Goal: Information Seeking & Learning: Check status

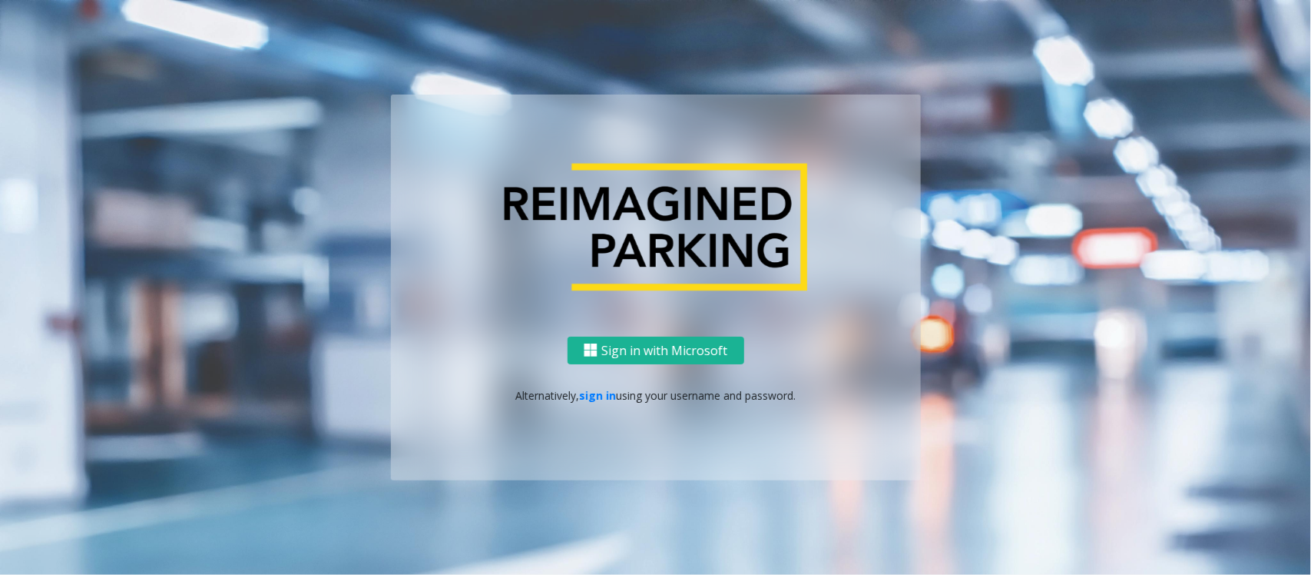
click at [593, 383] on div "Sign in with Microsoft Alternatively, sign in using your username and password." at bounding box center [656, 408] width 530 height 144
click at [594, 393] on link "sign in" at bounding box center [597, 395] width 37 height 15
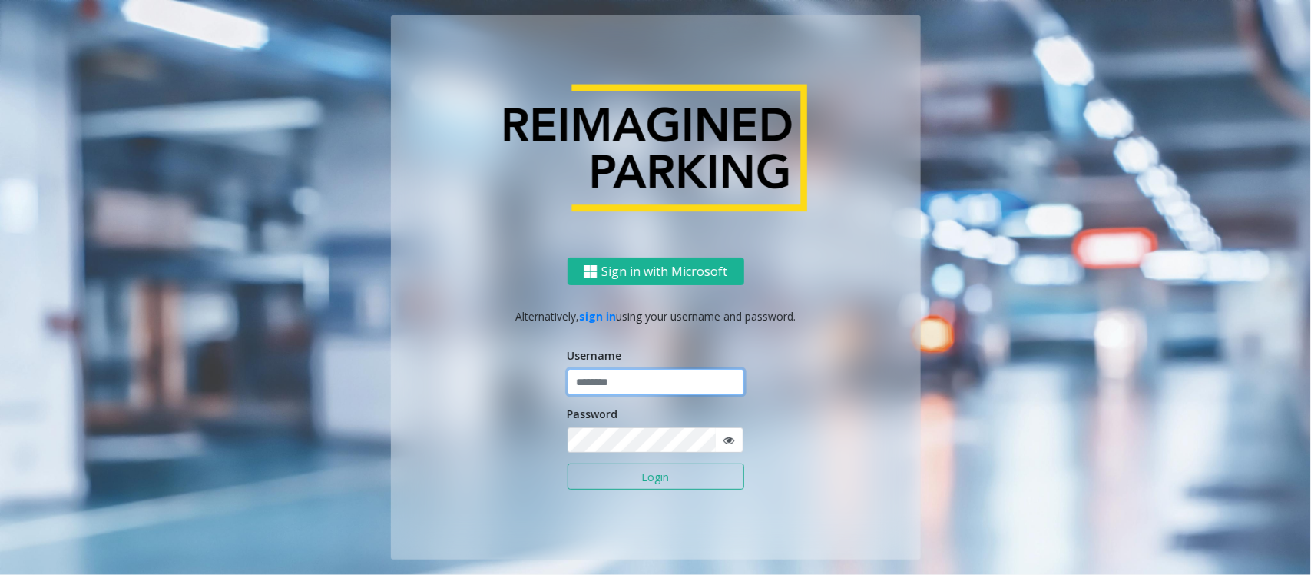
click at [626, 386] on input "text" at bounding box center [656, 382] width 177 height 26
type input "**********"
click at [613, 480] on button "Login" at bounding box center [656, 476] width 177 height 26
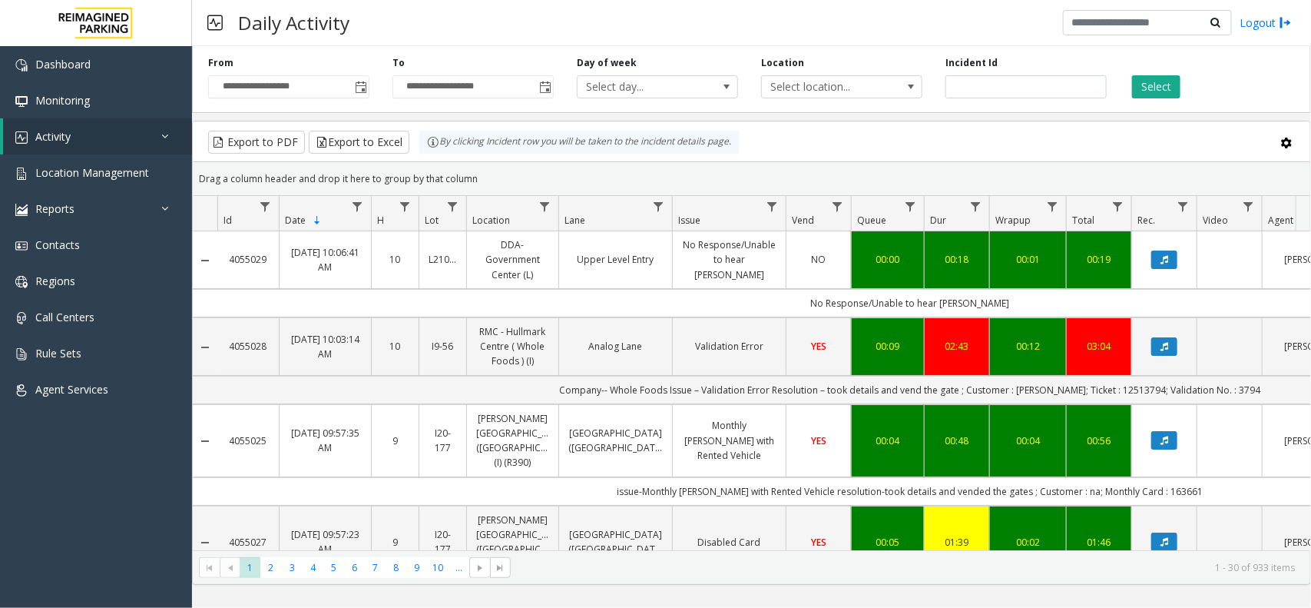
click at [1165, 65] on div "Select" at bounding box center [1210, 77] width 184 height 42
drag, startPoint x: 1165, startPoint y: 71, endPoint x: 1158, endPoint y: 81, distance: 12.0
click at [1165, 73] on div "Select" at bounding box center [1210, 77] width 184 height 42
click at [1158, 81] on button "Select" at bounding box center [1156, 86] width 48 height 23
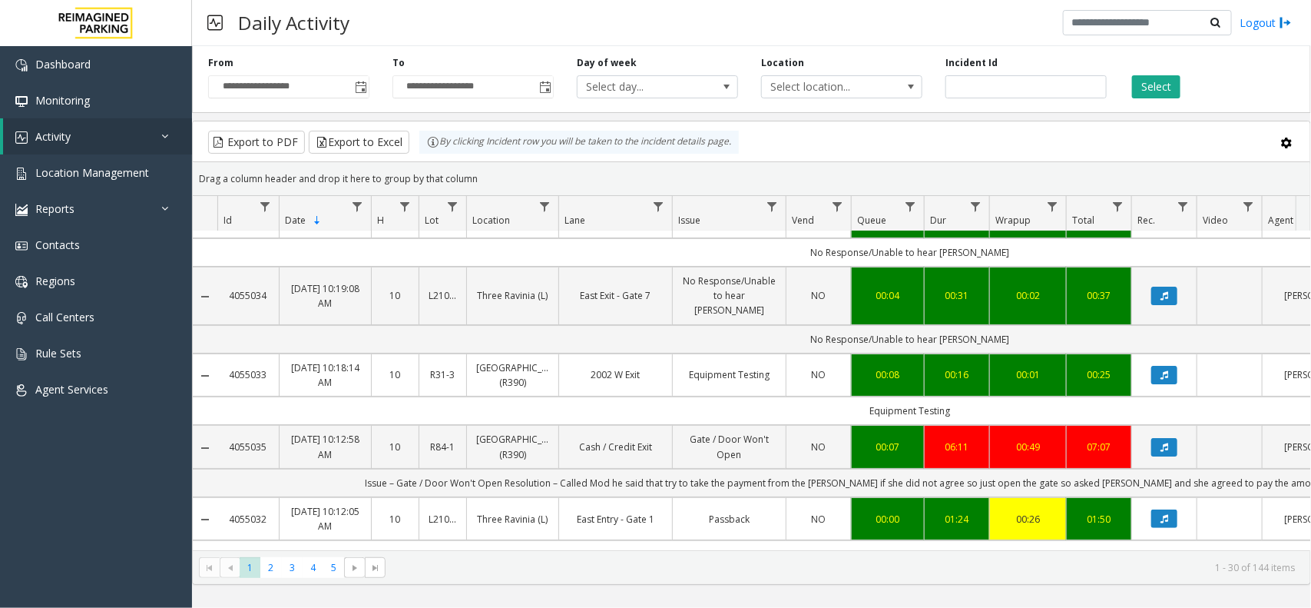
scroll to position [96, 0]
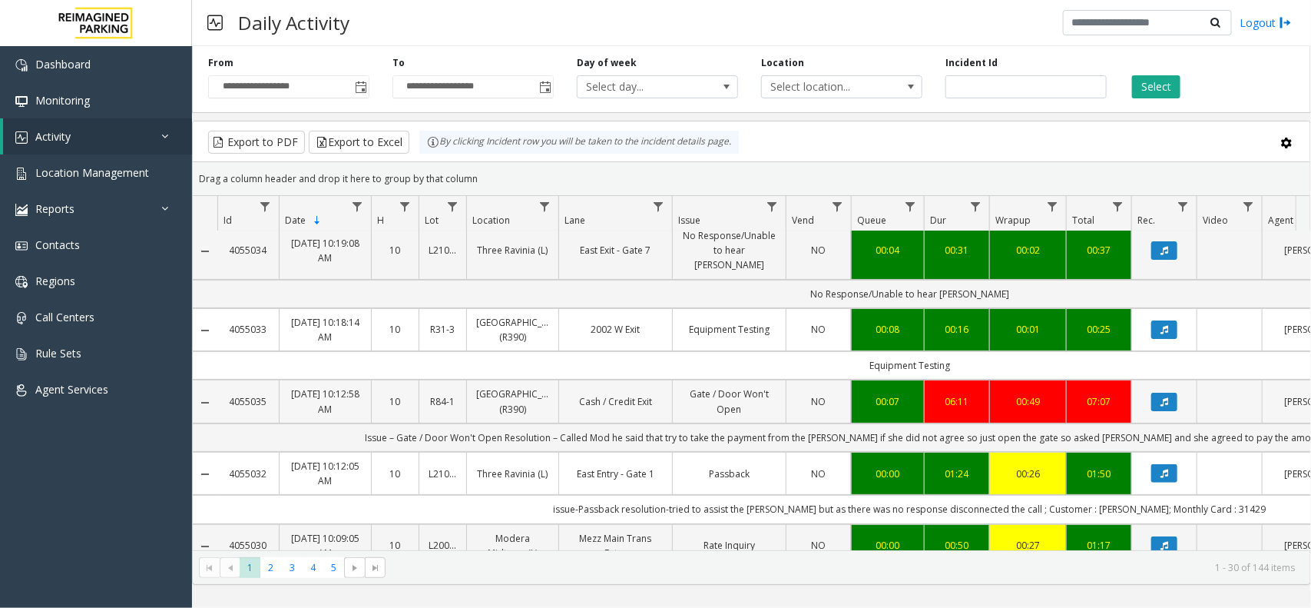
drag, startPoint x: 472, startPoint y: 377, endPoint x: 544, endPoint y: 409, distance: 78.4
drag, startPoint x: 625, startPoint y: 15, endPoint x: 594, endPoint y: 182, distance: 169.5
click at [625, 14] on div "Daily Activity Logout" at bounding box center [751, 23] width 1119 height 46
copy link "University Park Airport (R390)"
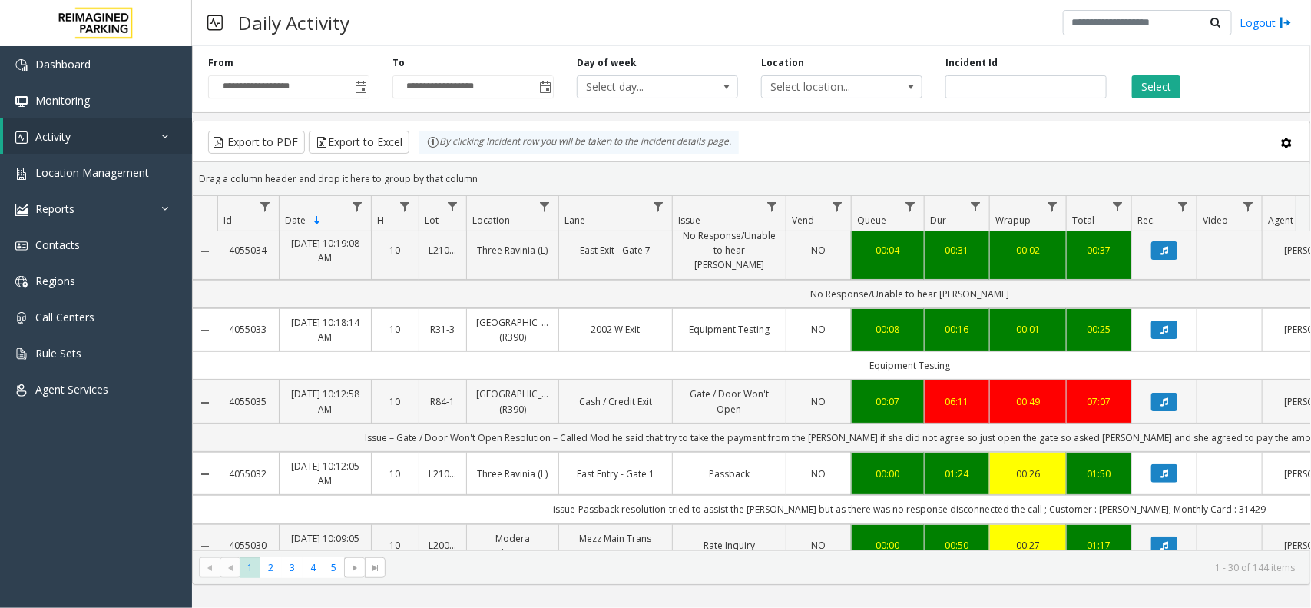
drag, startPoint x: 473, startPoint y: 389, endPoint x: 546, endPoint y: 408, distance: 75.5
click at [546, 408] on td "University Park Airport (R390)" at bounding box center [512, 400] width 92 height 43
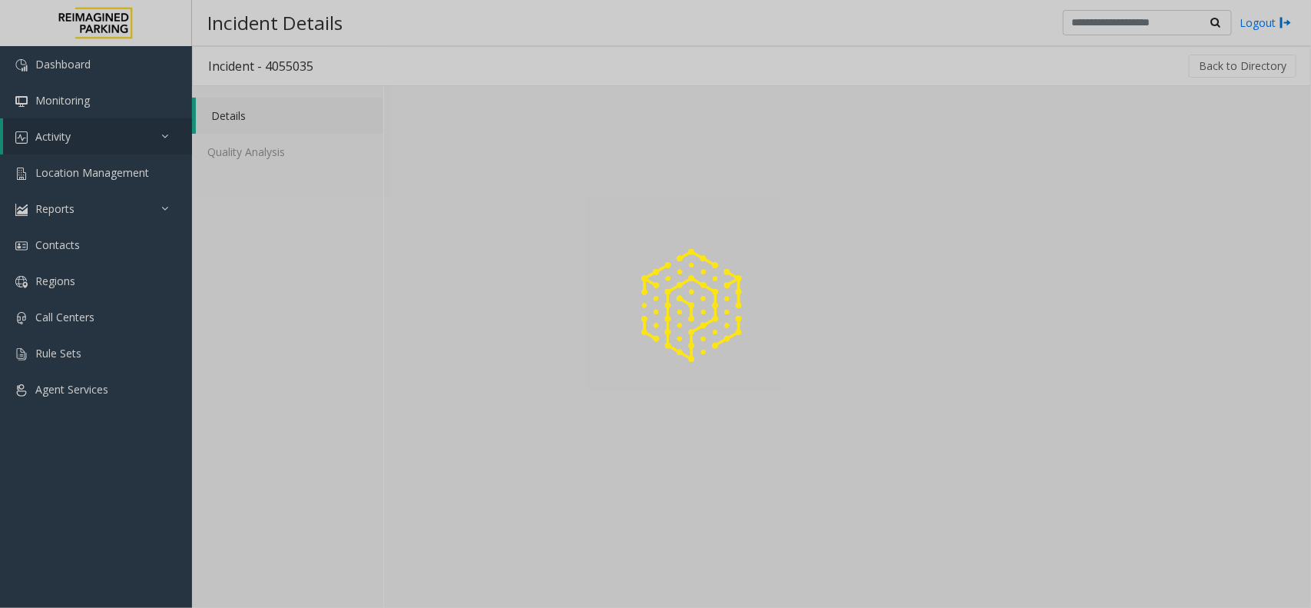
click at [134, 177] on div at bounding box center [655, 304] width 1311 height 608
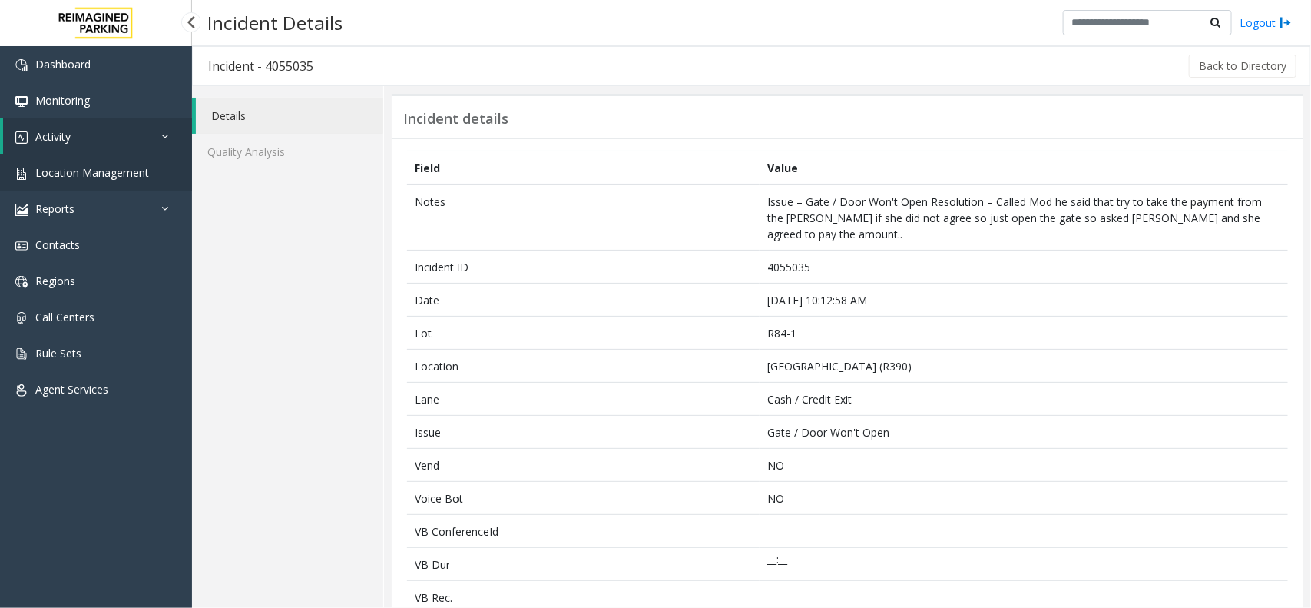
click at [113, 155] on link "Location Management" at bounding box center [96, 172] width 192 height 36
click at [147, 166] on span "Location Management" at bounding box center [92, 172] width 114 height 15
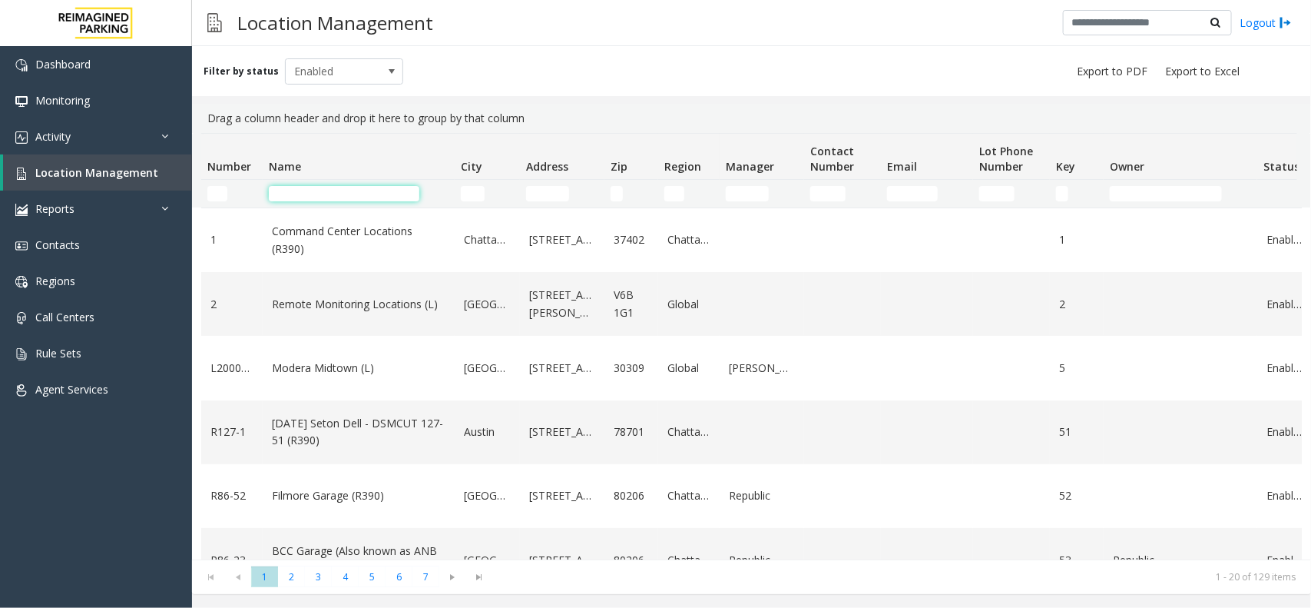
click at [338, 189] on input "Name Filter" at bounding box center [344, 193] width 151 height 15
paste input "**********"
type input "**********"
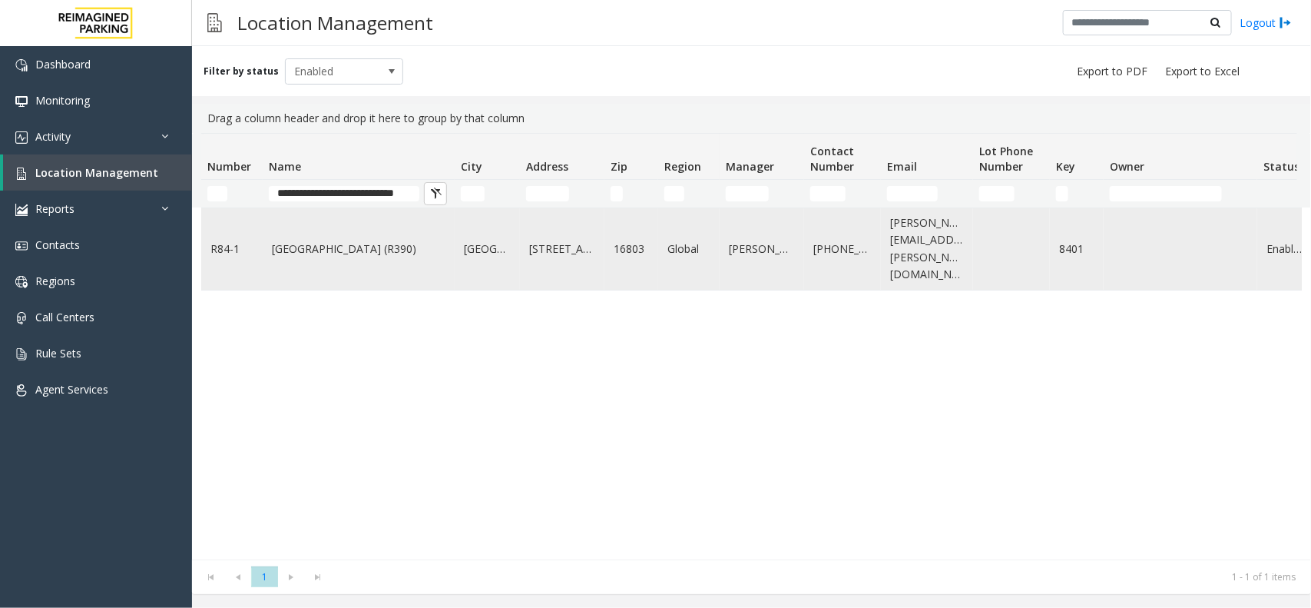
click at [386, 240] on link "University Park Airport (R390)" at bounding box center [359, 248] width 174 height 17
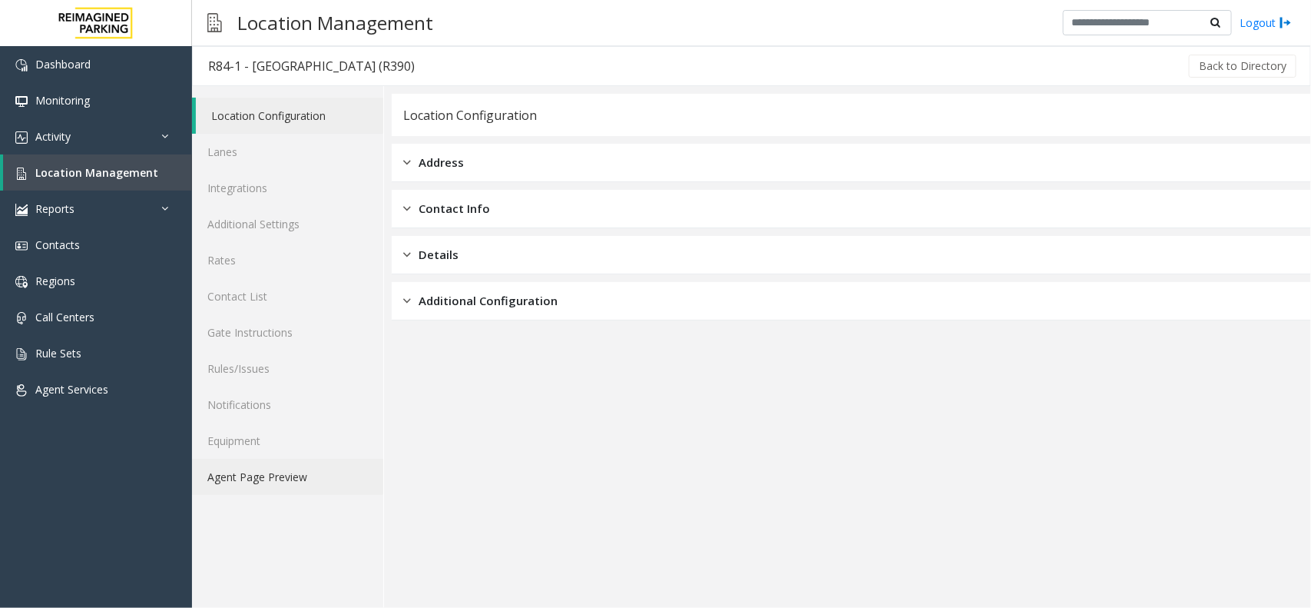
click at [209, 469] on link "Agent Page Preview" at bounding box center [287, 477] width 191 height 36
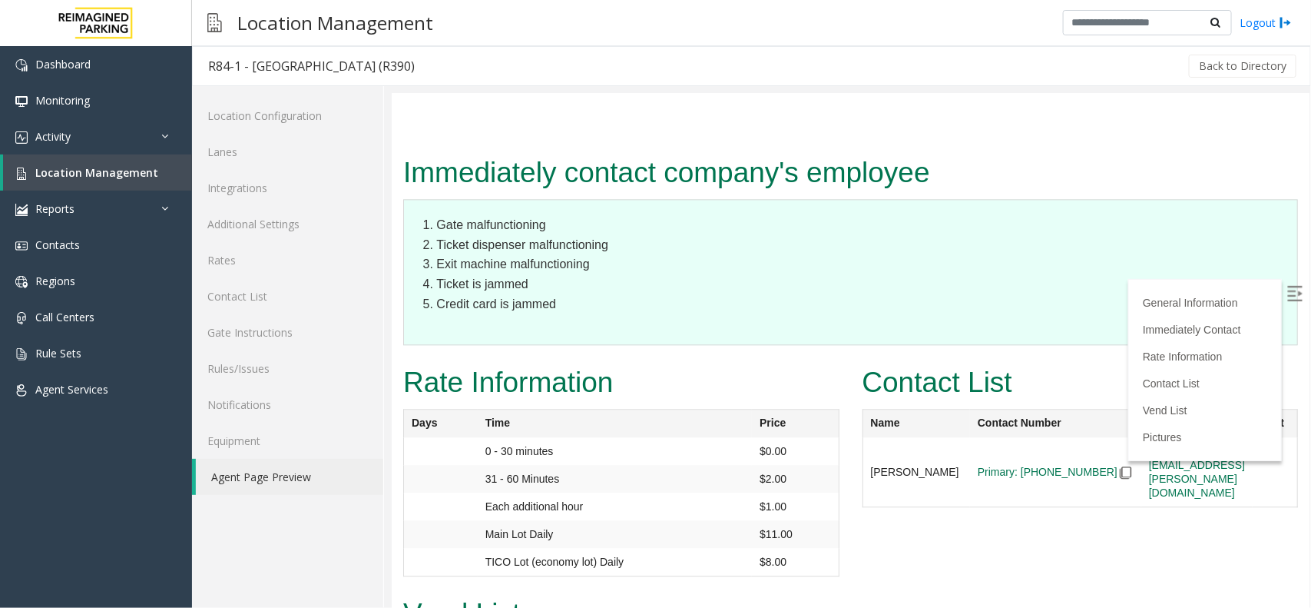
scroll to position [1536, 0]
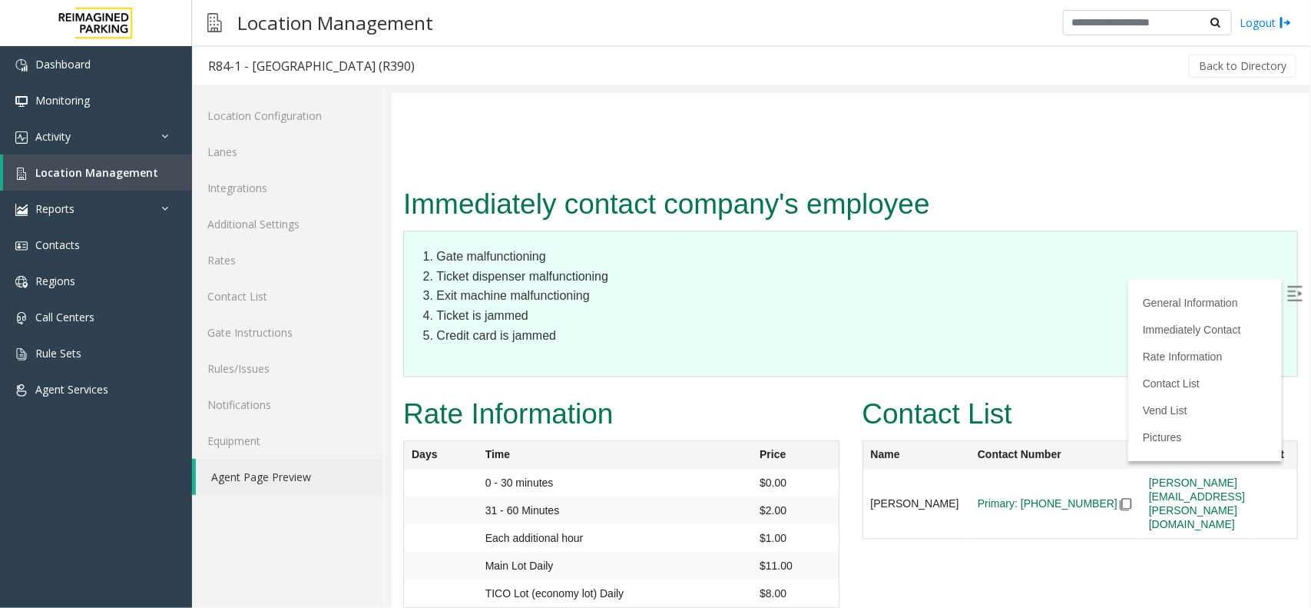
click at [880, 468] on td "James Lloyd" at bounding box center [916, 503] width 108 height 70
copy tr "James Lloyd"
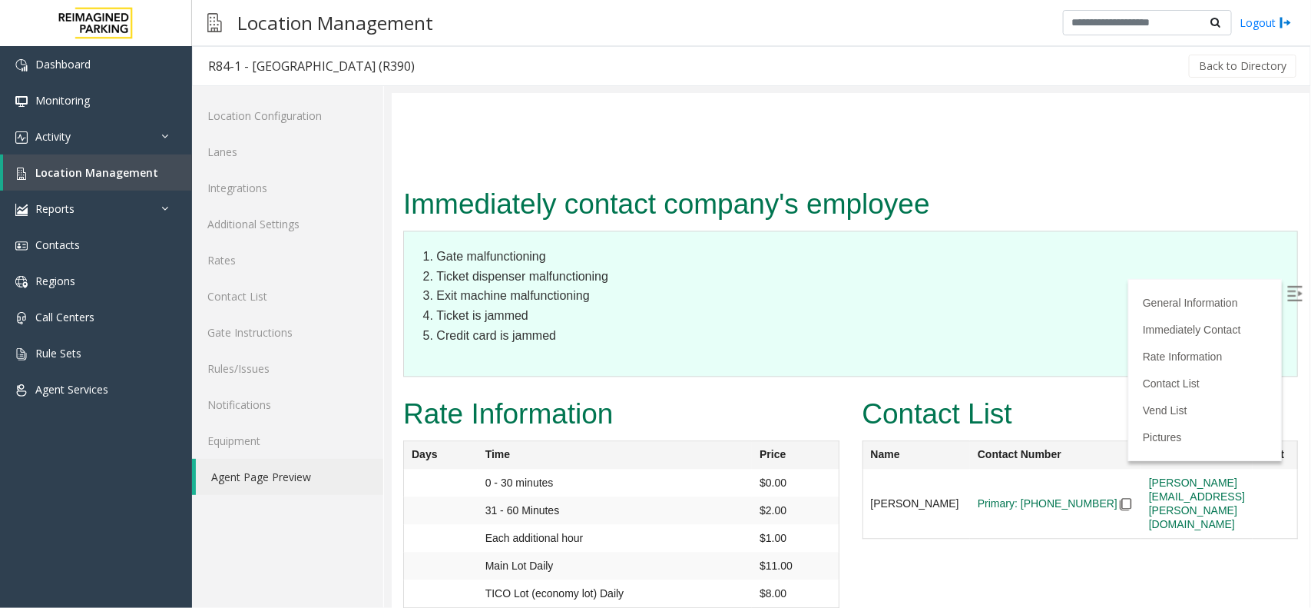
click at [1287, 287] on img at bounding box center [1294, 292] width 15 height 15
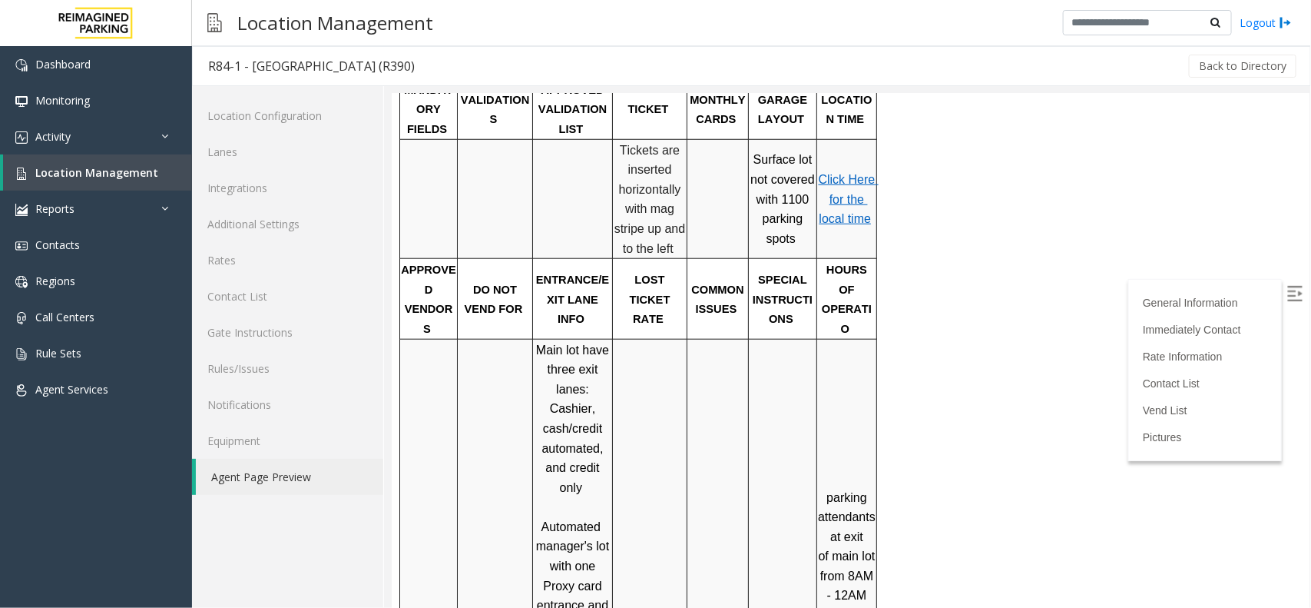
scroll to position [672, 0]
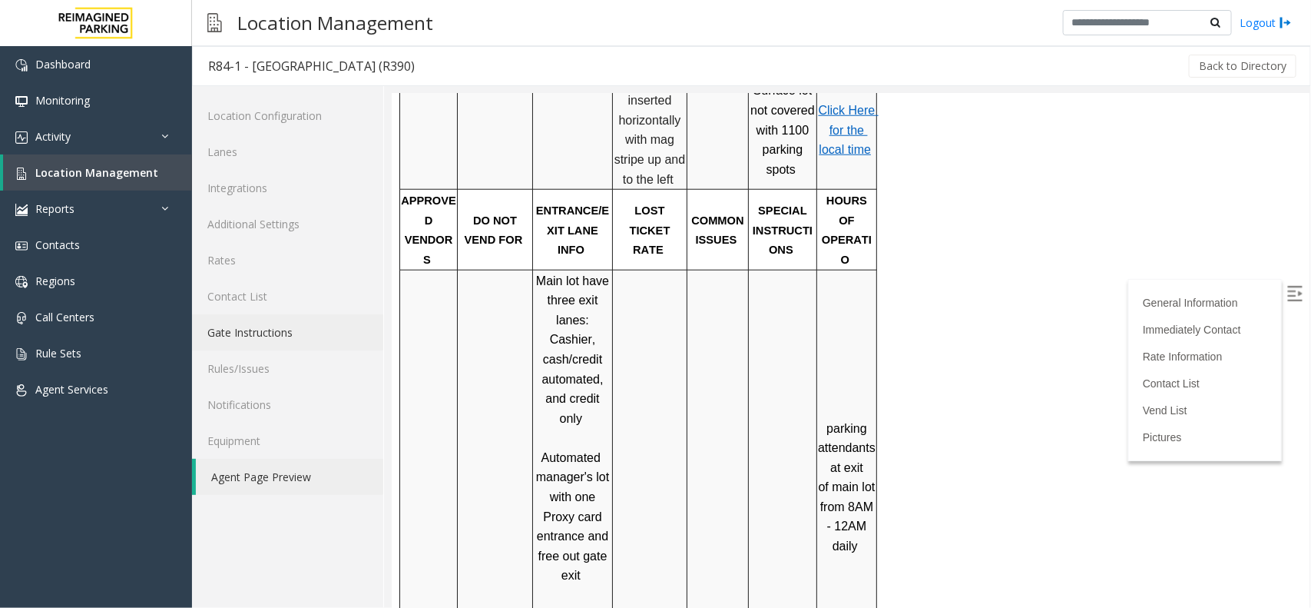
click at [270, 328] on link "Gate Instructions" at bounding box center [287, 332] width 191 height 36
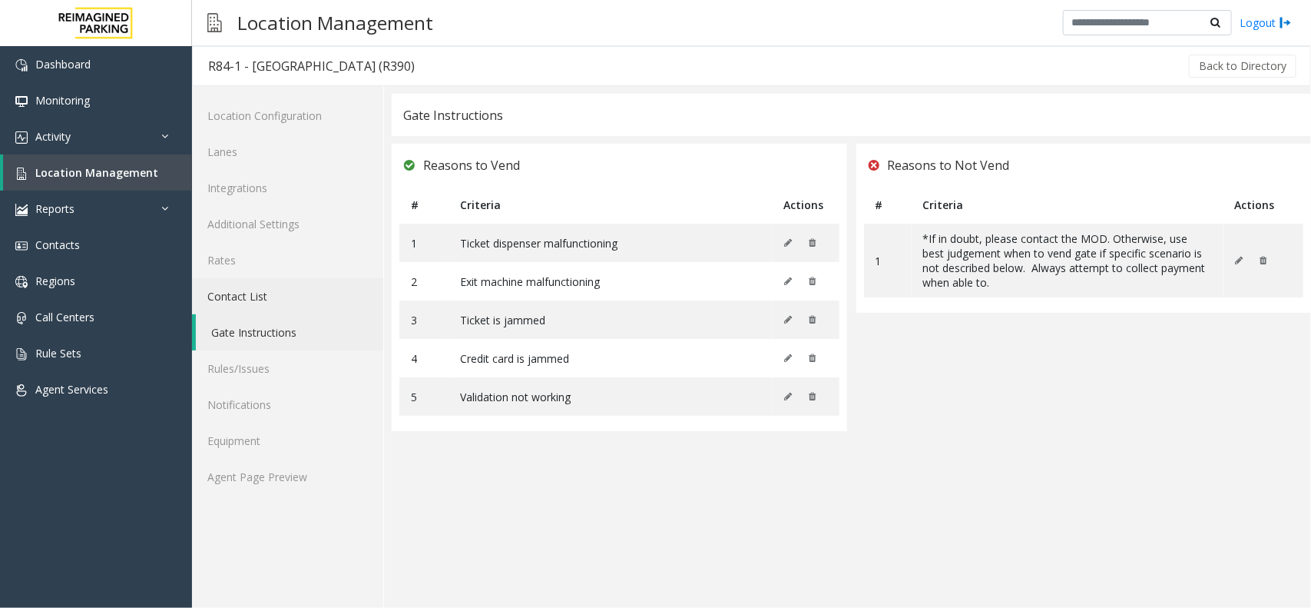
click at [254, 297] on link "Contact List" at bounding box center [287, 296] width 191 height 36
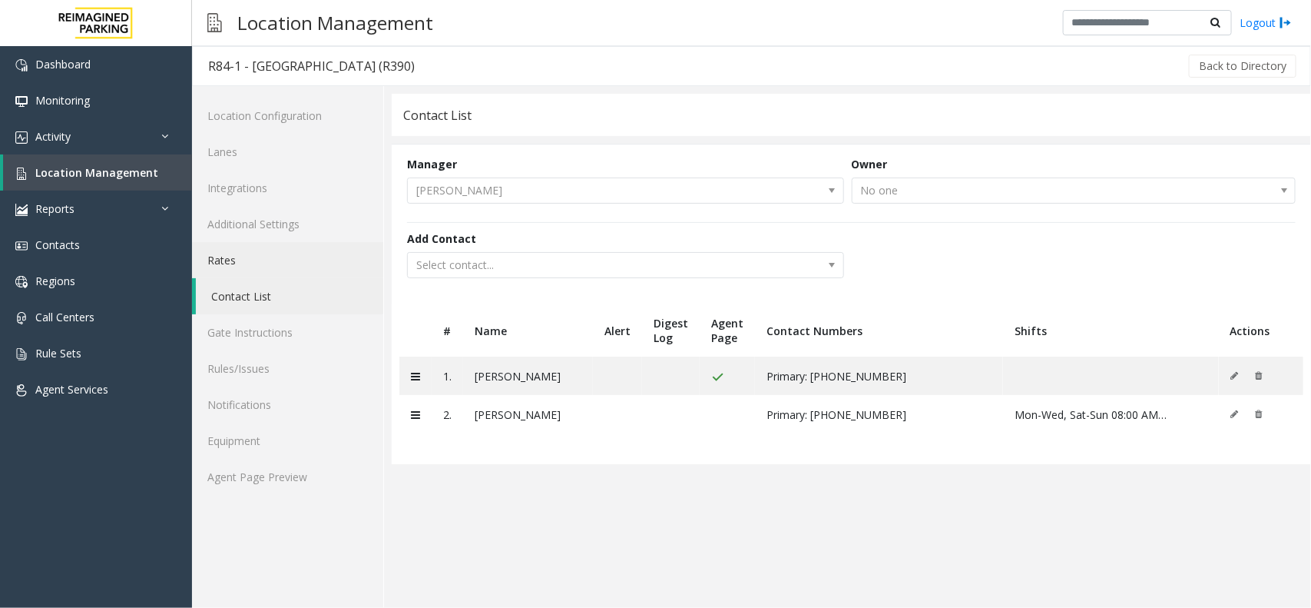
click at [257, 257] on link "Rates" at bounding box center [287, 260] width 191 height 36
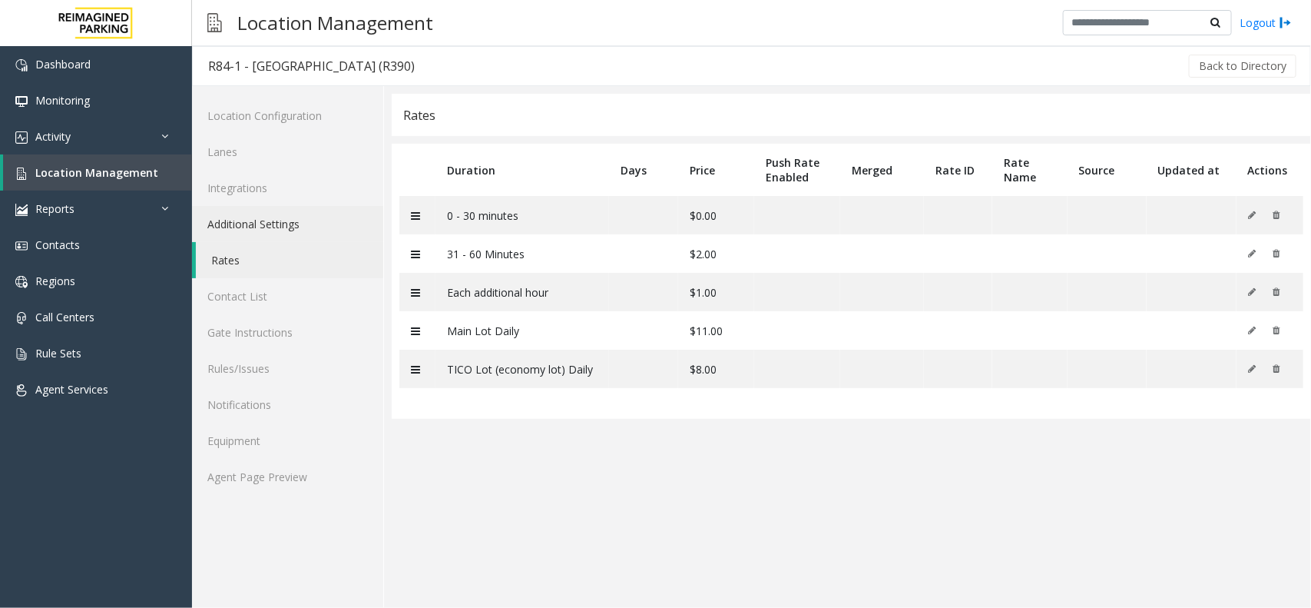
click at [269, 236] on link "Additional Settings" at bounding box center [287, 224] width 191 height 36
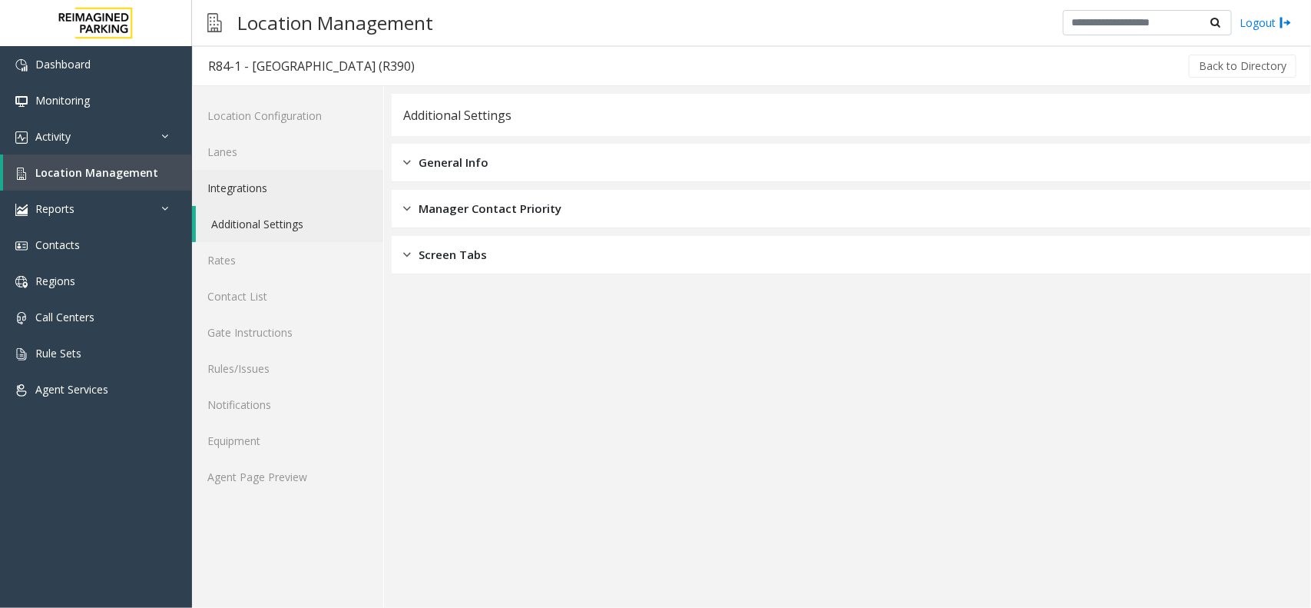
click at [239, 186] on link "Integrations" at bounding box center [287, 188] width 191 height 36
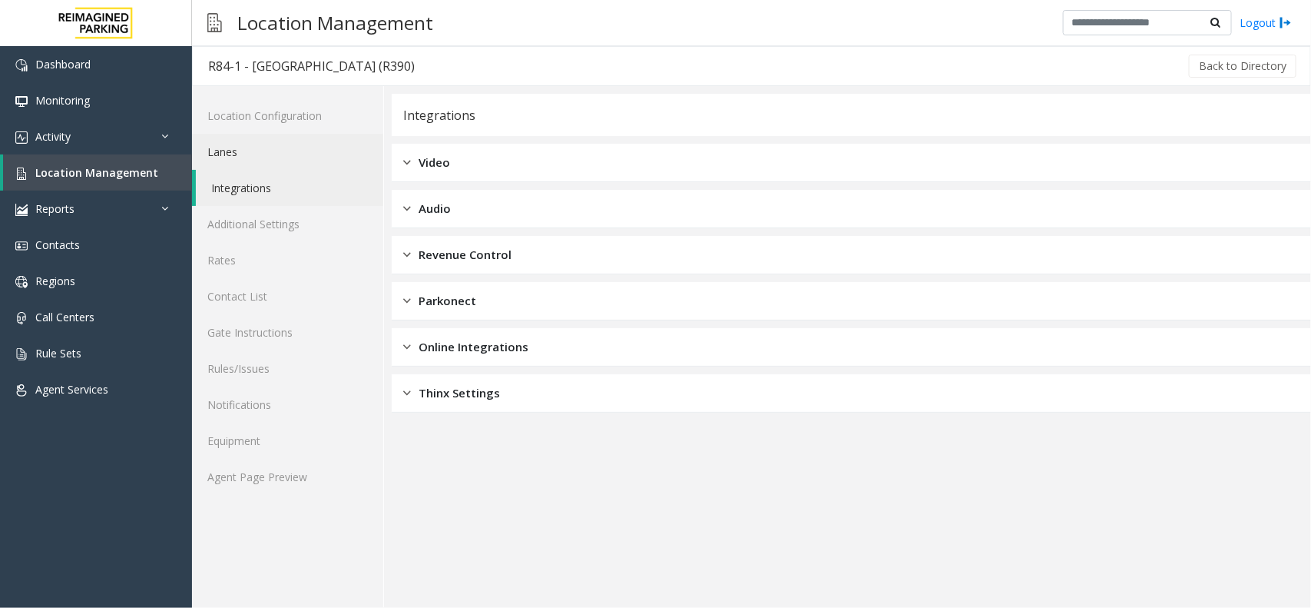
click at [250, 155] on link "Lanes" at bounding box center [287, 152] width 191 height 36
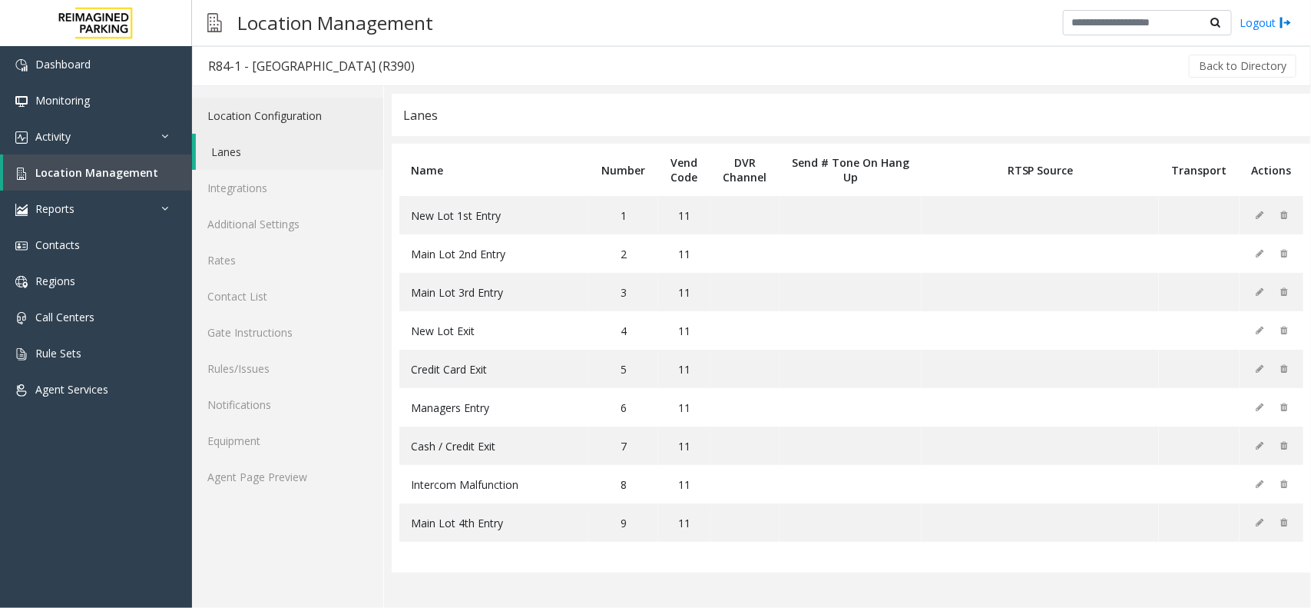
click at [308, 116] on link "Location Configuration" at bounding box center [287, 116] width 191 height 36
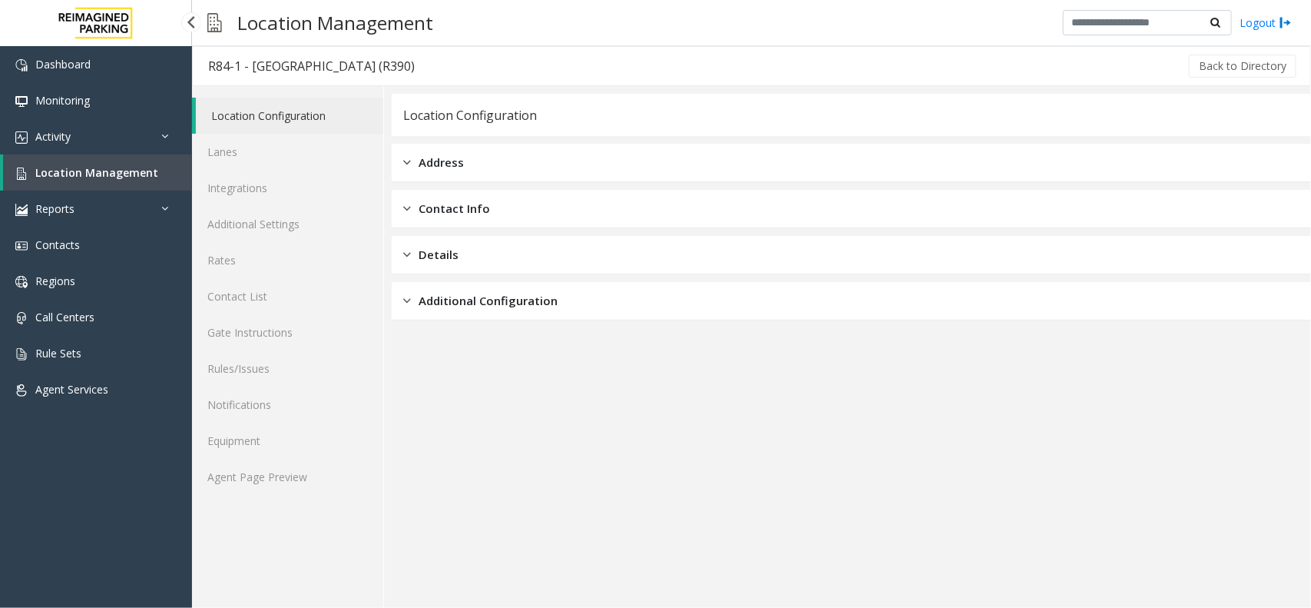
click at [68, 175] on span "Location Management" at bounding box center [96, 172] width 123 height 15
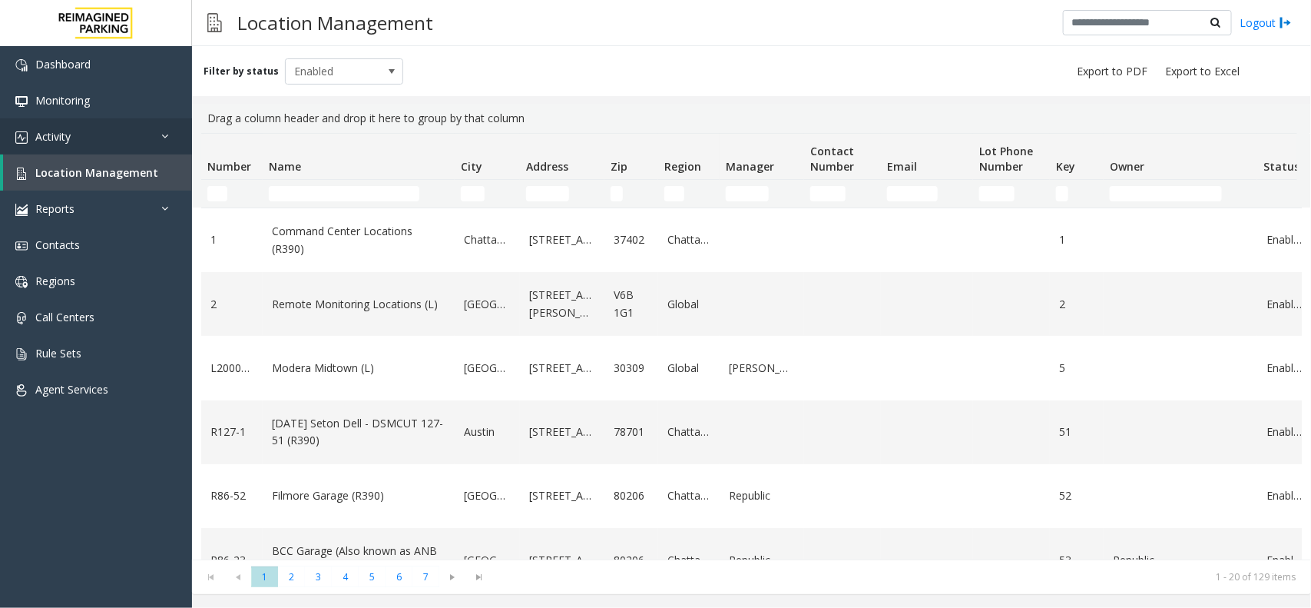
click at [104, 142] on link "Activity" at bounding box center [96, 136] width 192 height 36
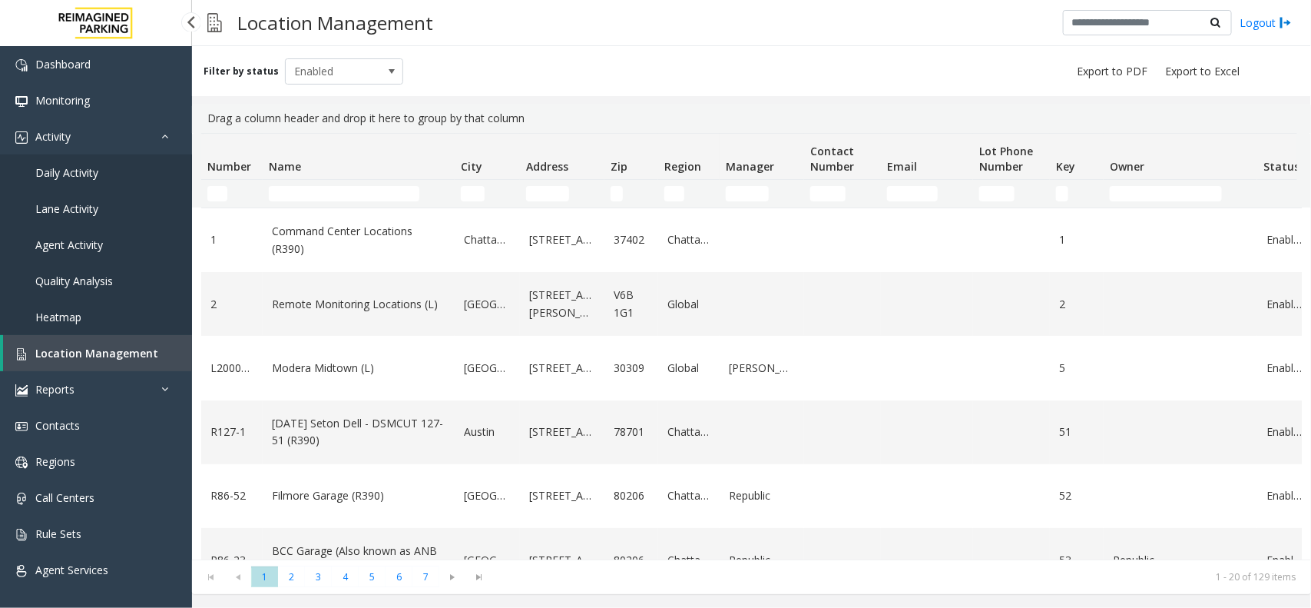
click at [105, 174] on link "Daily Activity" at bounding box center [96, 172] width 192 height 36
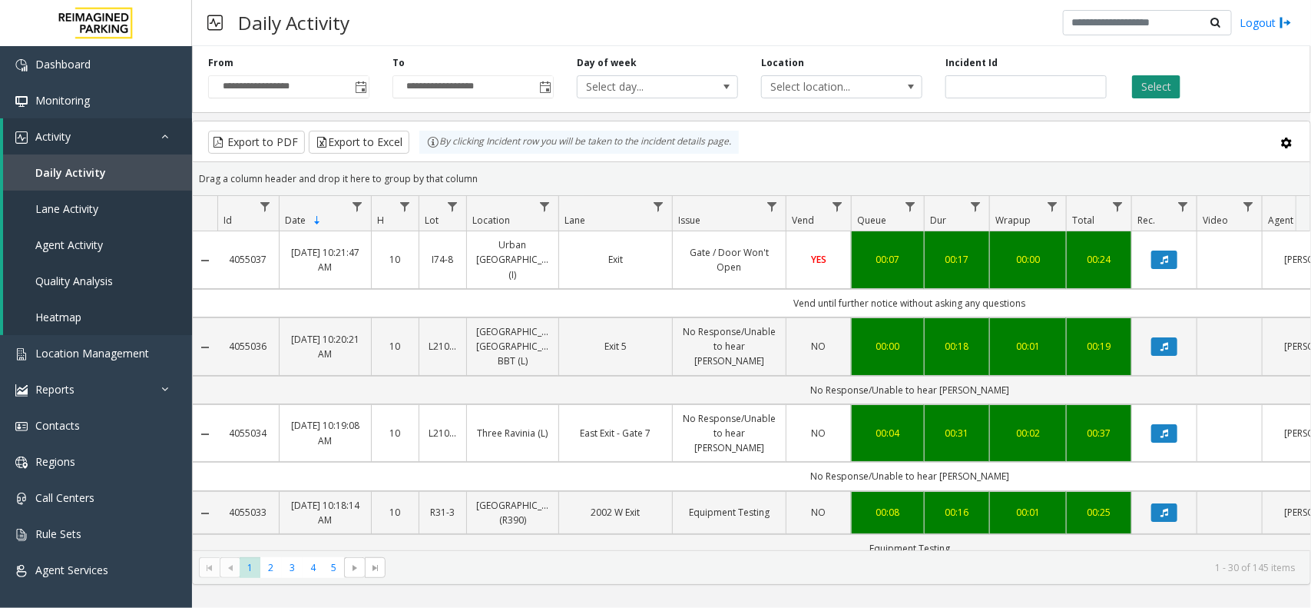
click at [1161, 92] on button "Select" at bounding box center [1156, 86] width 48 height 23
click at [1142, 87] on button "Select" at bounding box center [1156, 86] width 48 height 23
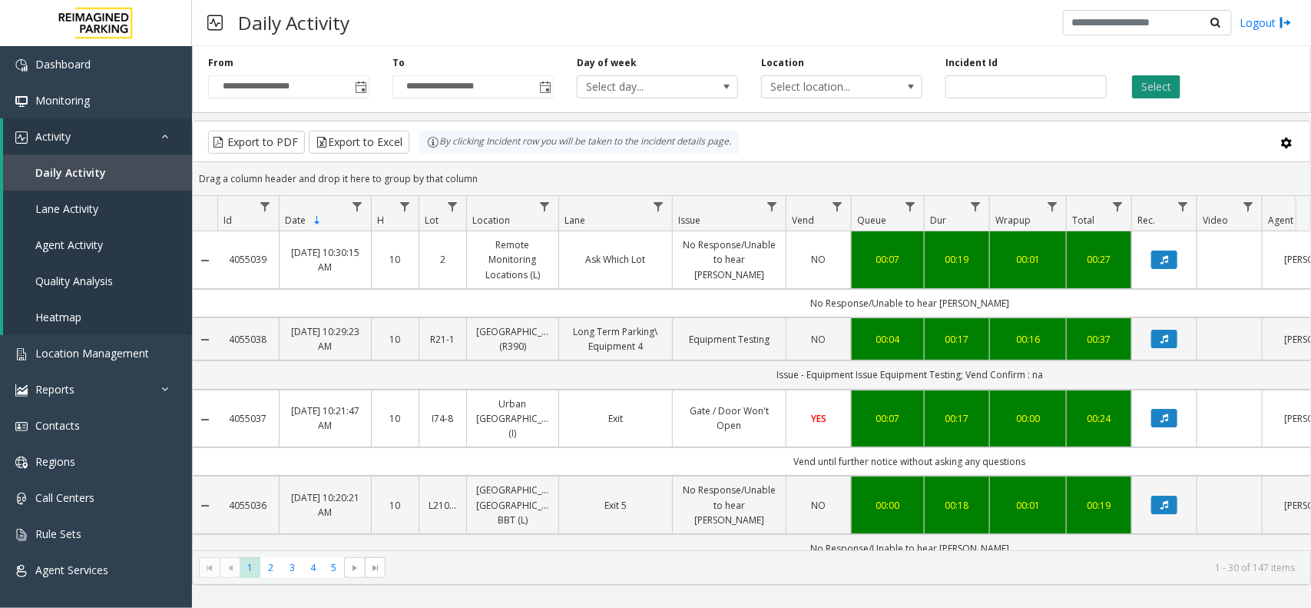
click at [1149, 81] on button "Select" at bounding box center [1156, 86] width 48 height 23
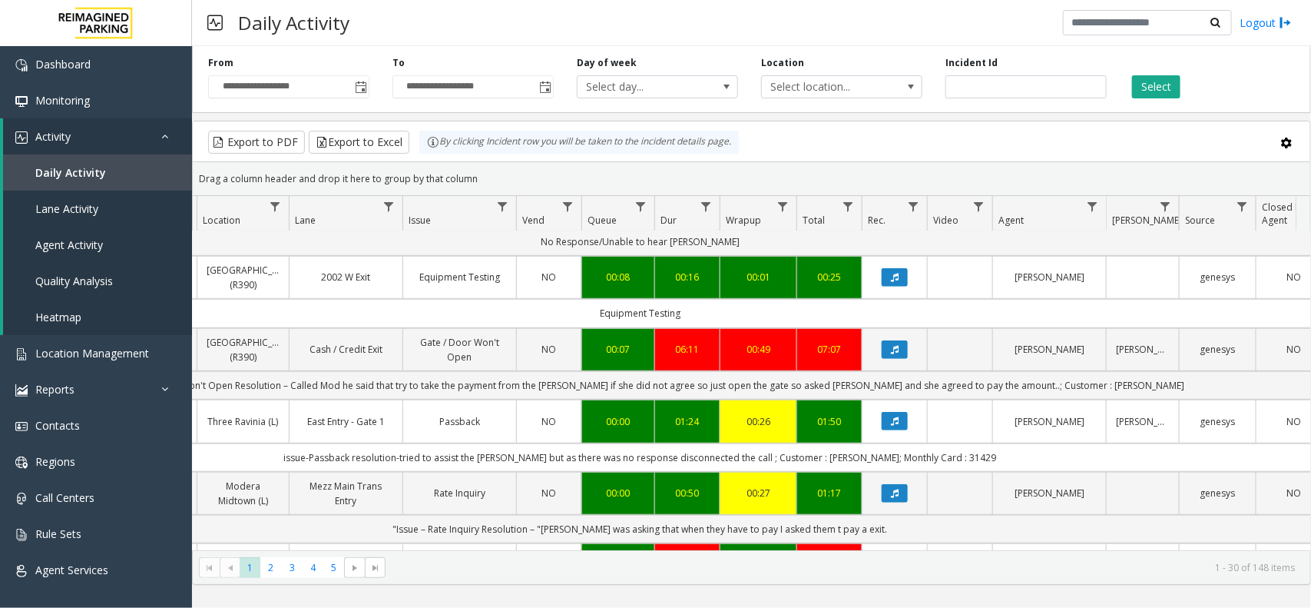
scroll to position [0, 271]
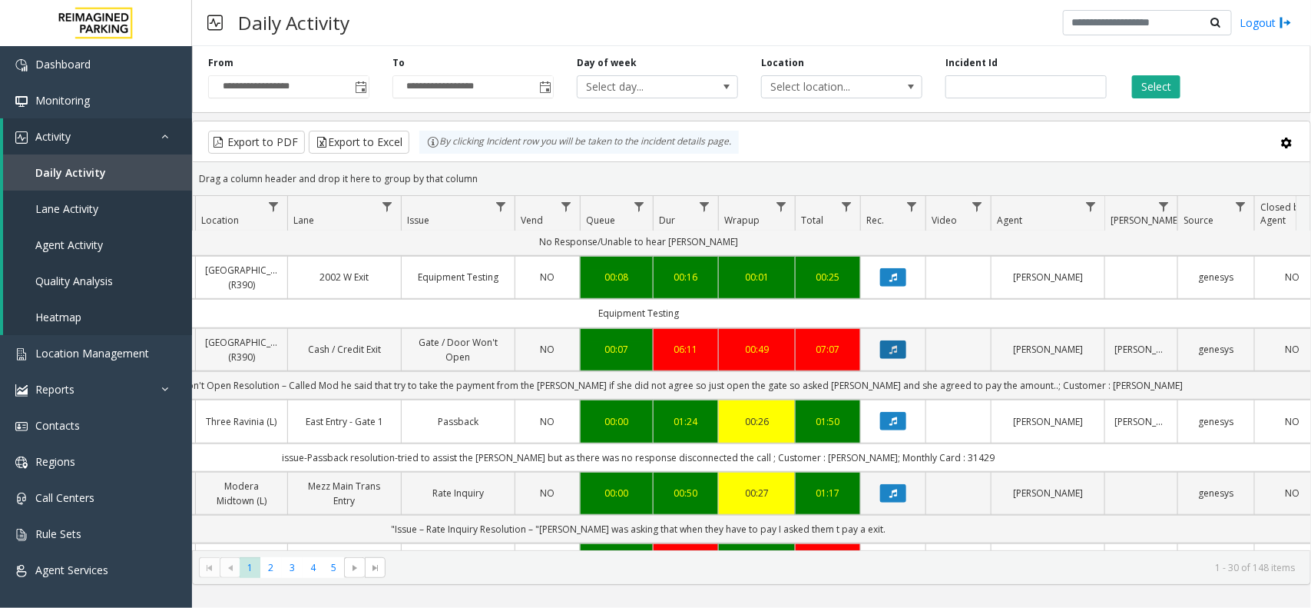
click at [890, 345] on icon "Data table" at bounding box center [894, 349] width 8 height 9
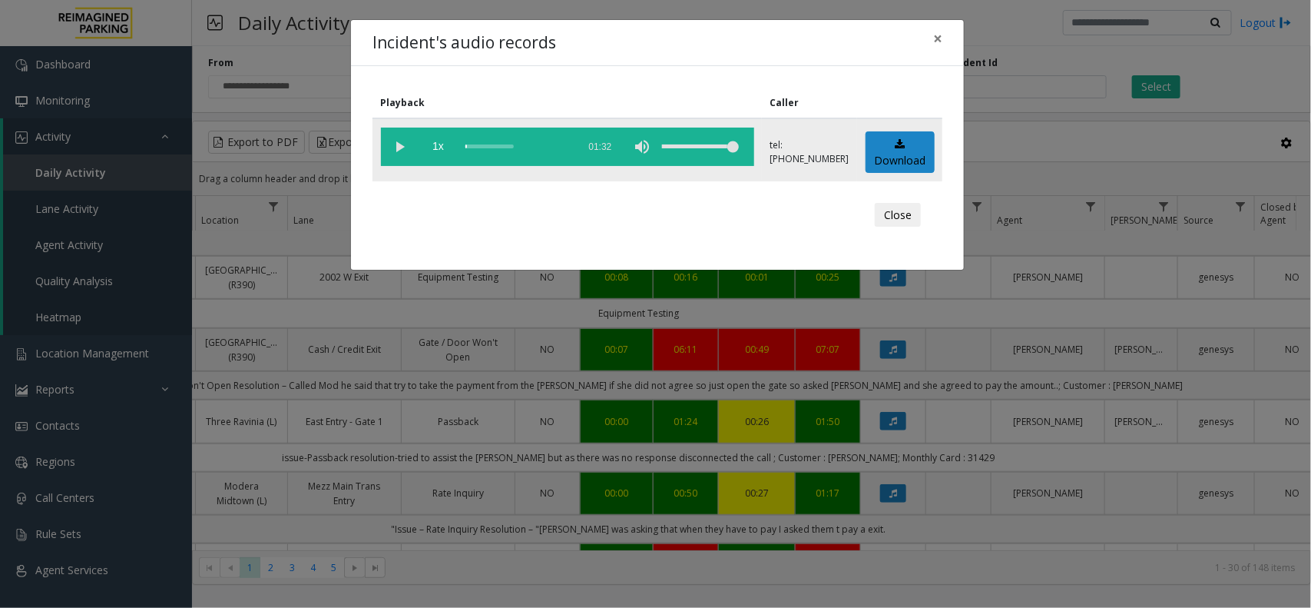
click at [398, 150] on vg-play-pause at bounding box center [400, 147] width 38 height 38
drag, startPoint x: 471, startPoint y: 150, endPoint x: 792, endPoint y: 155, distance: 321.1
click at [792, 155] on tr "1x 01:32 tel:+10084019007 Download" at bounding box center [658, 149] width 570 height 63
click at [937, 31] on span "×" at bounding box center [937, 39] width 9 height 22
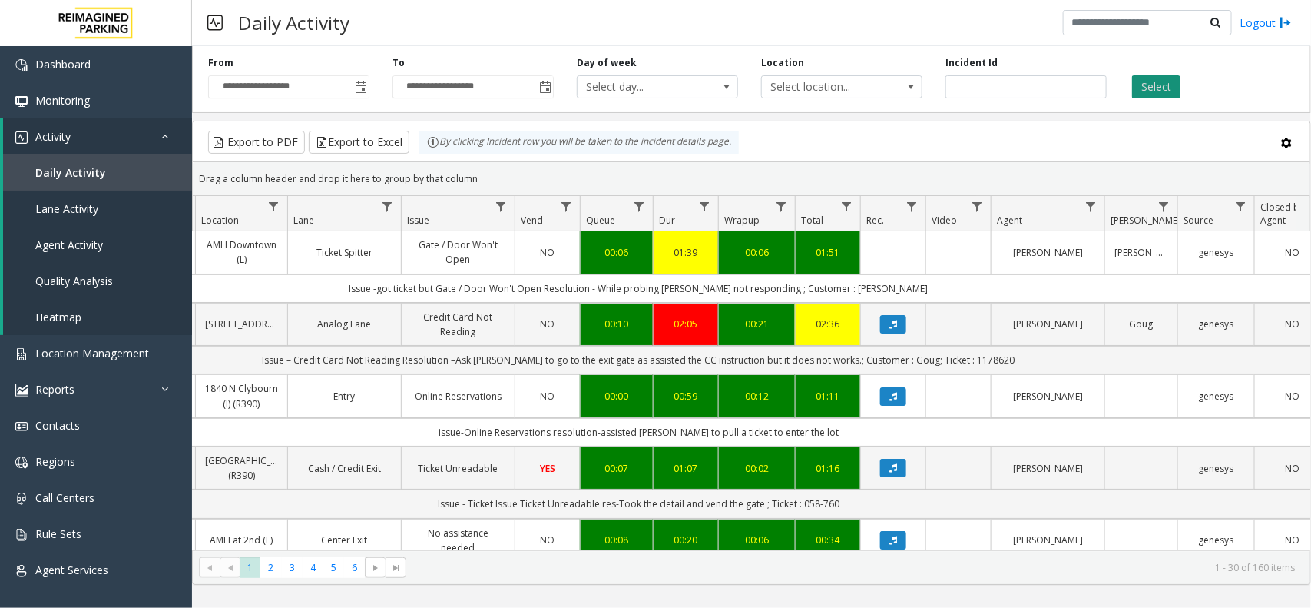
click at [1166, 90] on button "Select" at bounding box center [1156, 86] width 48 height 23
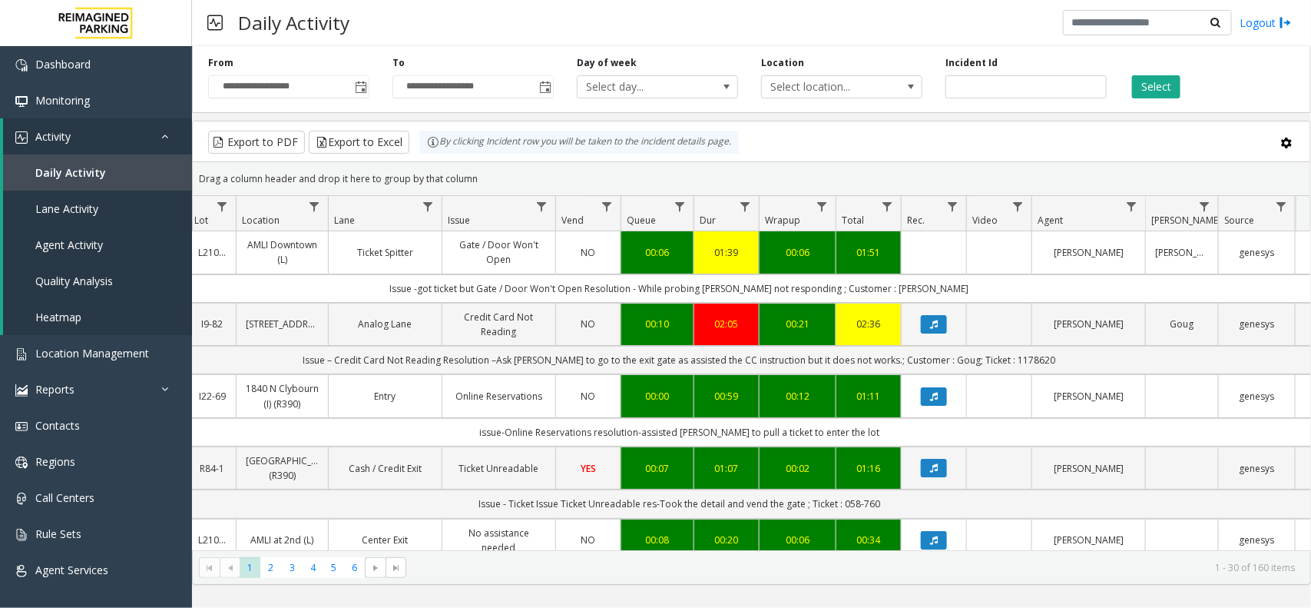
scroll to position [0, 0]
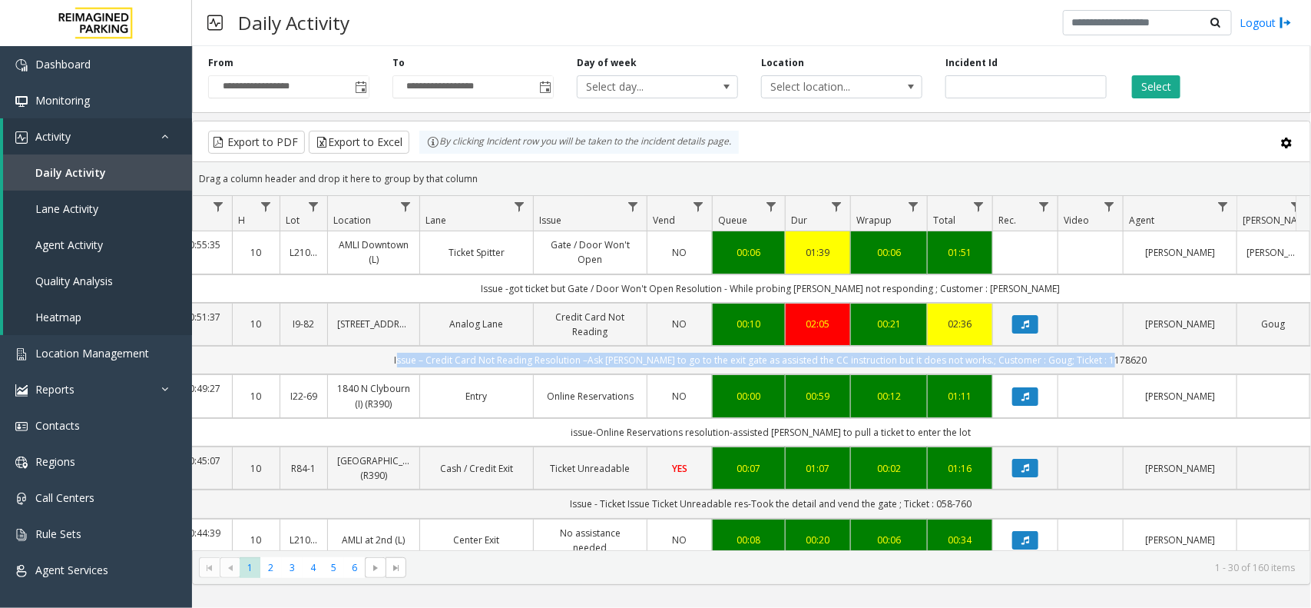
drag, startPoint x: 408, startPoint y: 356, endPoint x: 1127, endPoint y: 361, distance: 719.0
click at [1127, 361] on td "Issue – Credit Card Not Reading Resolution –Ask parker to go to the exit gate a…" at bounding box center [770, 360] width 1385 height 28
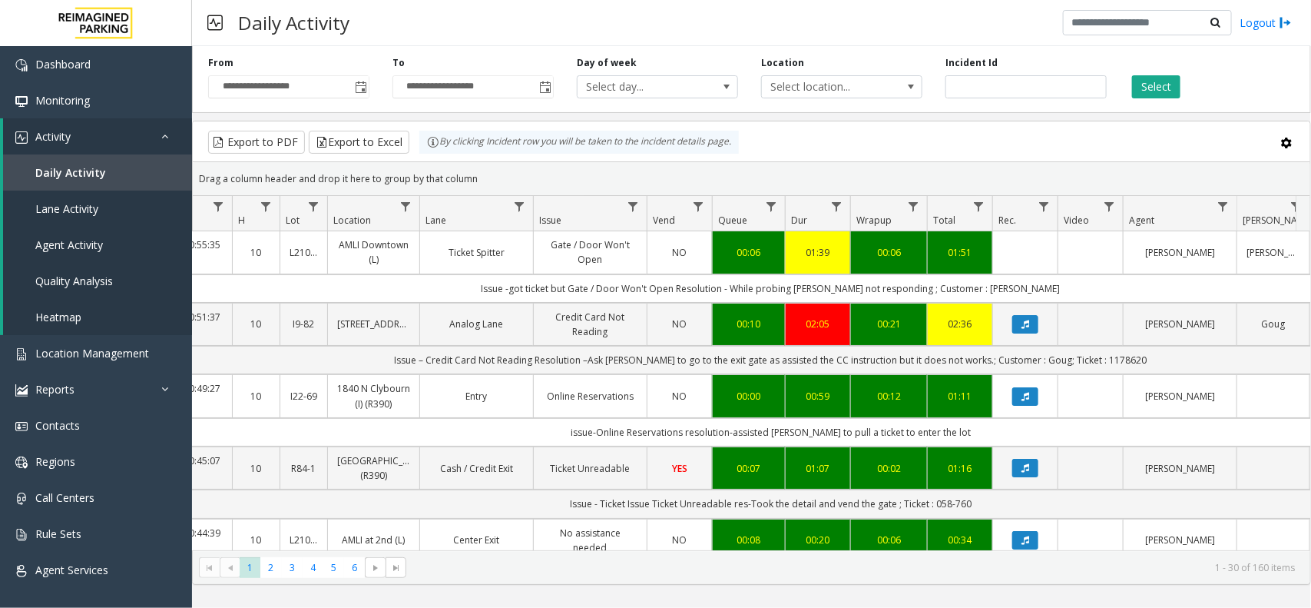
click at [847, 27] on div "Daily Activity Logout" at bounding box center [751, 23] width 1119 height 46
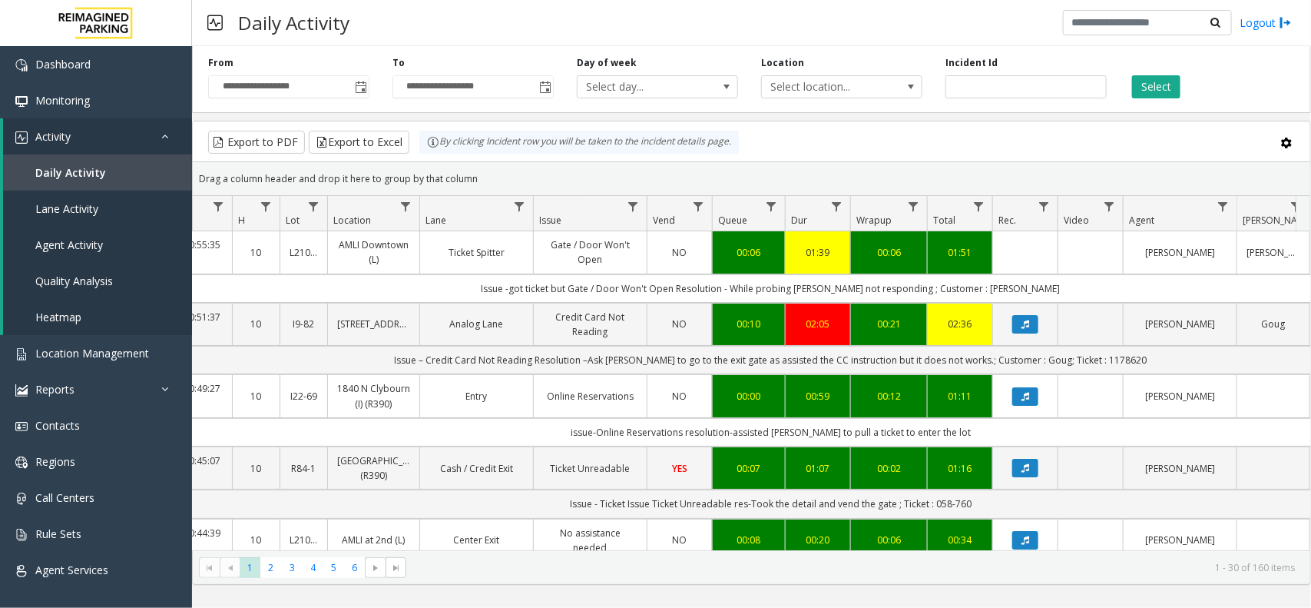
click at [847, 27] on div "Daily Activity Logout" at bounding box center [751, 23] width 1119 height 46
drag, startPoint x: 455, startPoint y: 362, endPoint x: 705, endPoint y: 373, distance: 250.7
click at [705, 373] on td "Issue – Credit Card Not Reading Resolution –Ask parker to go to the exit gate a…" at bounding box center [770, 360] width 1385 height 28
click at [528, 8] on div "Daily Activity Logout" at bounding box center [751, 23] width 1119 height 46
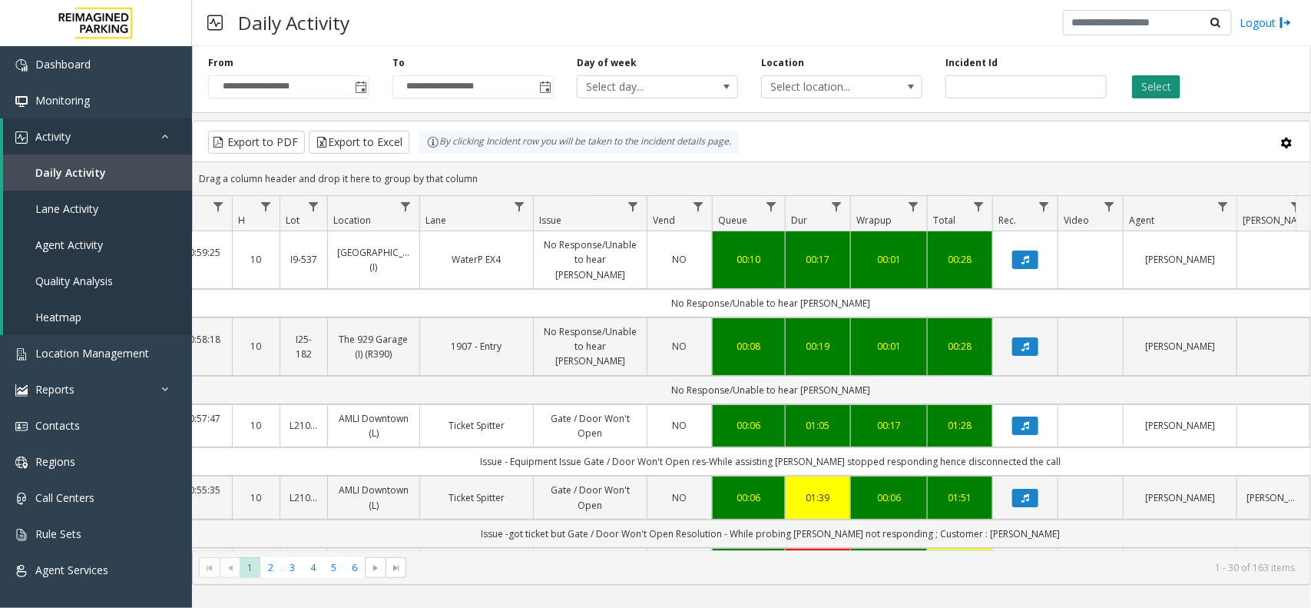
click at [1149, 90] on button "Select" at bounding box center [1156, 86] width 48 height 23
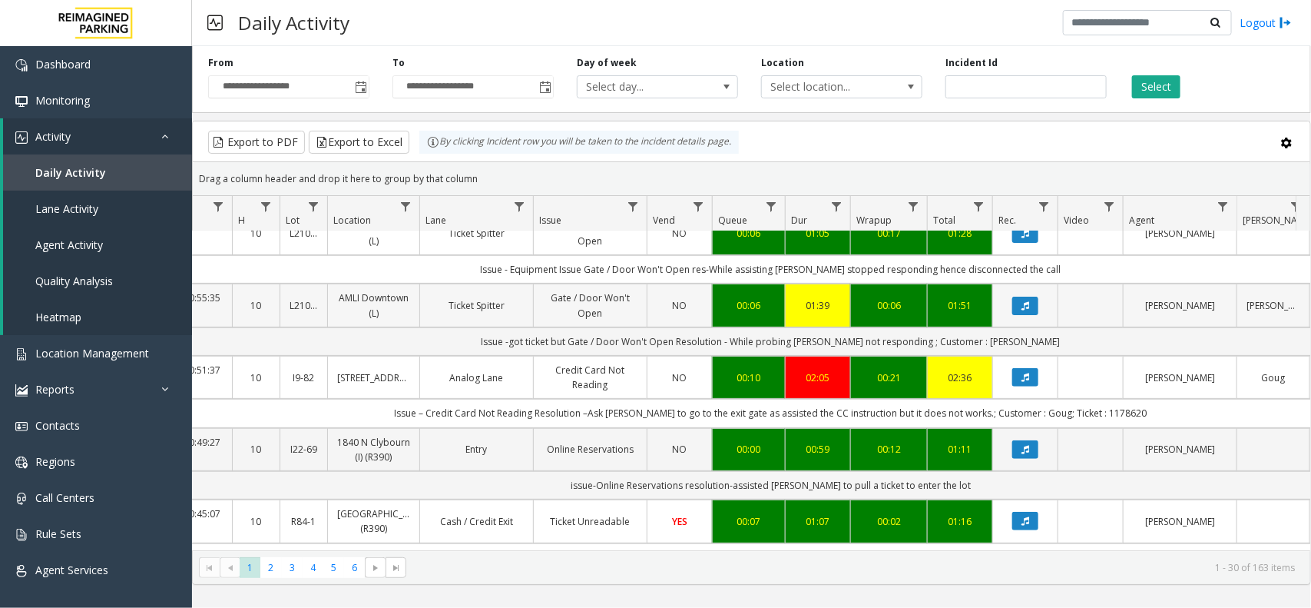
scroll to position [0, 139]
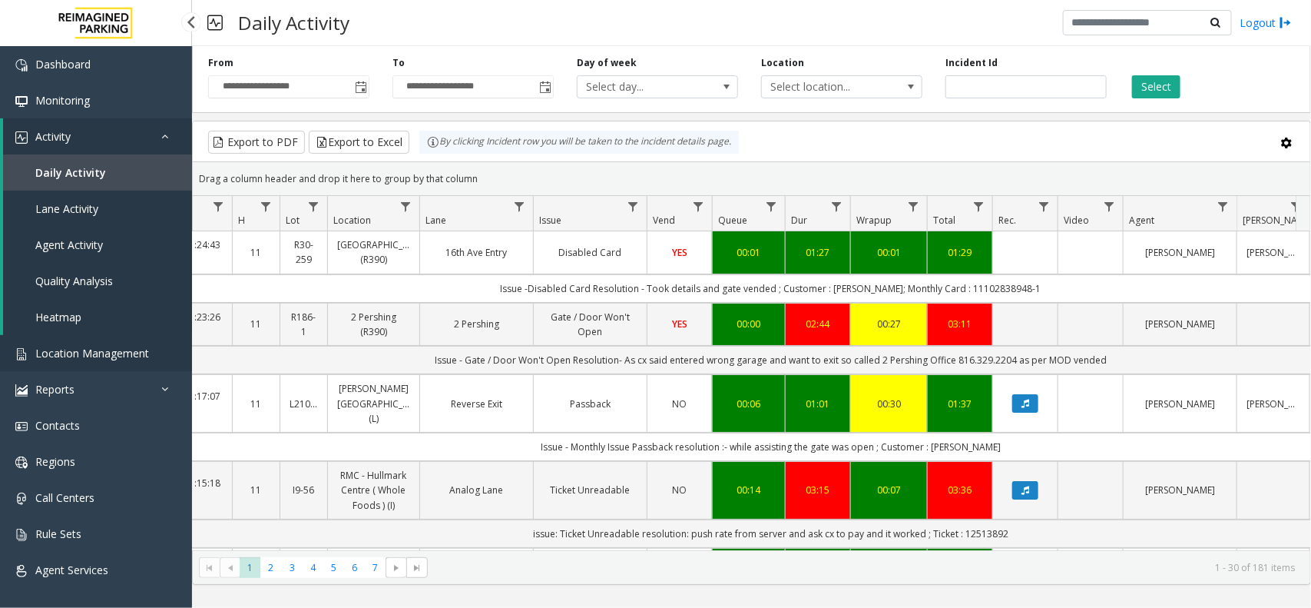
click at [55, 348] on span "Location Management" at bounding box center [92, 353] width 114 height 15
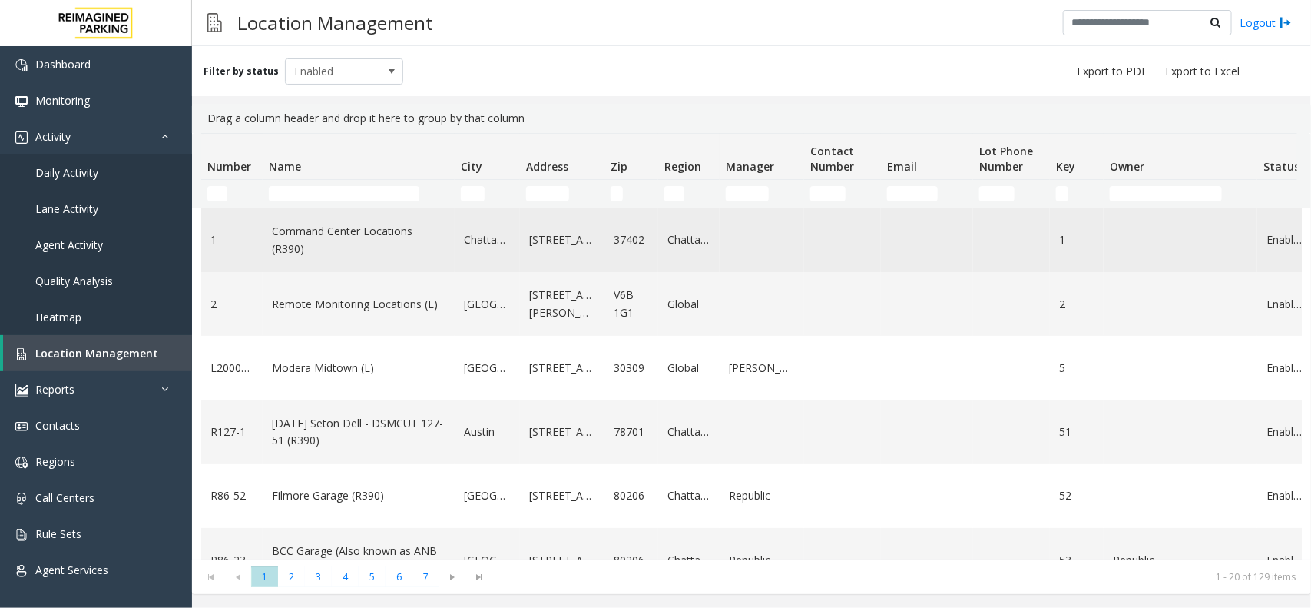
click at [363, 208] on td "Command Center Locations (R390)" at bounding box center [359, 240] width 192 height 64
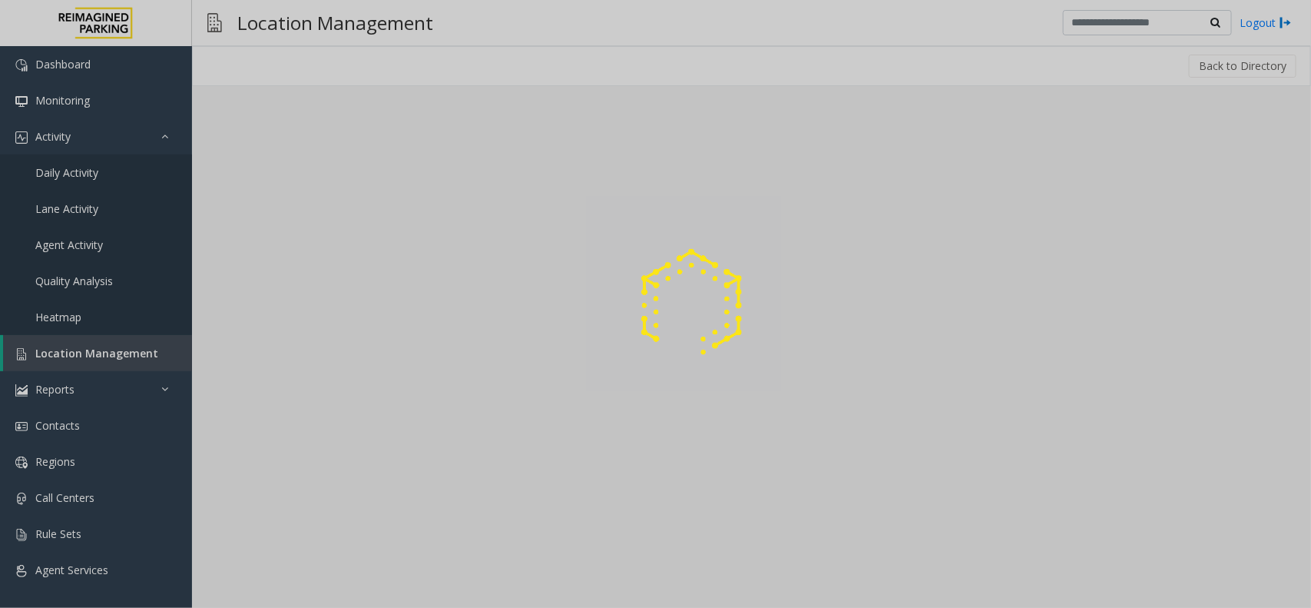
click at [357, 204] on div at bounding box center [655, 304] width 1311 height 608
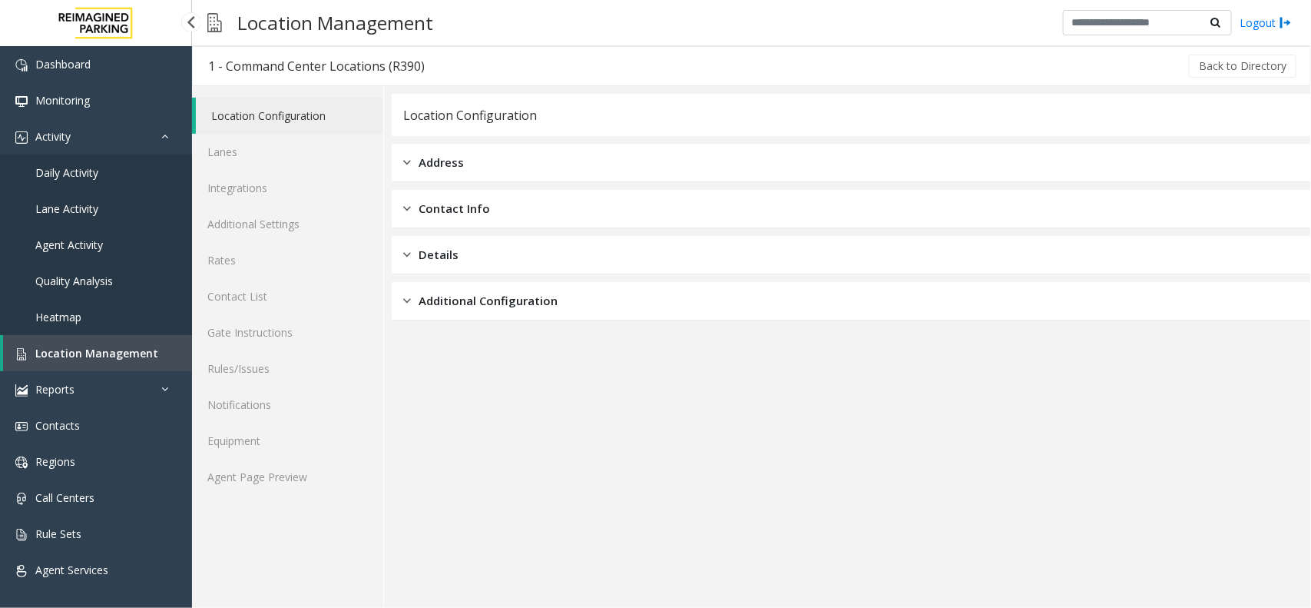
click at [121, 365] on link "Location Management" at bounding box center [97, 353] width 189 height 36
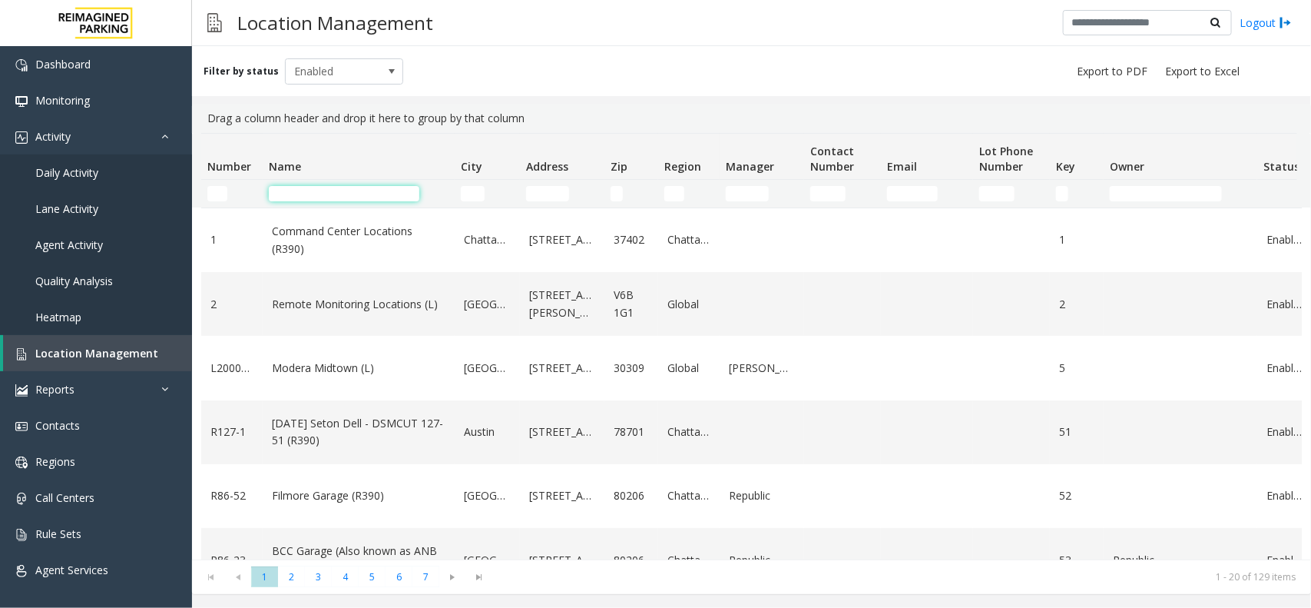
click at [320, 191] on input "Name Filter" at bounding box center [344, 193] width 151 height 15
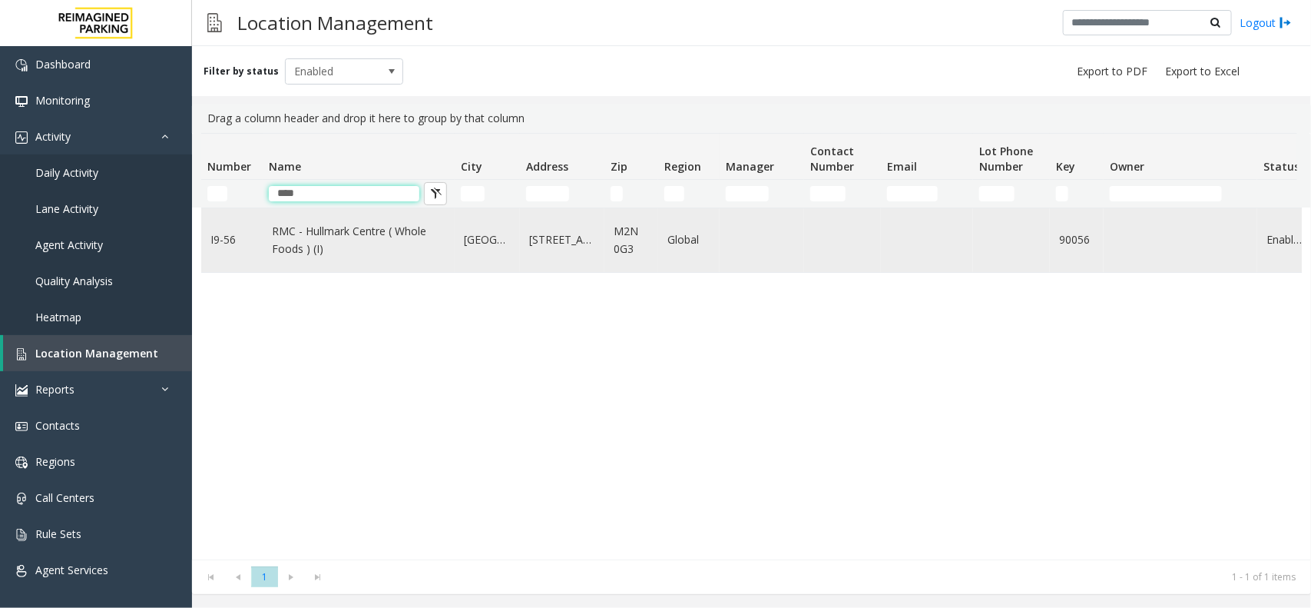
type input "****"
click at [392, 221] on td "RMC - Hullmark Centre ( Whole Foods ) (I)" at bounding box center [359, 240] width 192 height 64
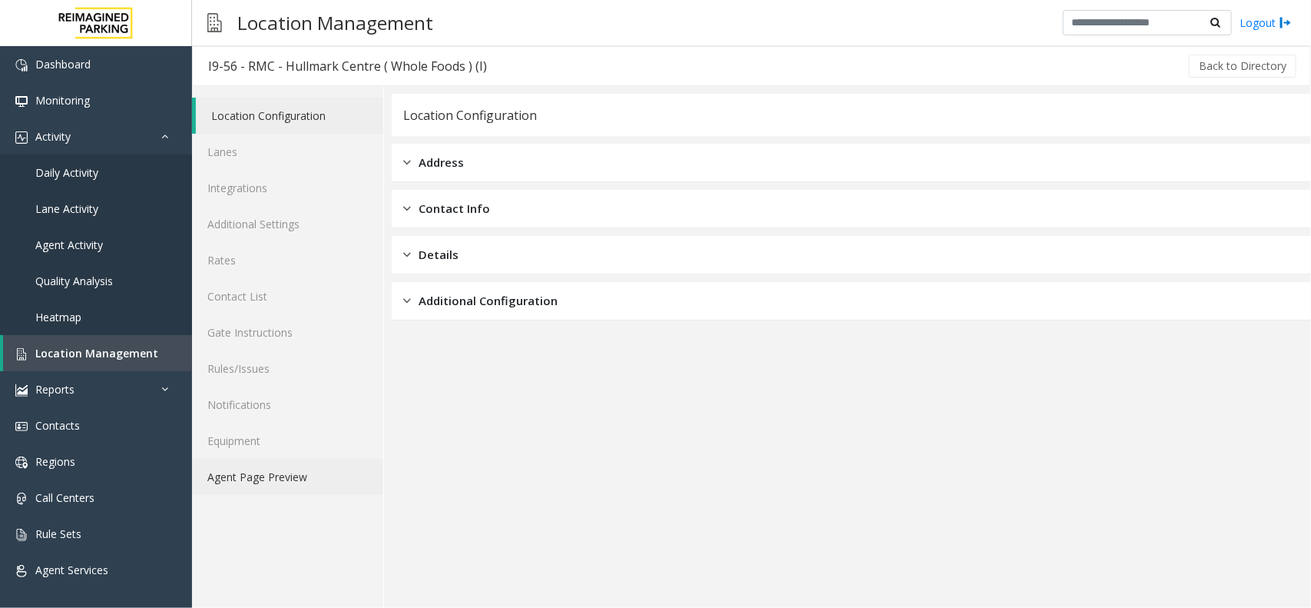
click at [309, 492] on link "Agent Page Preview" at bounding box center [287, 477] width 191 height 36
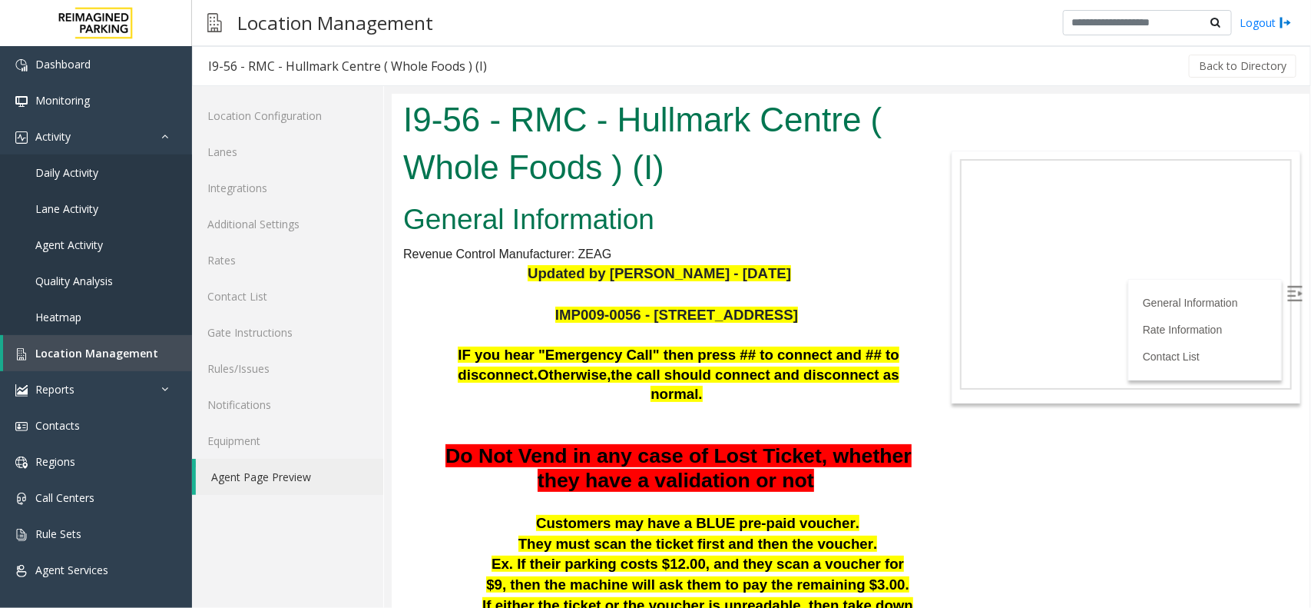
scroll to position [288, 0]
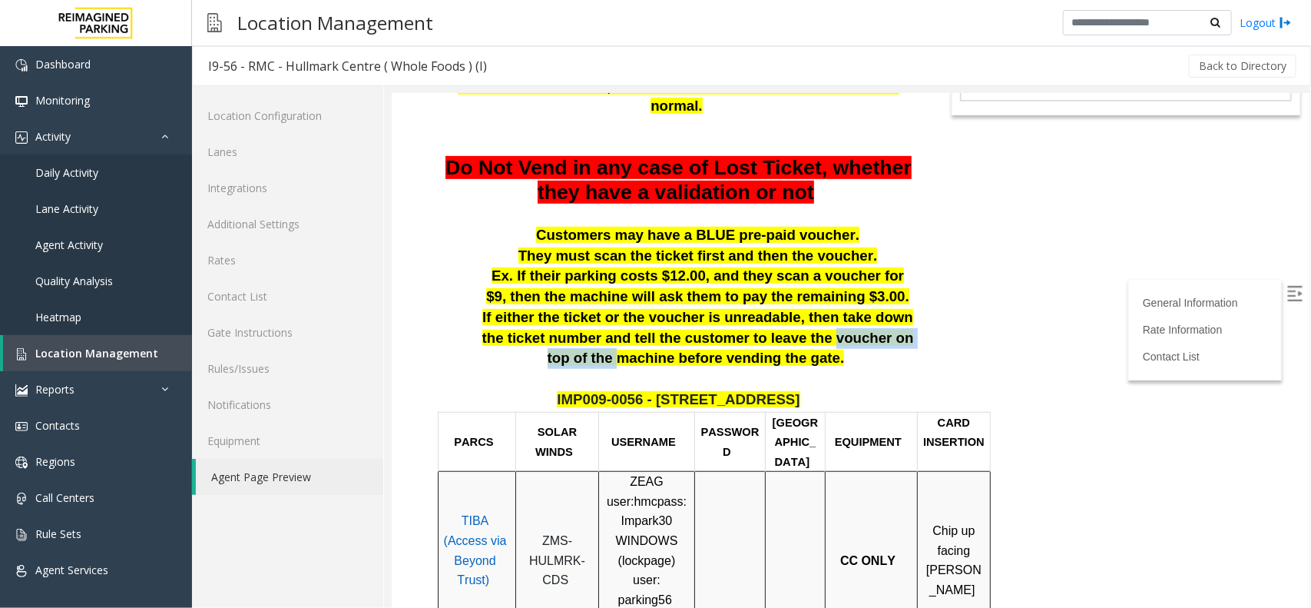
drag, startPoint x: 768, startPoint y: 320, endPoint x: 564, endPoint y: 329, distance: 204.5
click at [893, 318] on span "If either the ticket or the voucher is unreadable, then take down the ticket nu…" at bounding box center [698, 336] width 432 height 57
drag, startPoint x: 714, startPoint y: 321, endPoint x: 830, endPoint y: 331, distance: 116.4
click at [830, 331] on p "If either the ticket or the voucher is unreadable, then take down the ticket nu…" at bounding box center [697, 337] width 436 height 61
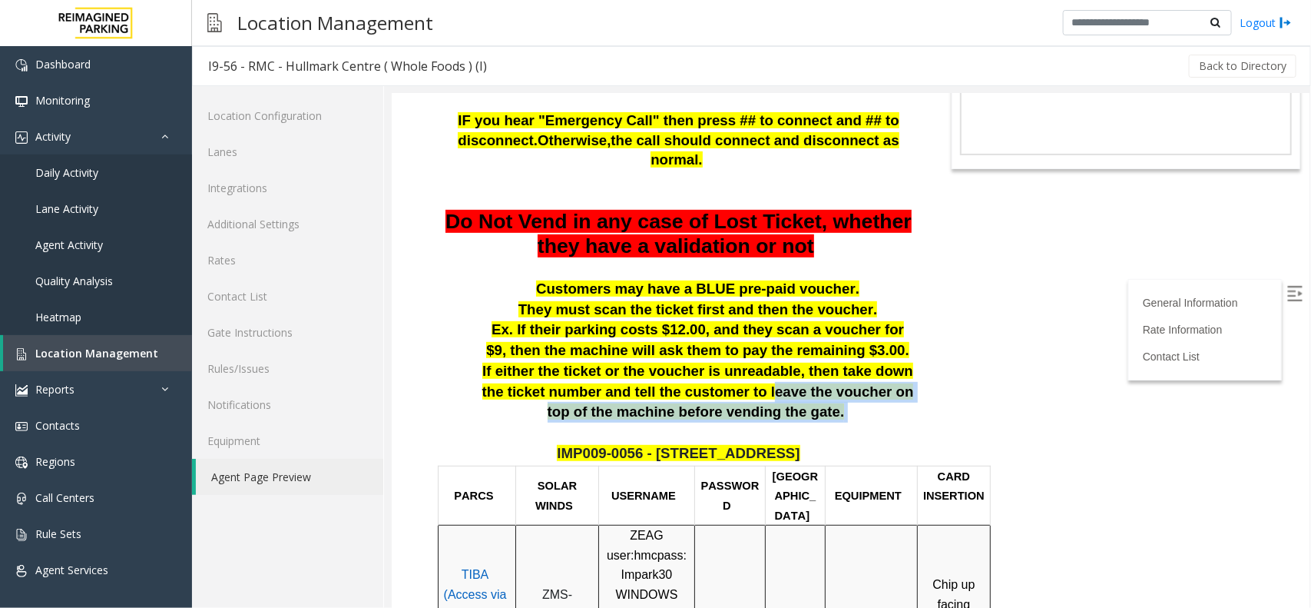
scroll to position [192, 0]
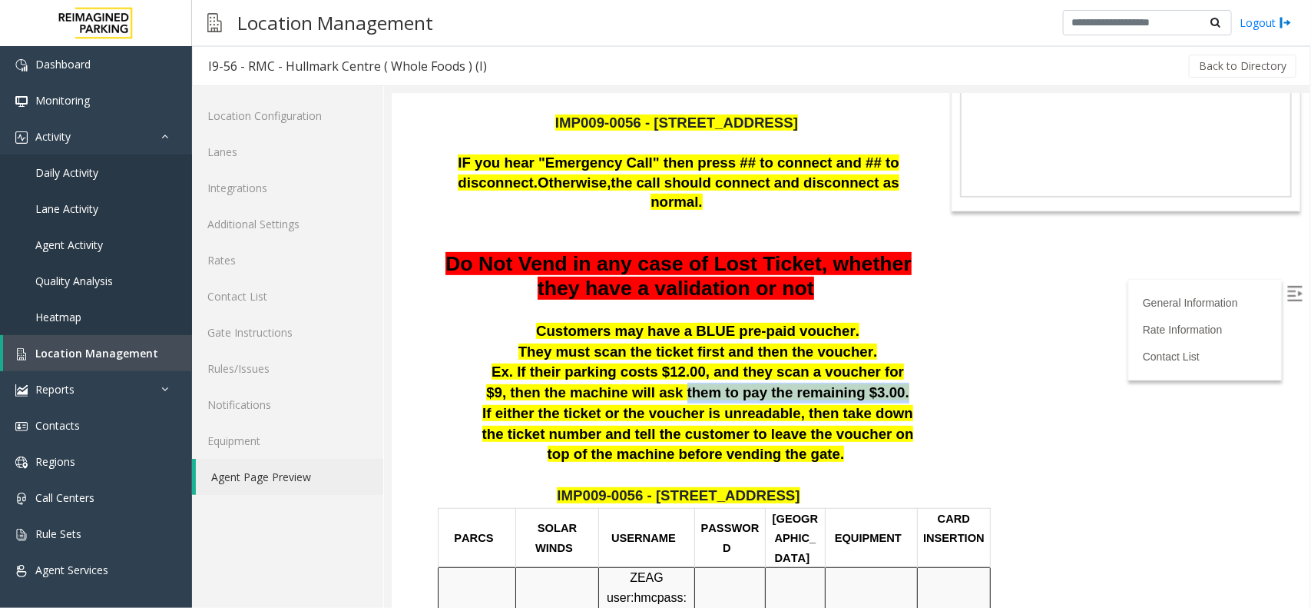
drag, startPoint x: 645, startPoint y: 382, endPoint x: 845, endPoint y: 371, distance: 200.0
click at [845, 371] on p "Ex. If their parking costs $12.00, and they scan a voucher for $9, then the mac…" at bounding box center [697, 381] width 436 height 41
click at [110, 177] on link "Daily Activity" at bounding box center [96, 172] width 192 height 36
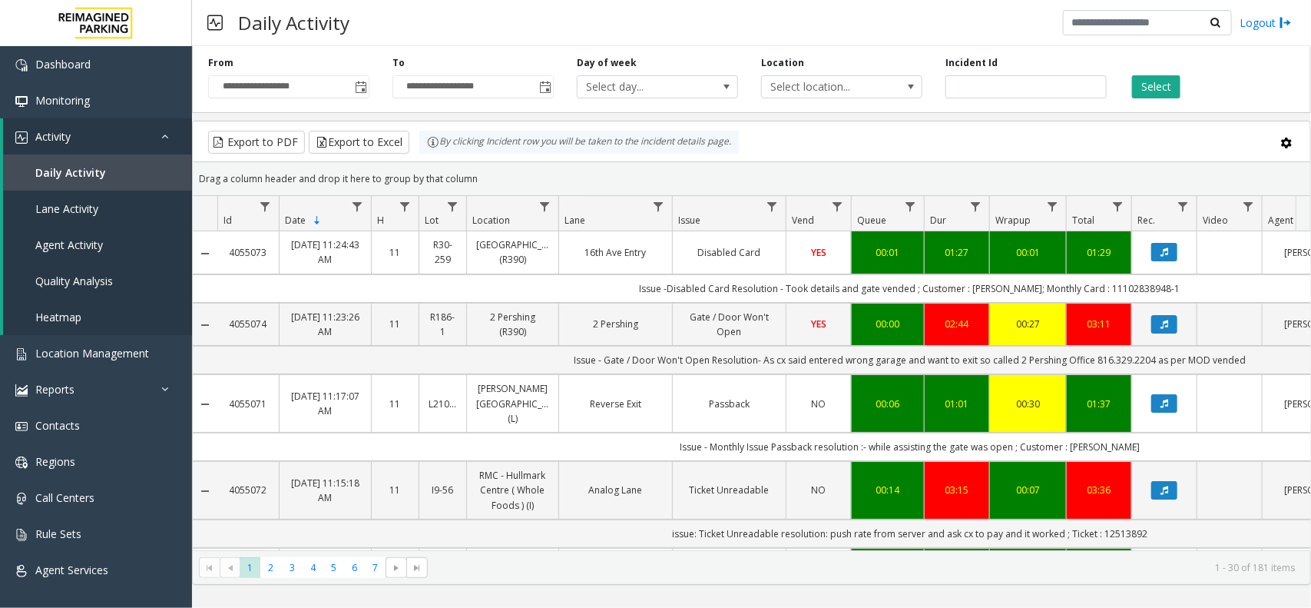
drag, startPoint x: 110, startPoint y: 177, endPoint x: 1138, endPoint y: 58, distance: 1034.7
click at [1138, 58] on div "Select" at bounding box center [1210, 77] width 184 height 42
click at [1135, 83] on button "Select" at bounding box center [1156, 86] width 48 height 23
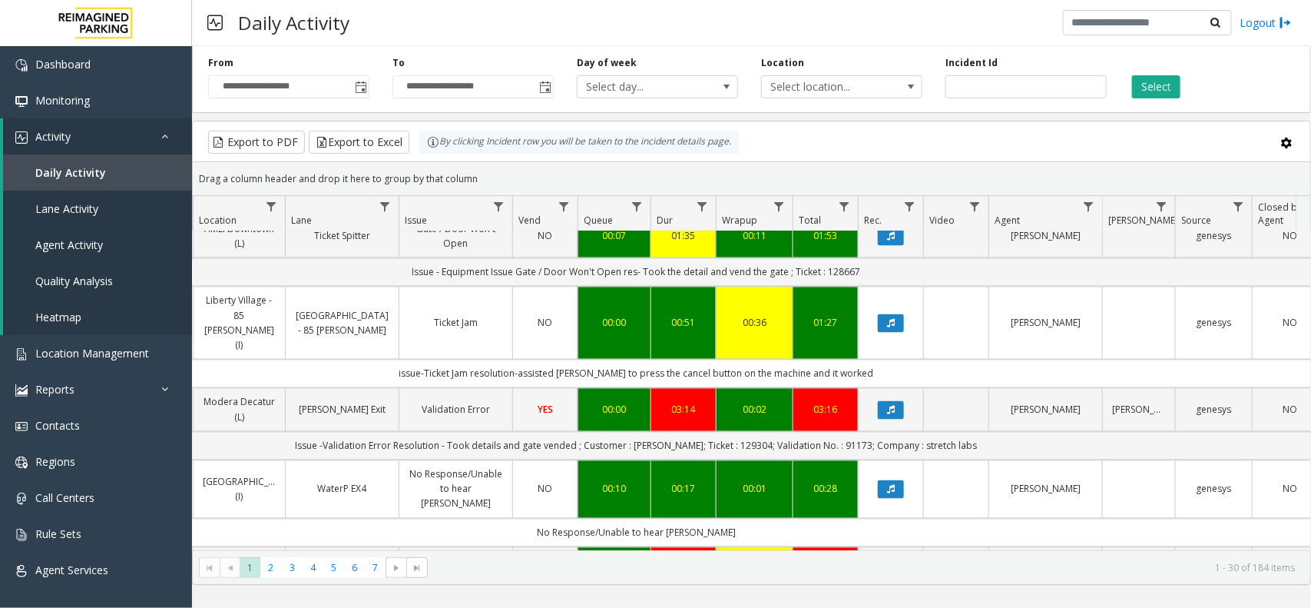
scroll to position [1165, 273]
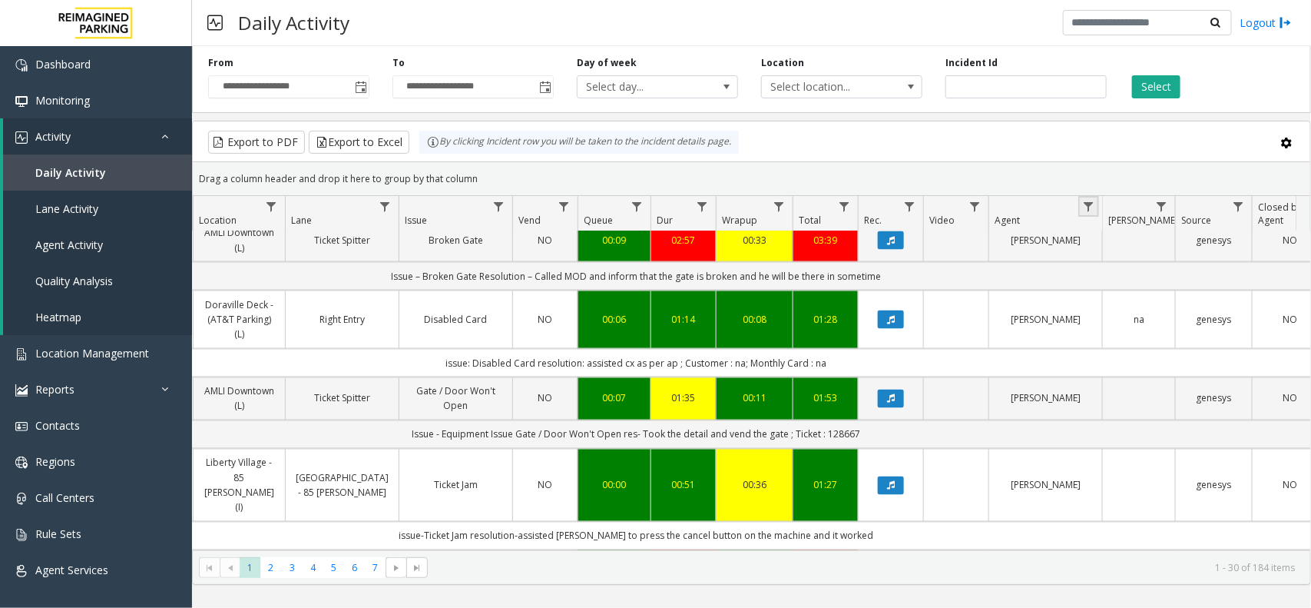
click at [1092, 198] on link "Data table" at bounding box center [1089, 206] width 21 height 21
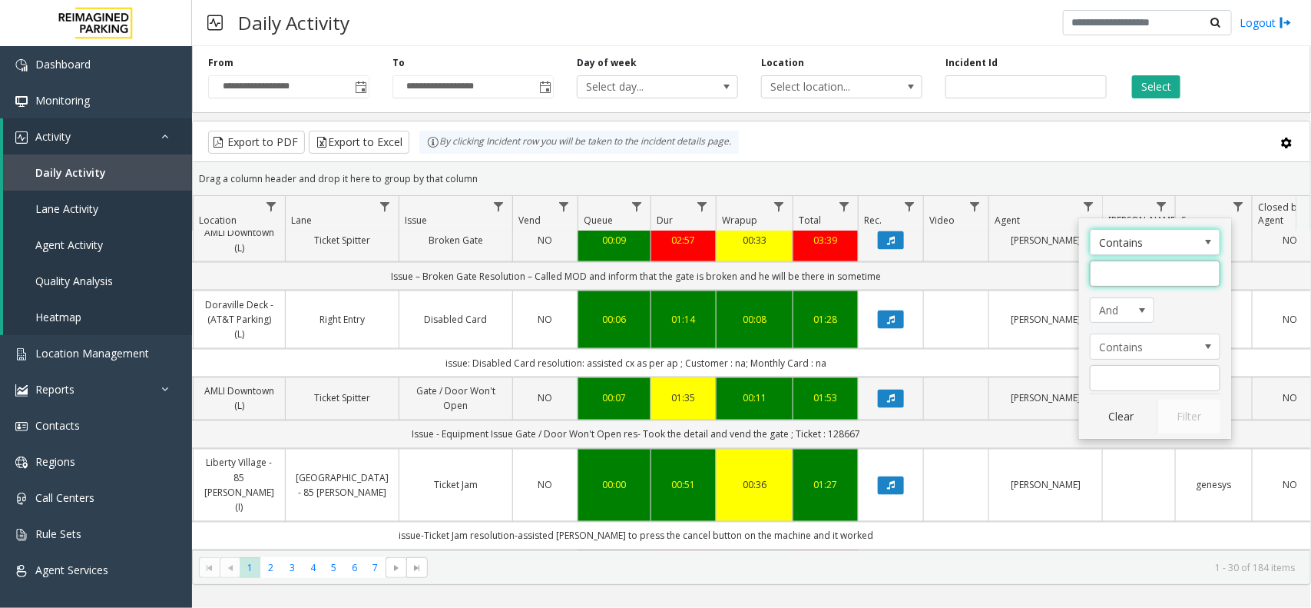
click at [1110, 273] on input "Agent Filter" at bounding box center [1155, 273] width 131 height 26
type input "*******"
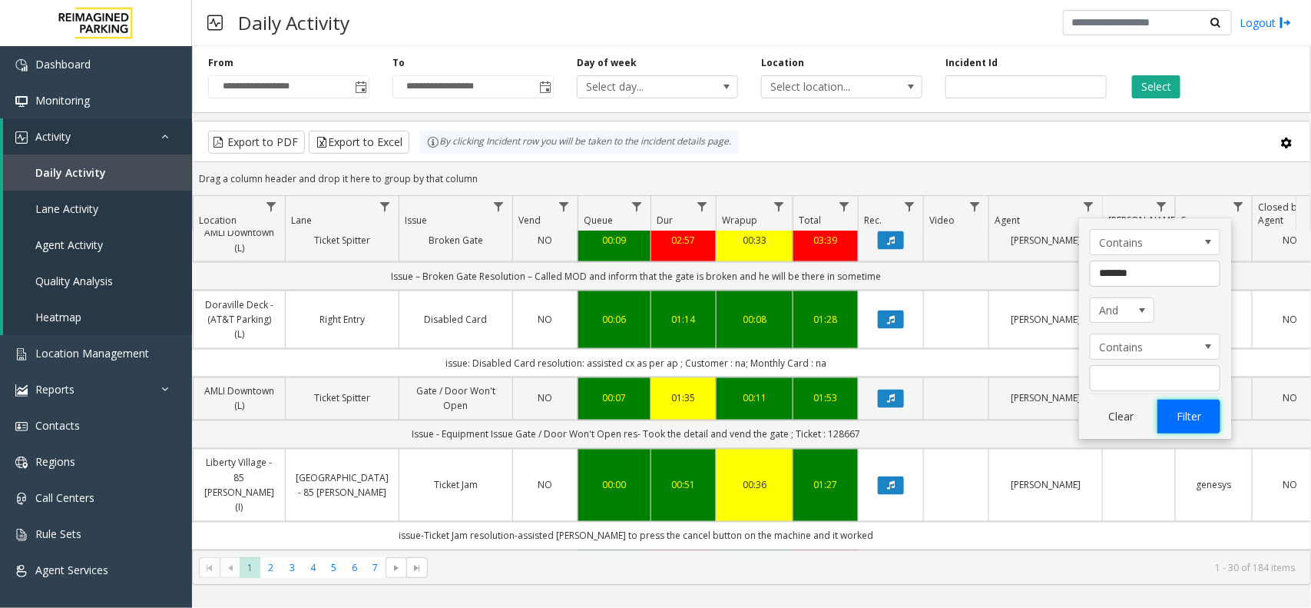
click at [1203, 425] on button "Filter" at bounding box center [1189, 416] width 63 height 34
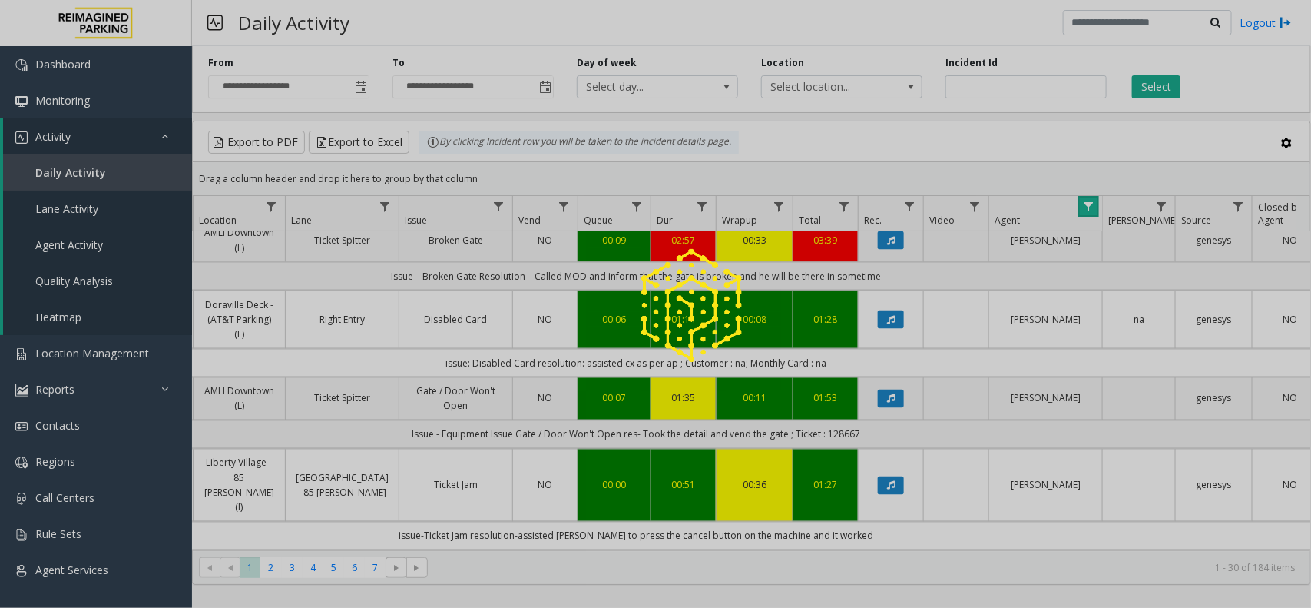
scroll to position [625, 273]
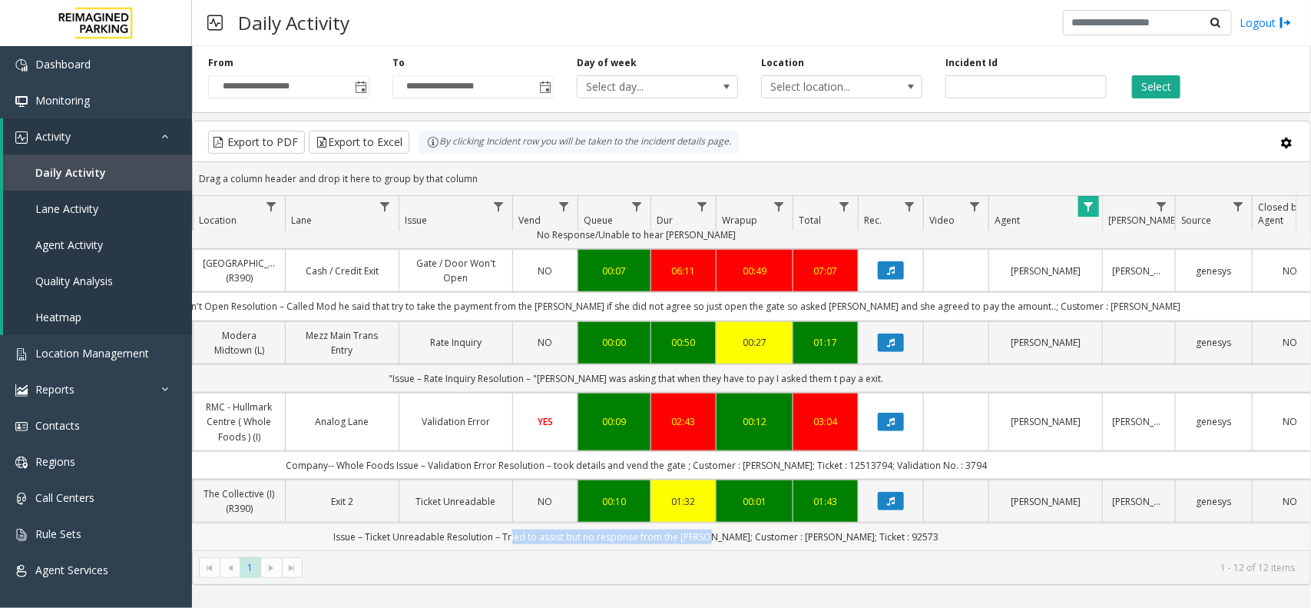
drag, startPoint x: 547, startPoint y: 527, endPoint x: 744, endPoint y: 531, distance: 196.7
click at [744, 531] on td "Issue – Ticket Unreadable Resolution – Tried to assist but no response from the…" at bounding box center [636, 536] width 1385 height 28
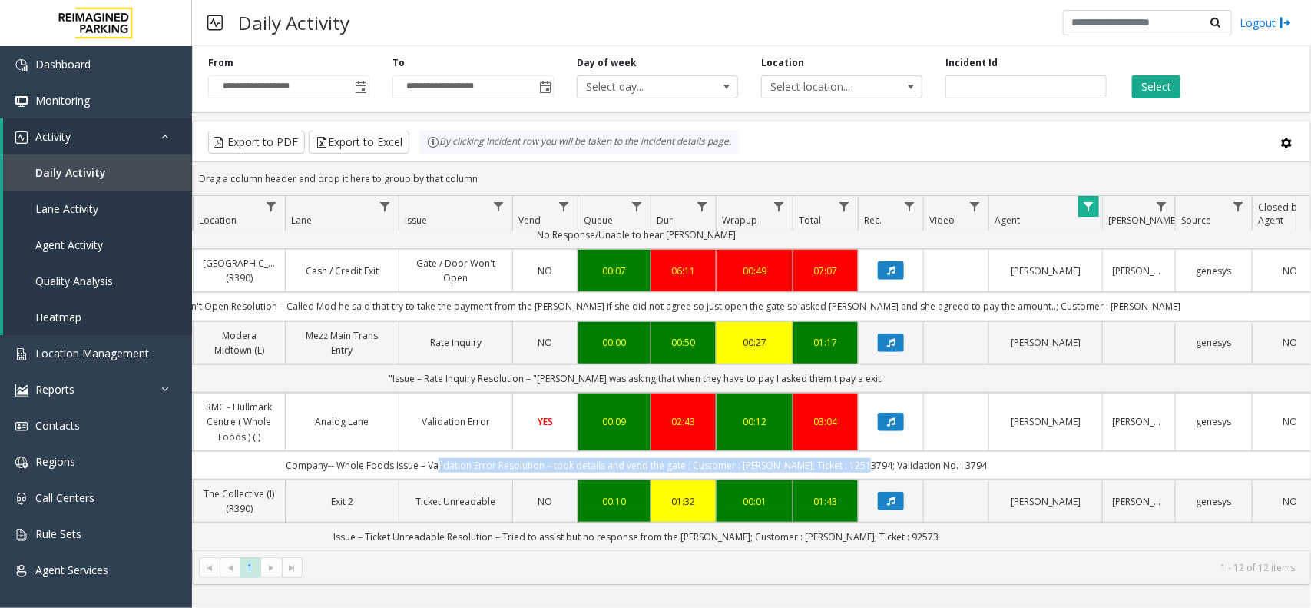
drag, startPoint x: 459, startPoint y: 453, endPoint x: 877, endPoint y: 446, distance: 418.0
click at [877, 451] on td "Company-- Whole Foods Issue – Validation Error Resolution – took details and ve…" at bounding box center [636, 465] width 1385 height 28
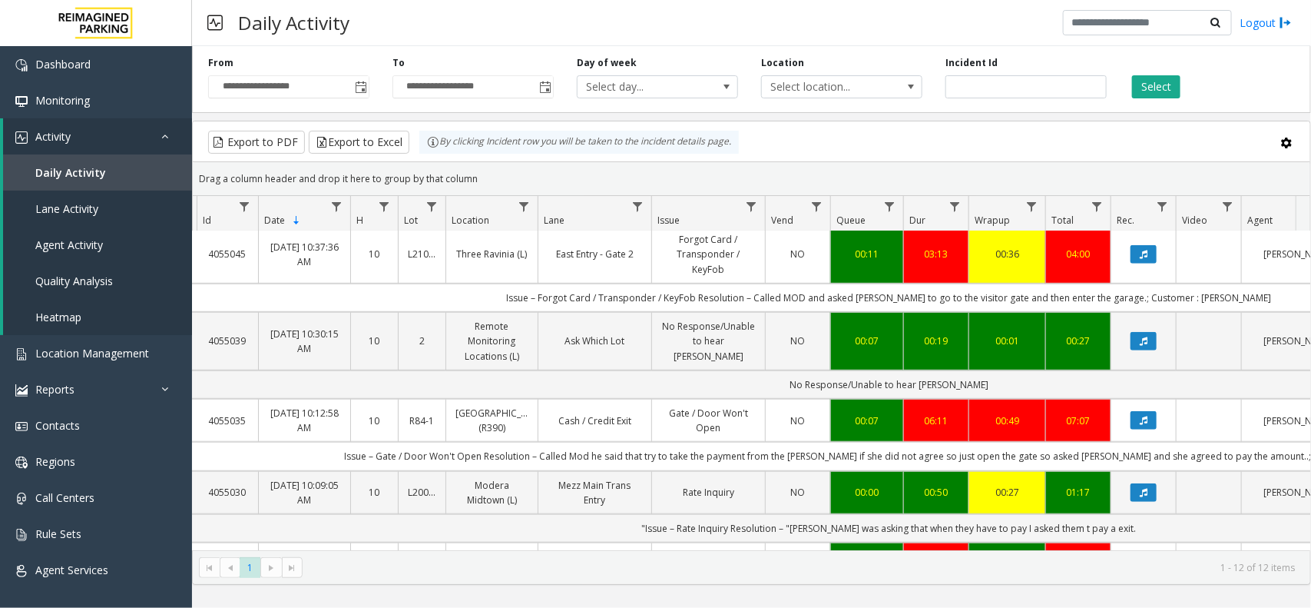
scroll to position [432, 21]
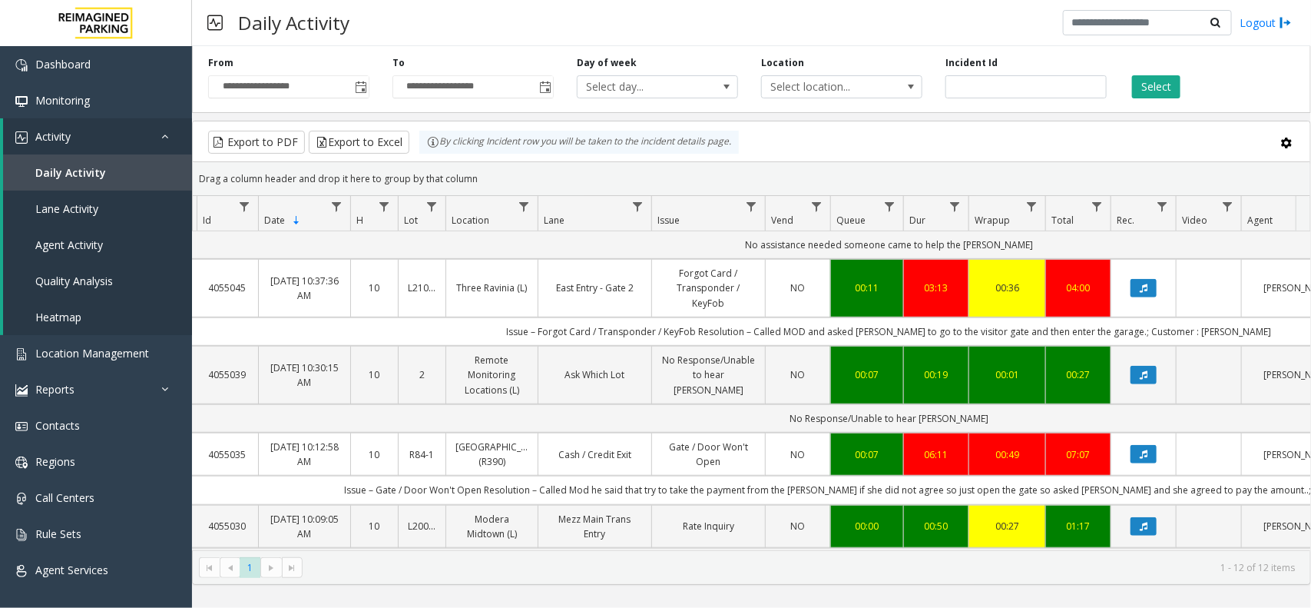
drag, startPoint x: 600, startPoint y: 538, endPoint x: 618, endPoint y: 543, distance: 19.2
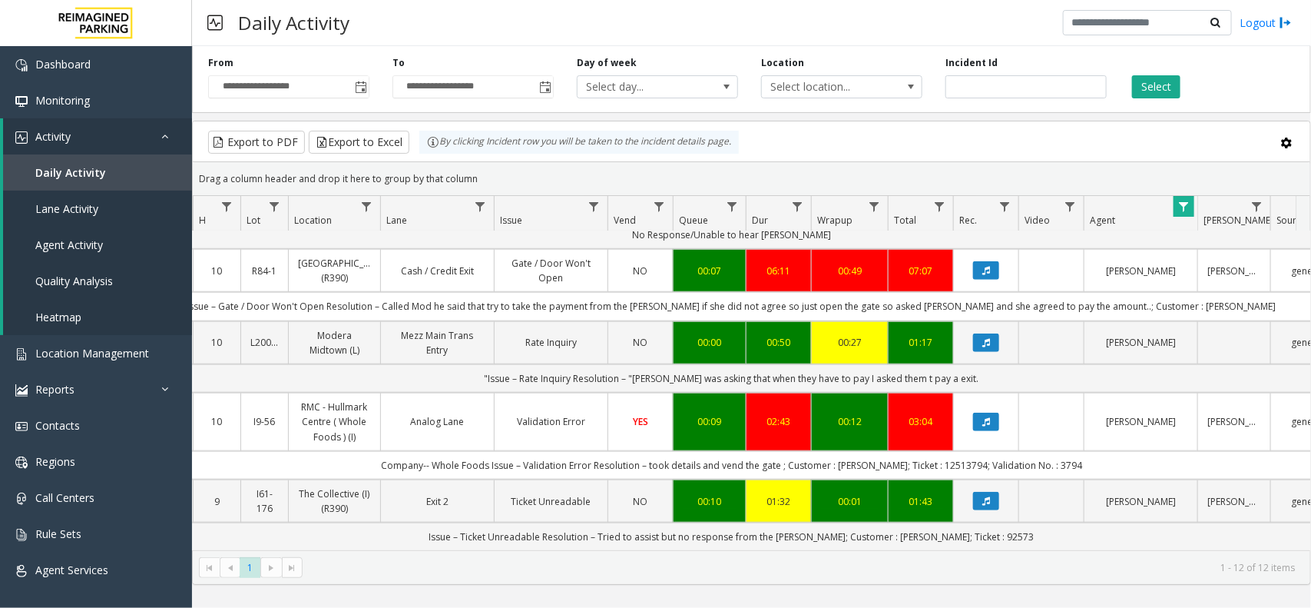
click at [548, 425] on td "Validation Error" at bounding box center [551, 422] width 114 height 58
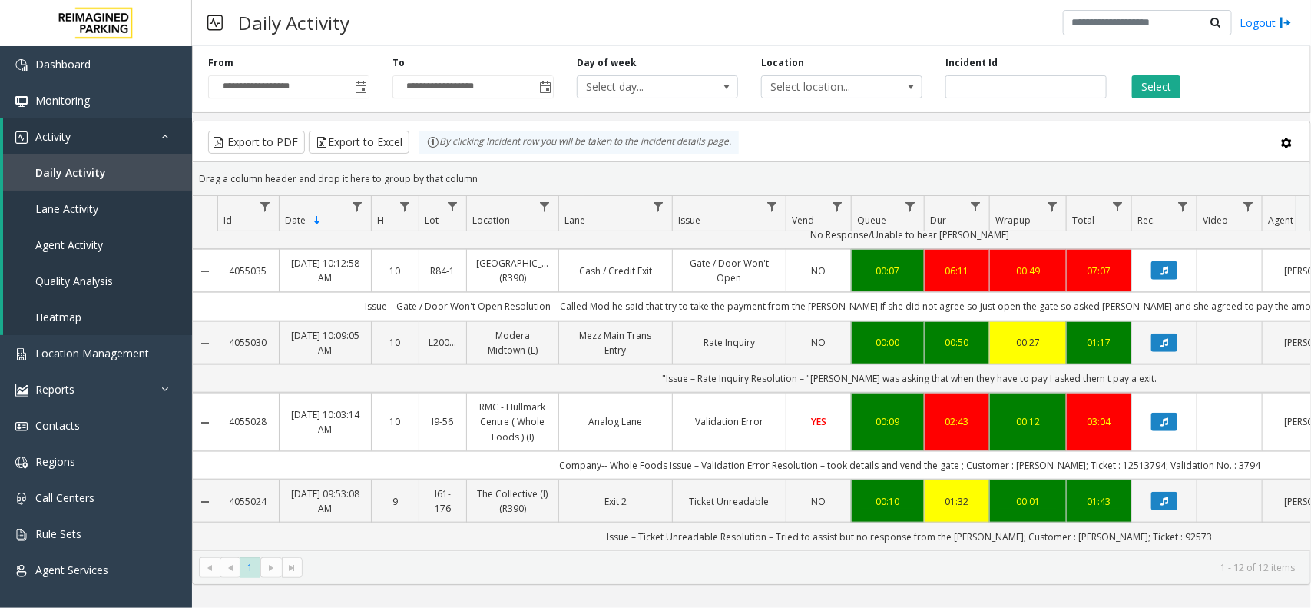
click at [721, 393] on td "Validation Error" at bounding box center [729, 422] width 114 height 58
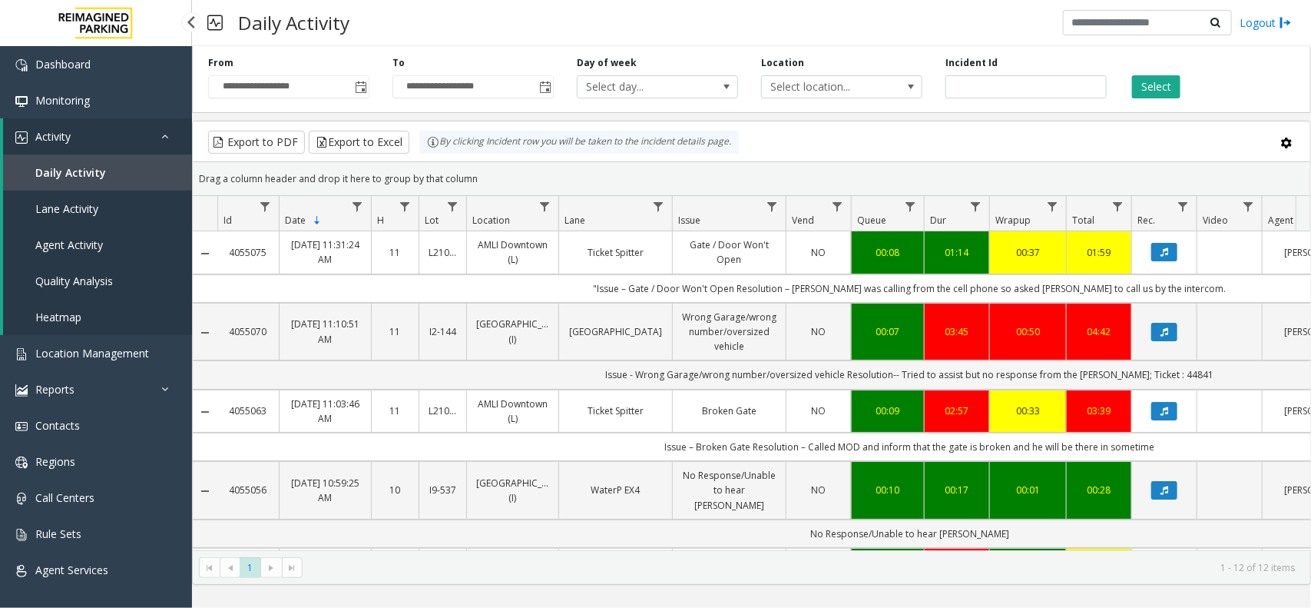
click at [121, 173] on link "Daily Activity" at bounding box center [97, 172] width 189 height 36
click at [121, 141] on link "Activity" at bounding box center [97, 136] width 189 height 36
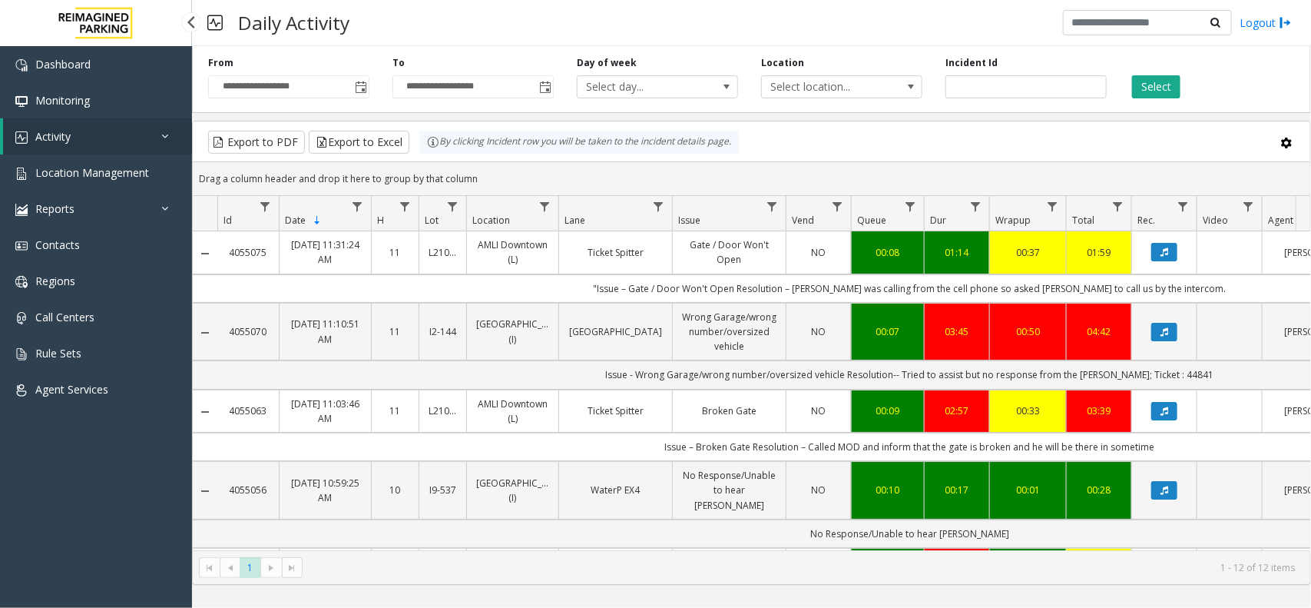
click at [108, 131] on link "Activity" at bounding box center [97, 136] width 189 height 36
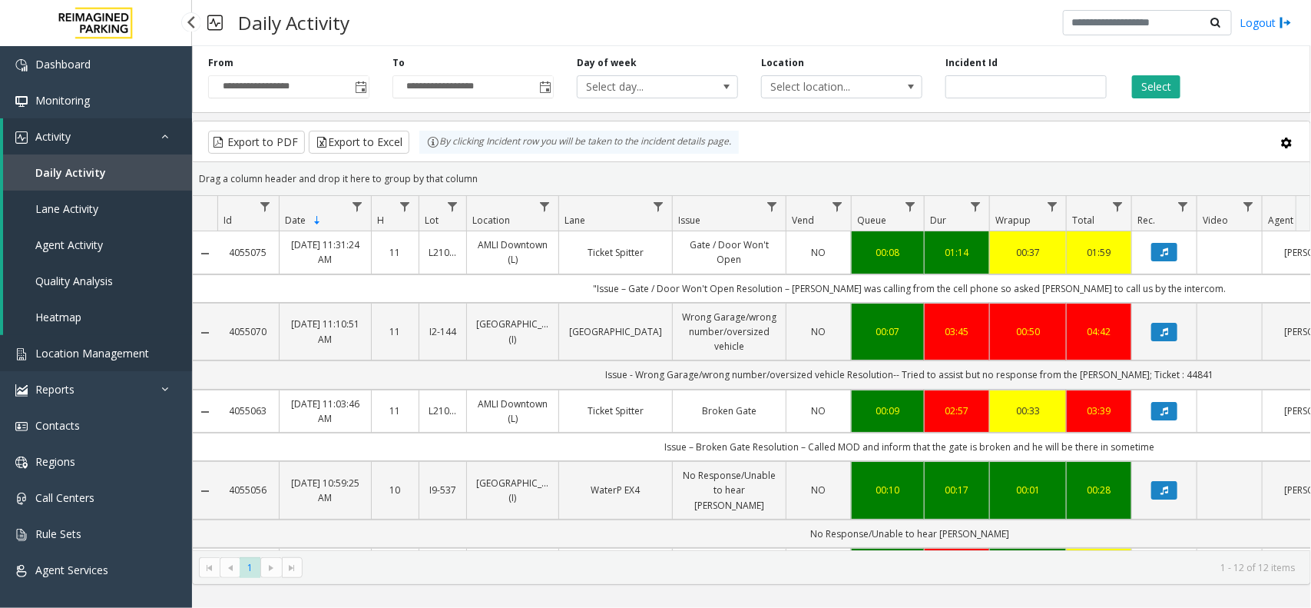
click at [83, 354] on span "Location Management" at bounding box center [92, 353] width 114 height 15
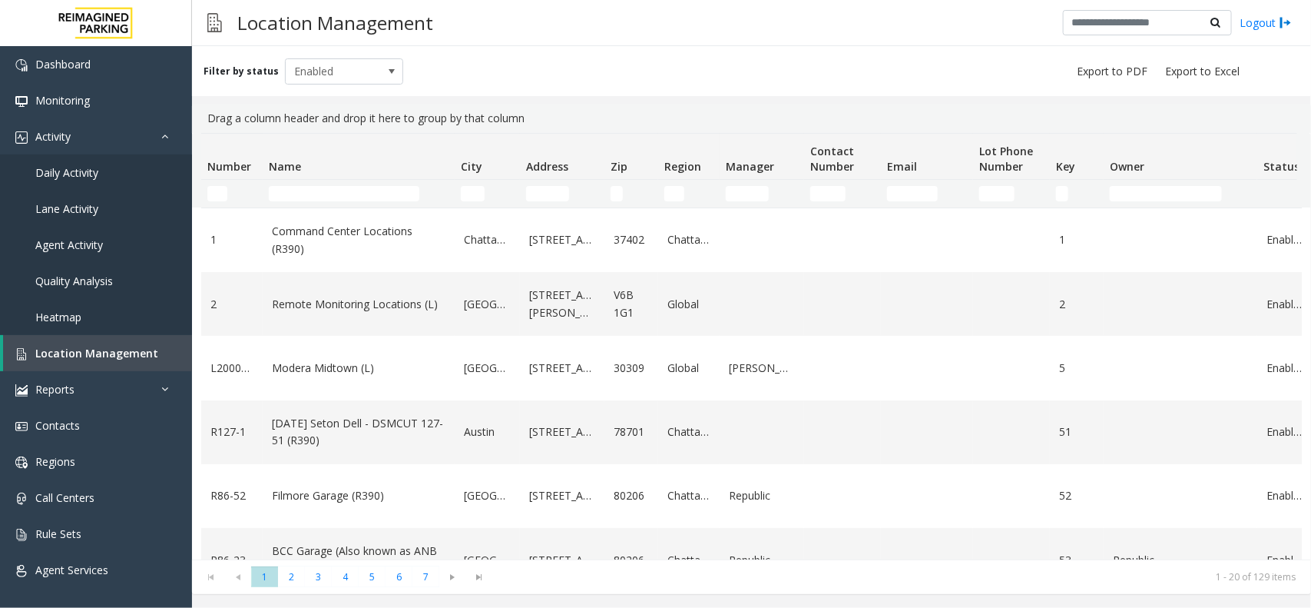
click at [366, 181] on td "Name Filter" at bounding box center [359, 194] width 192 height 28
click at [361, 183] on td "Name Filter" at bounding box center [359, 194] width 192 height 28
click at [302, 200] on input "Name Filter" at bounding box center [344, 193] width 151 height 15
click at [471, 51] on div "Filter by status Enabled" at bounding box center [751, 71] width 1119 height 50
click at [85, 162] on link "Daily Activity" at bounding box center [96, 172] width 192 height 36
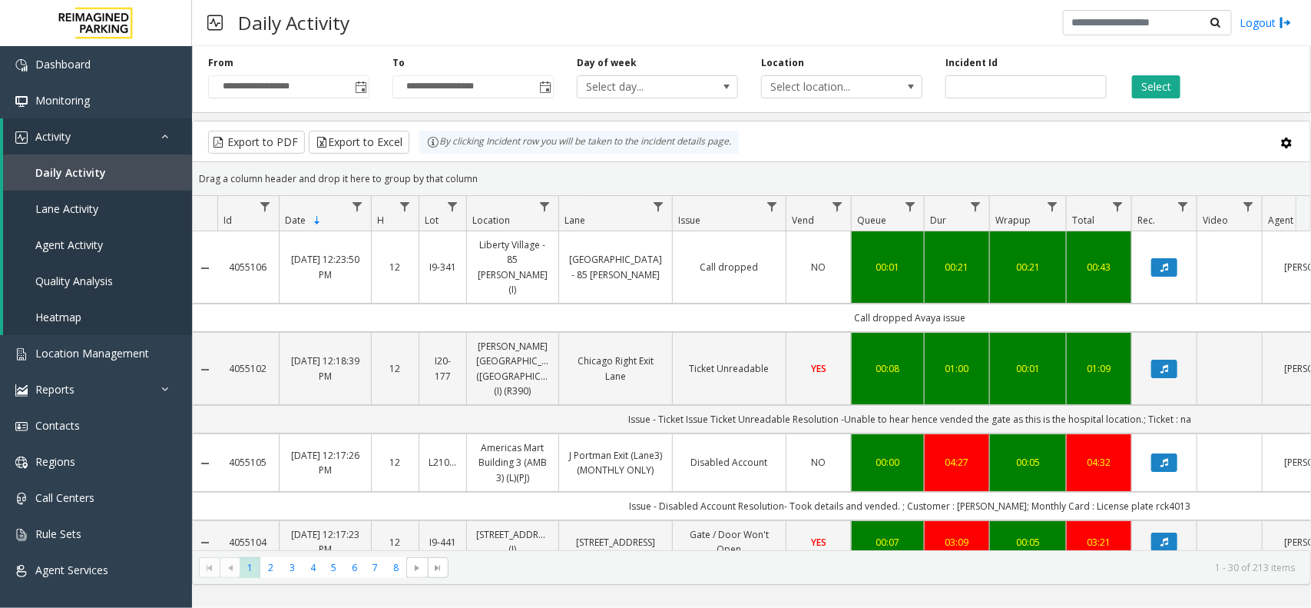
click at [980, 29] on div "Daily Activity Logout" at bounding box center [751, 23] width 1119 height 46
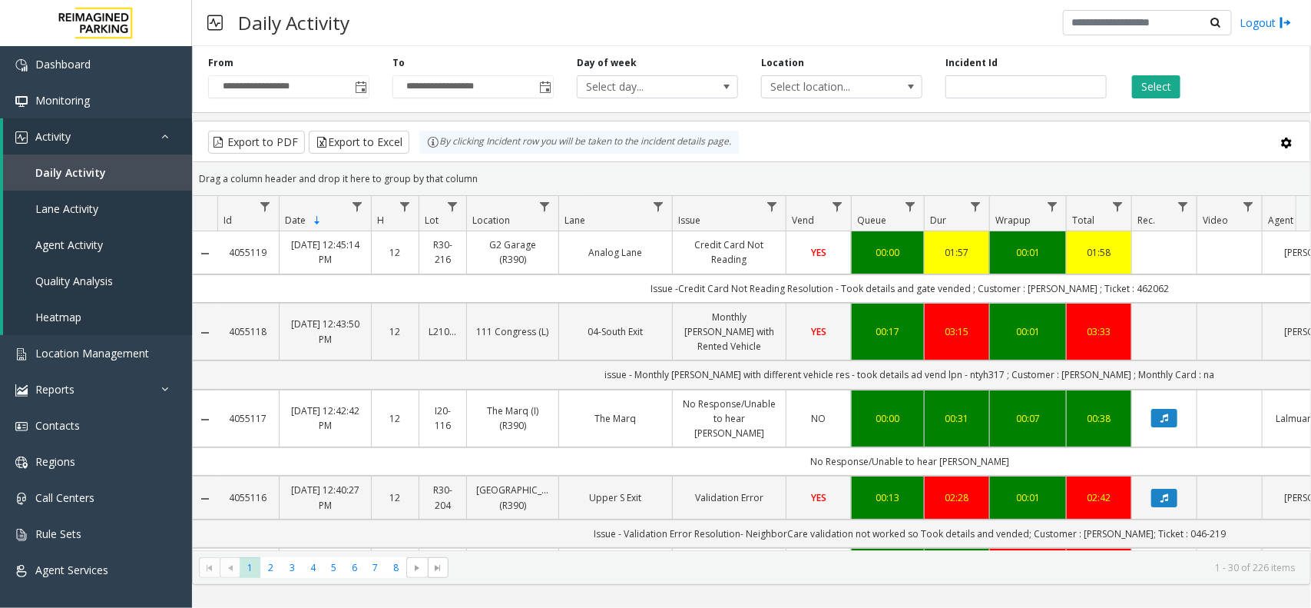
click at [803, 28] on div "Daily Activity Logout" at bounding box center [751, 23] width 1119 height 46
click at [1176, 88] on button "Select" at bounding box center [1156, 86] width 48 height 23
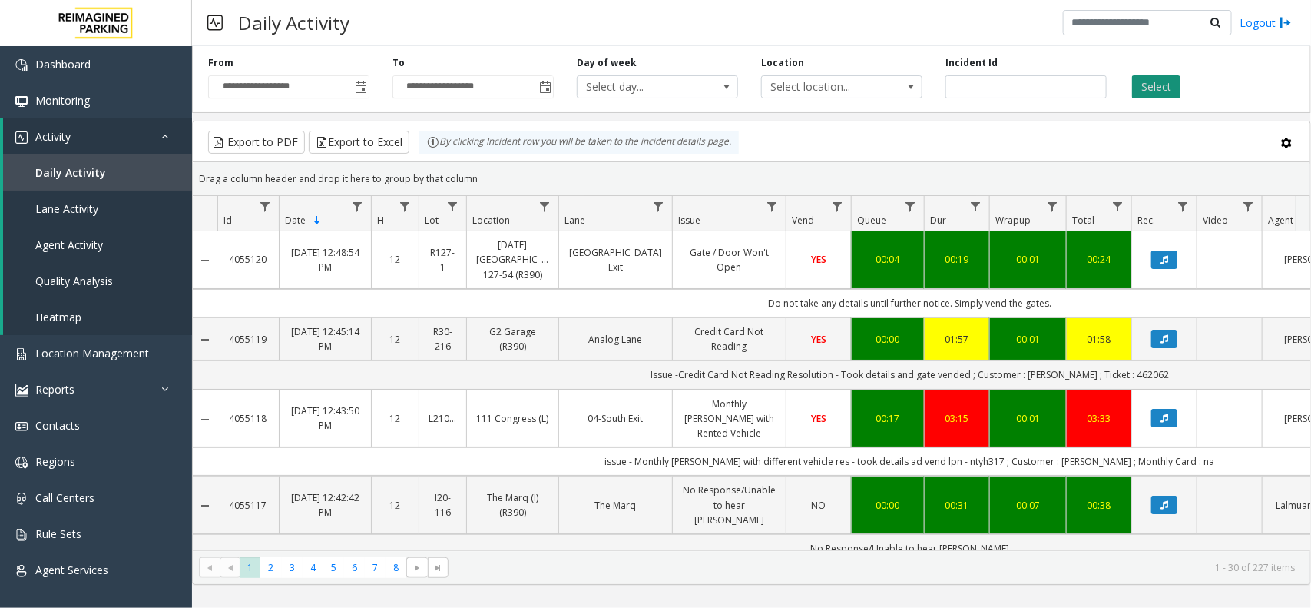
click at [1152, 81] on button "Select" at bounding box center [1156, 86] width 48 height 23
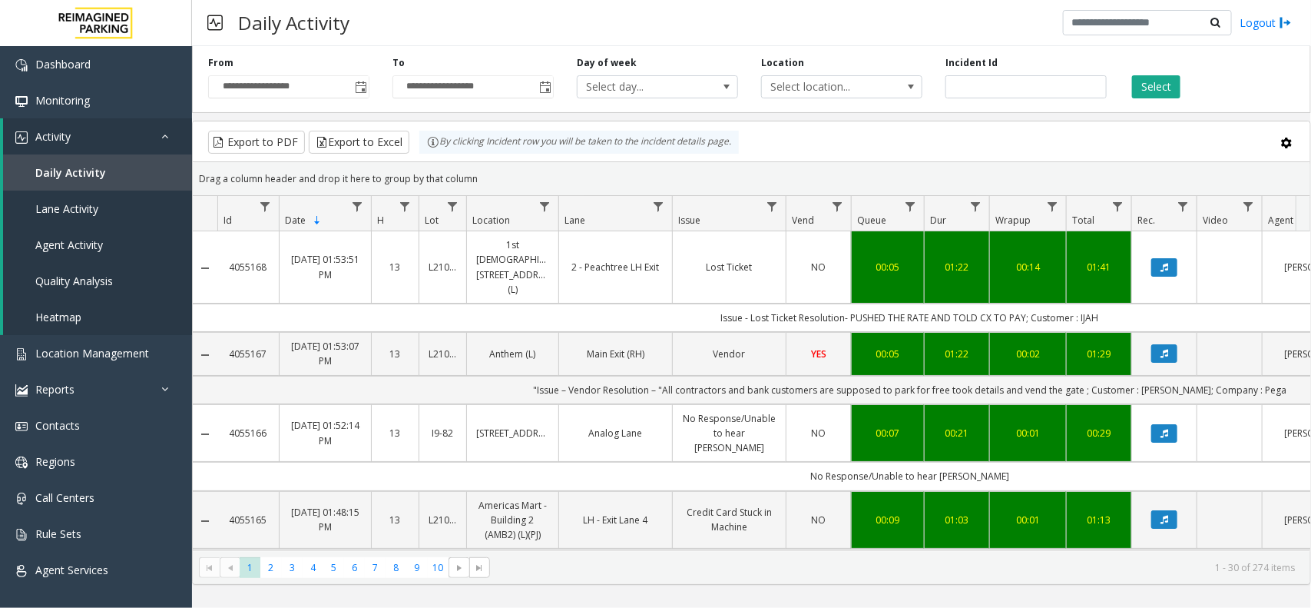
click at [1161, 101] on div "**********" at bounding box center [751, 76] width 1119 height 73
click at [1158, 85] on button "Select" at bounding box center [1156, 86] width 48 height 23
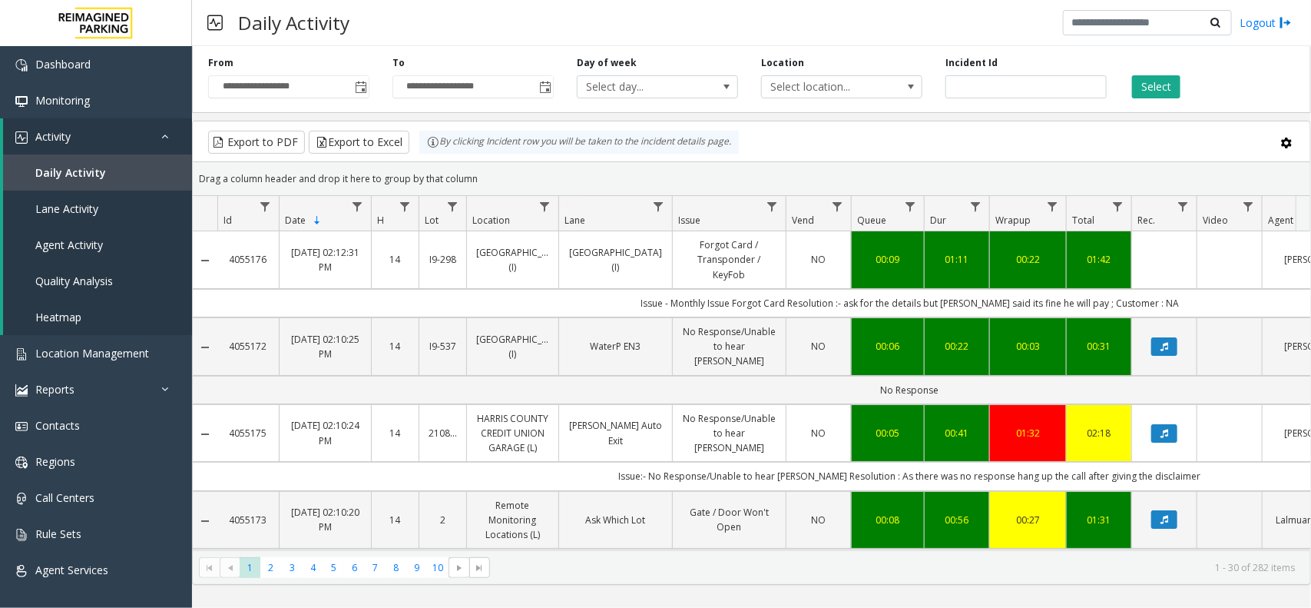
click at [1137, 74] on div "Select" at bounding box center [1210, 77] width 184 height 42
click at [1158, 86] on button "Select" at bounding box center [1156, 86] width 48 height 23
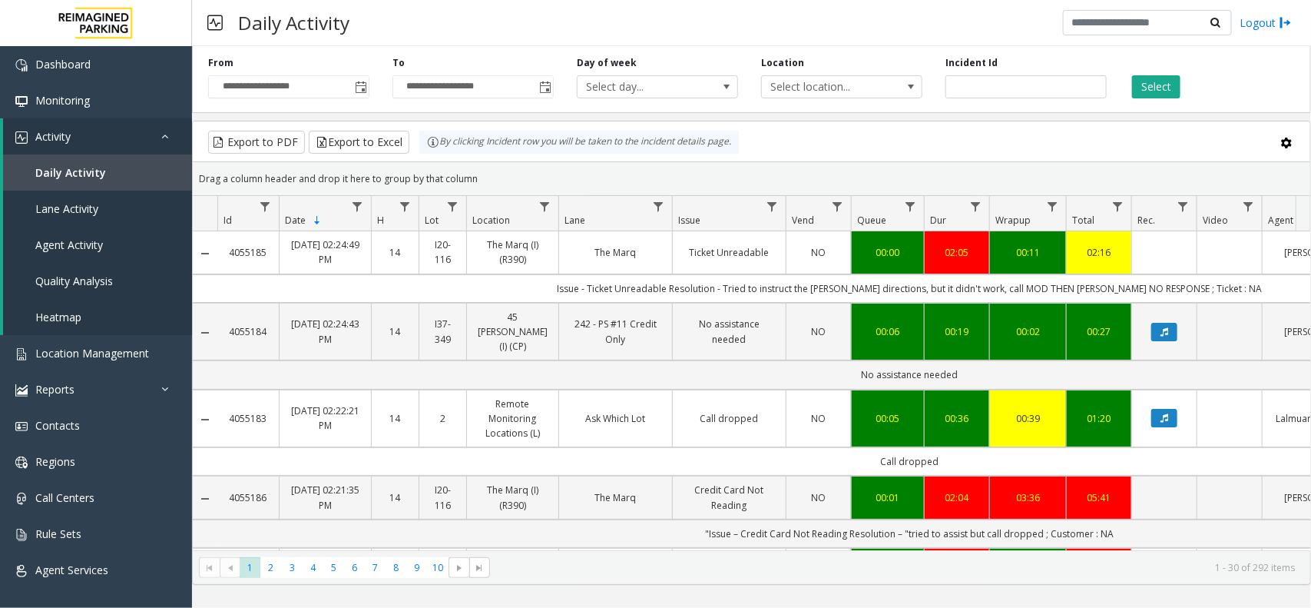
drag, startPoint x: 803, startPoint y: 288, endPoint x: 813, endPoint y: 288, distance: 10.0
click at [803, 288] on td "Issue - Ticket Unreadable Resolution - Tried to instruct the parker directions,…" at bounding box center [909, 288] width 1385 height 28
click at [846, 286] on td "Issue - Ticket Unreadable Resolution - Tried to instruct the parker directions,…" at bounding box center [909, 288] width 1385 height 28
click at [834, 267] on td "NO" at bounding box center [818, 252] width 65 height 42
click at [628, 240] on td "The Marq" at bounding box center [615, 252] width 114 height 42
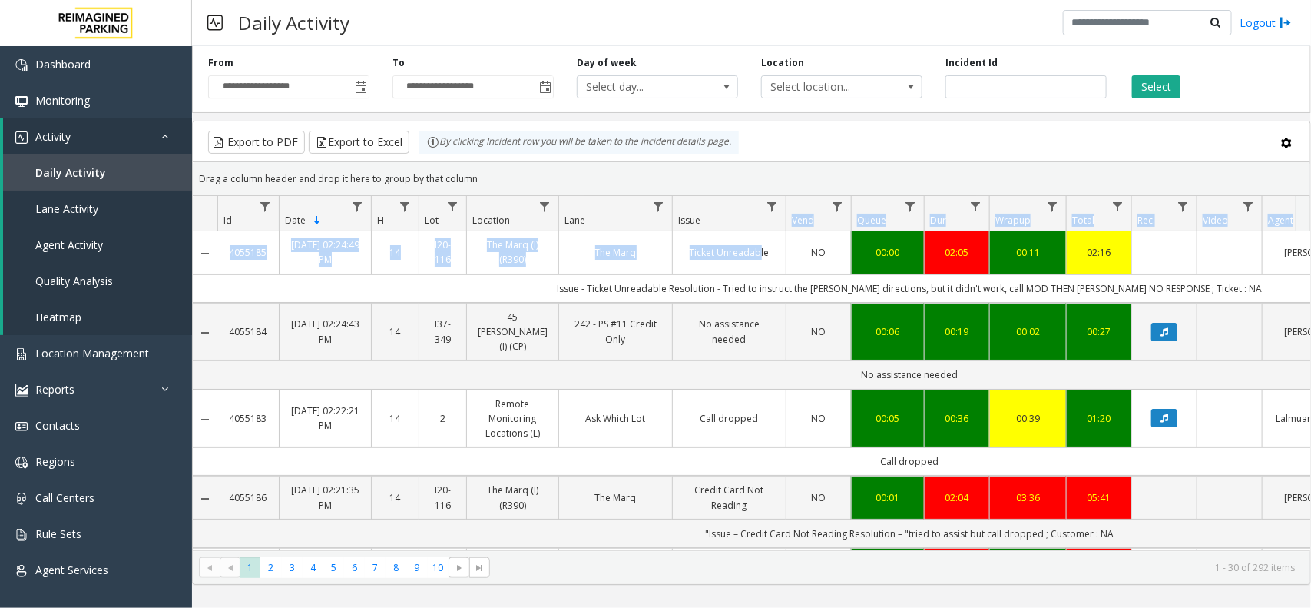
click at [757, 228] on div "Id Date Sorted Descending H Lot Location Lane Issue Vend Queue Dur Wrapup Total…" at bounding box center [752, 373] width 1118 height 354
click at [754, 239] on td "Ticket Unreadable" at bounding box center [729, 252] width 114 height 42
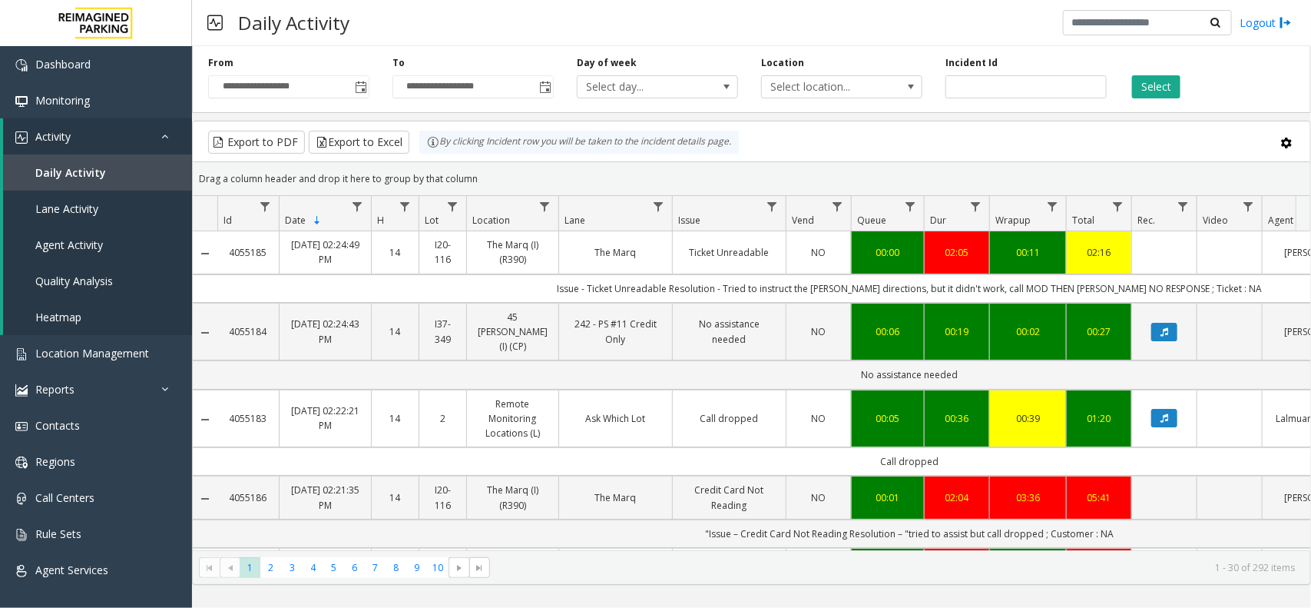
click at [558, 240] on td "The Marq" at bounding box center [615, 252] width 114 height 42
click at [891, 290] on td "Issue - Ticket Unreadable Resolution - Tried to instruct the parker directions,…" at bounding box center [909, 288] width 1385 height 28
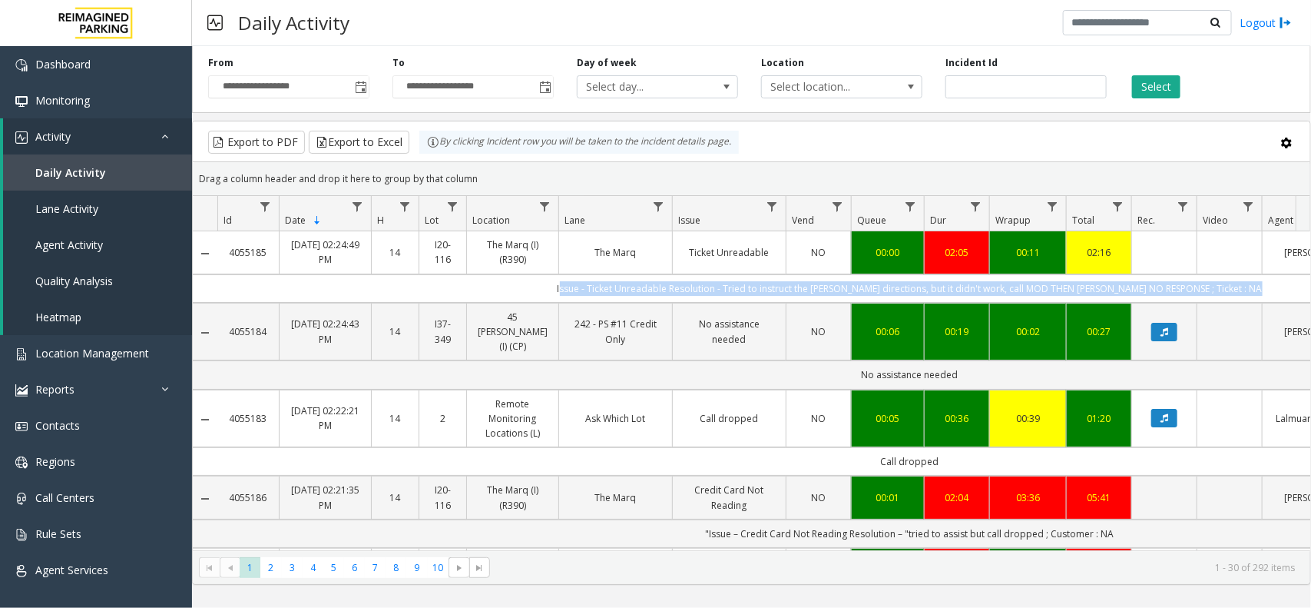
click at [891, 290] on td "Issue - Ticket Unreadable Resolution - Tried to instruct the parker directions,…" at bounding box center [909, 288] width 1385 height 28
click at [807, 231] on th "Vend" at bounding box center [818, 213] width 65 height 35
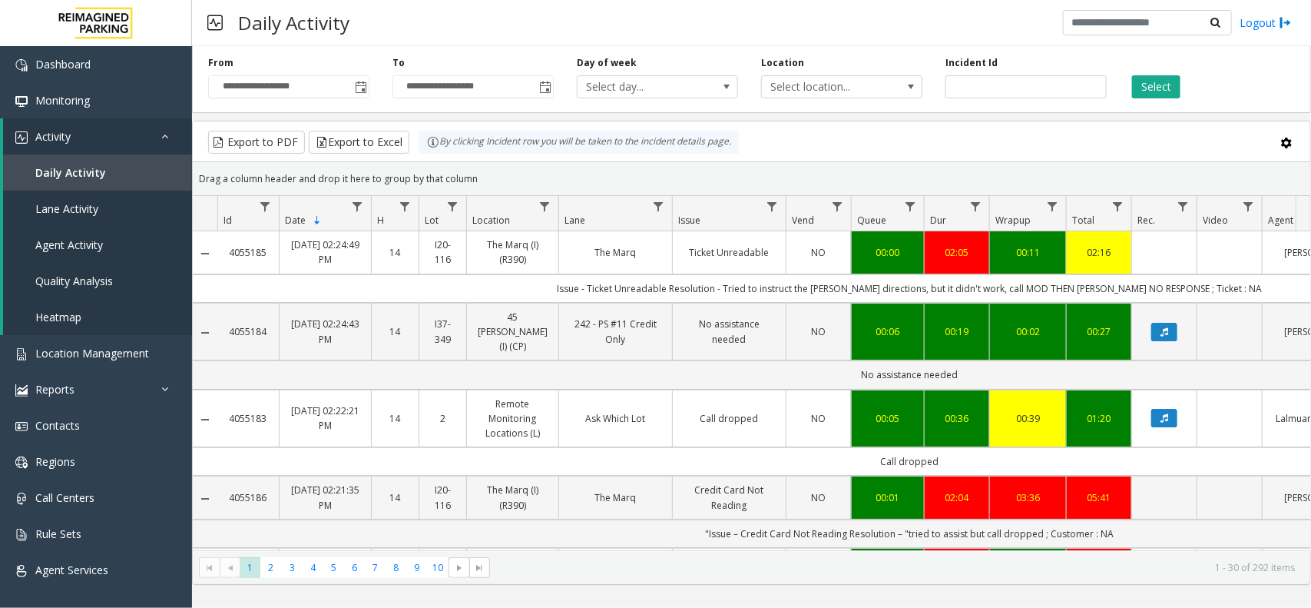
click at [817, 238] on td "NO" at bounding box center [818, 252] width 65 height 42
click at [816, 260] on link "NO" at bounding box center [819, 252] width 46 height 15
click at [559, 237] on td "The Marq" at bounding box center [615, 252] width 114 height 42
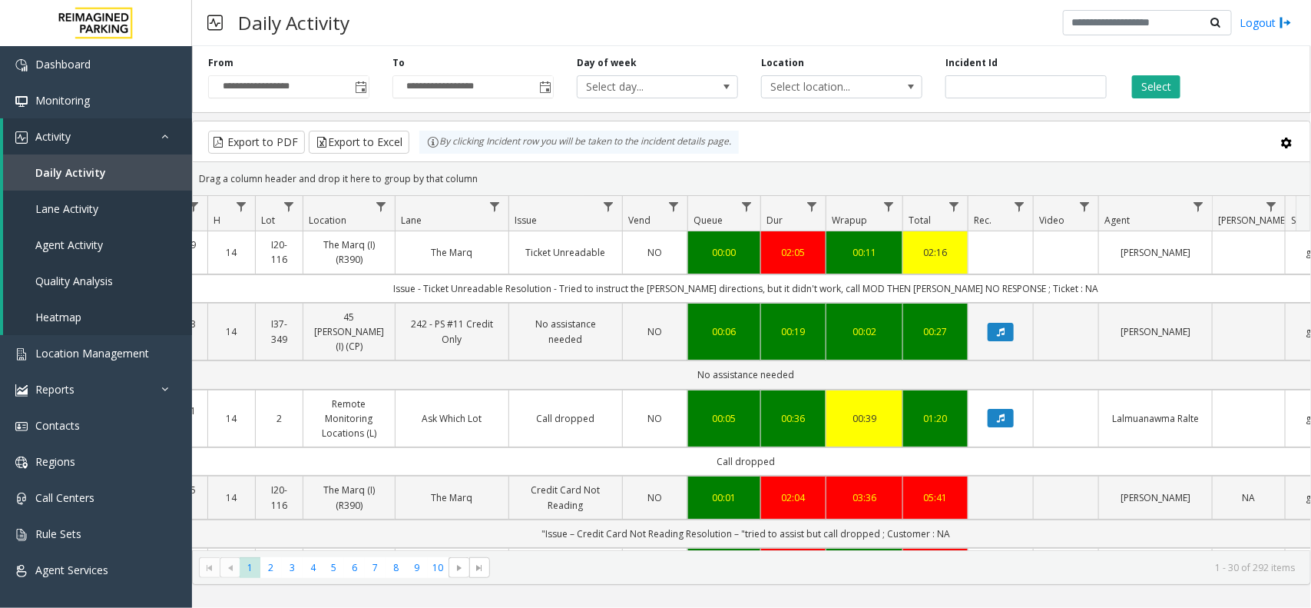
scroll to position [0, 227]
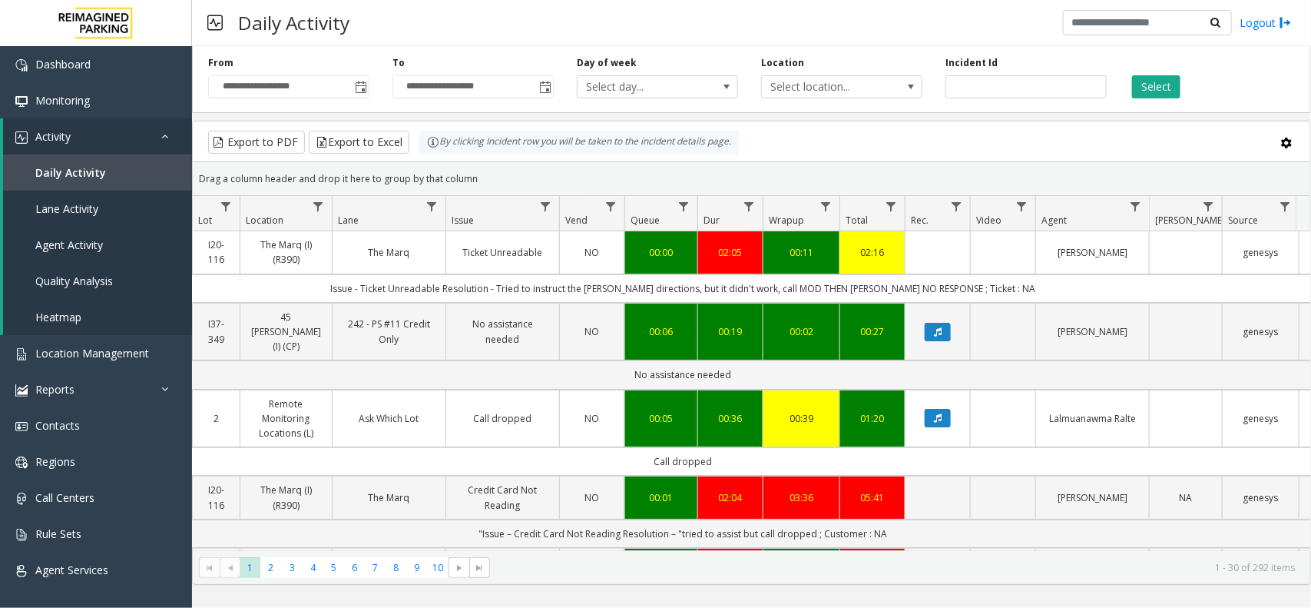
click at [962, 247] on td "Data table" at bounding box center [937, 252] width 65 height 42
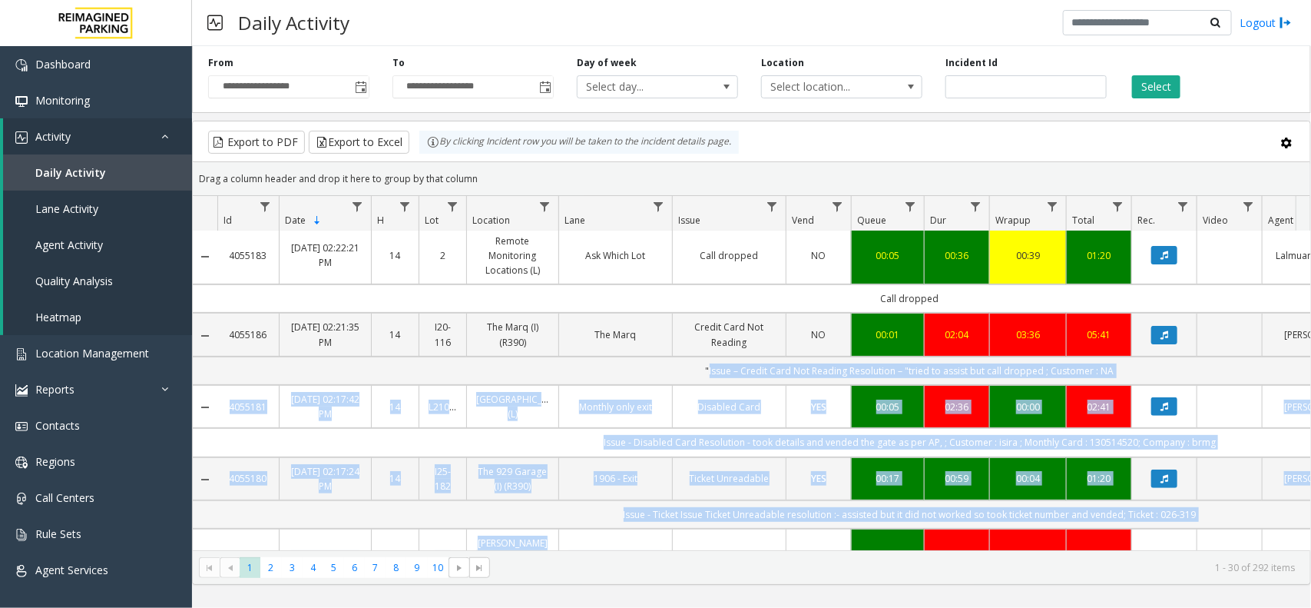
drag, startPoint x: 704, startPoint y: 534, endPoint x: 745, endPoint y: 522, distance: 42.3
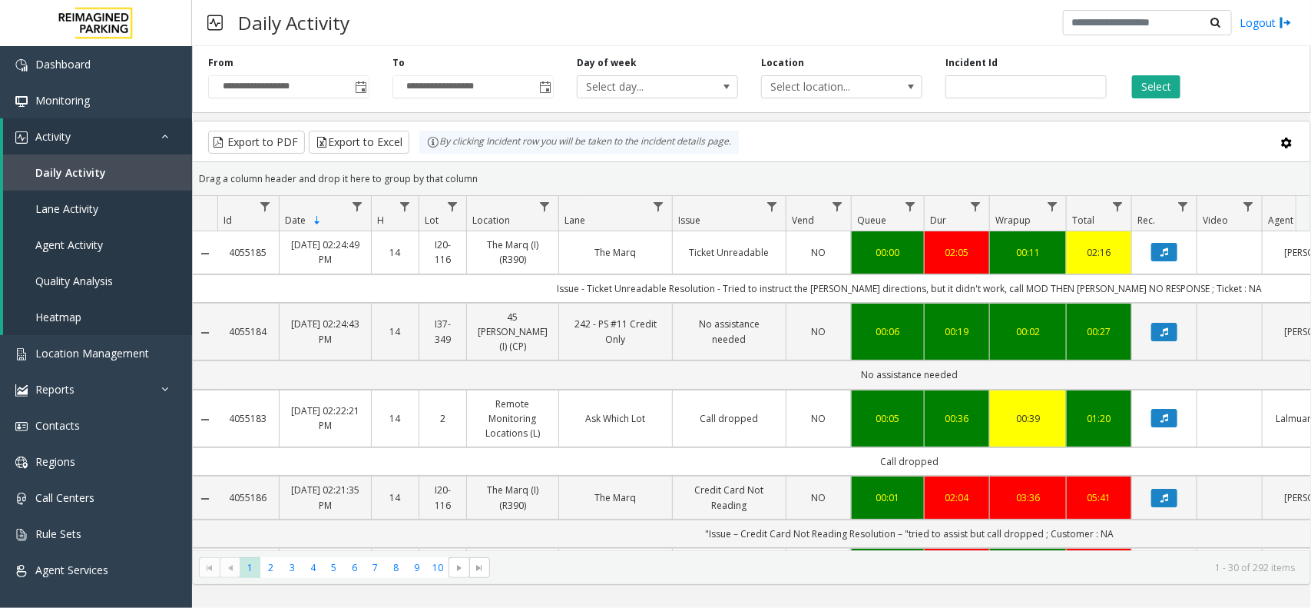
click at [890, 588] on div "**********" at bounding box center [751, 327] width 1119 height 562
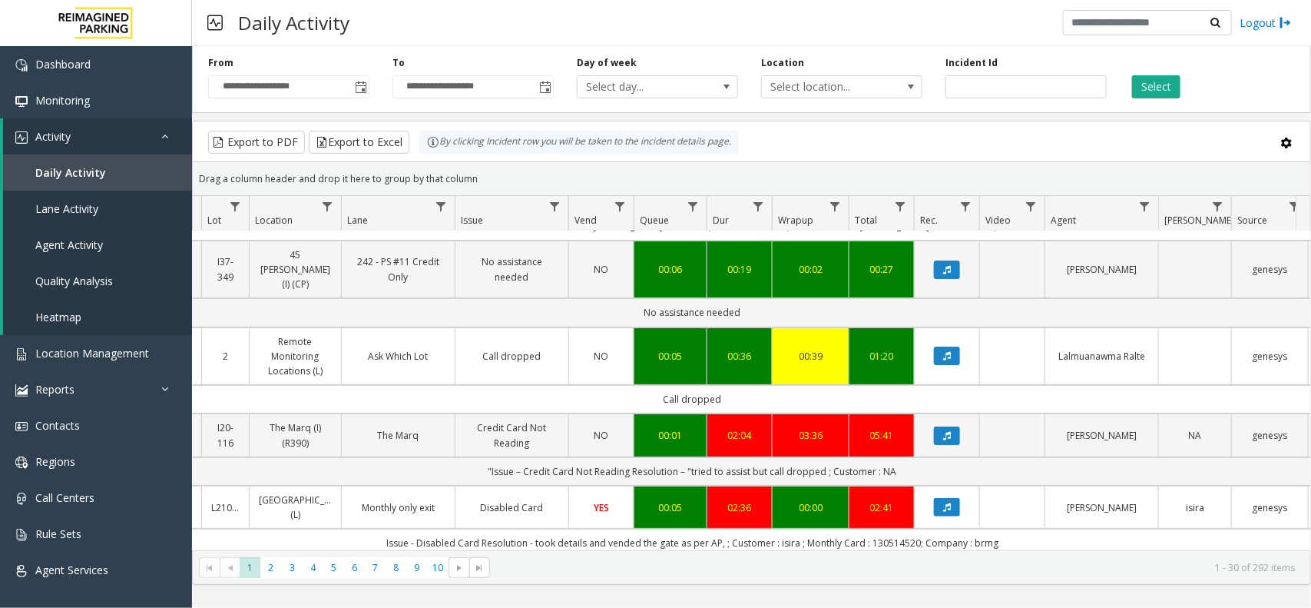
scroll to position [96, 217]
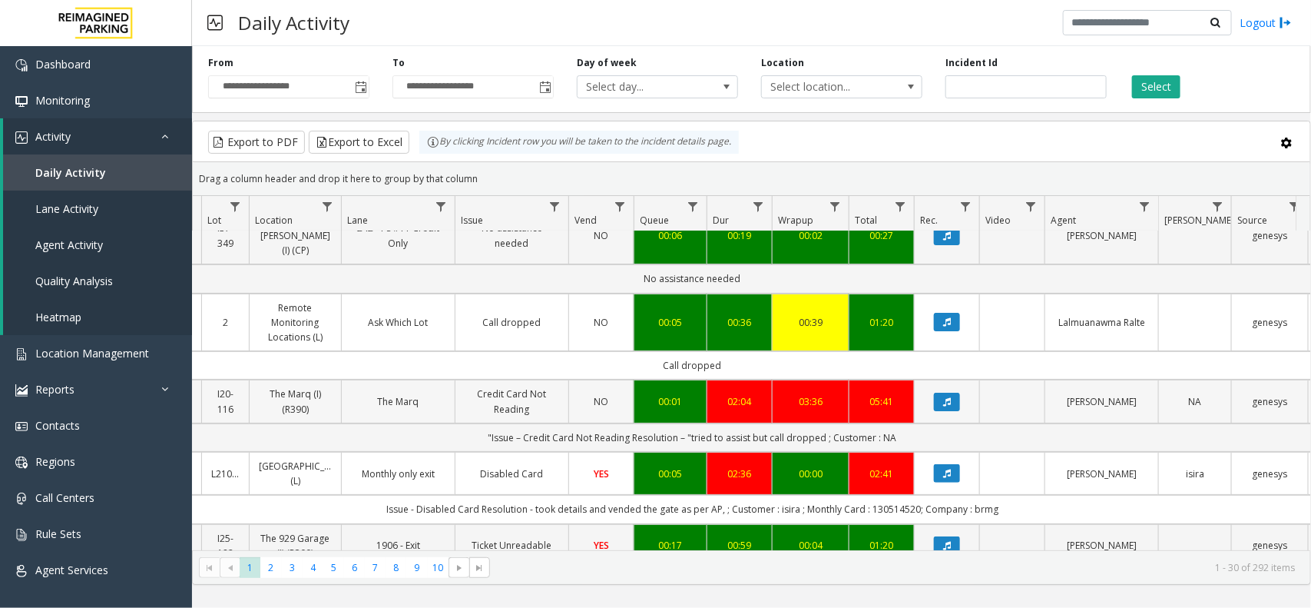
click at [536, 386] on link "Credit Card Not Reading" at bounding box center [512, 400] width 94 height 29
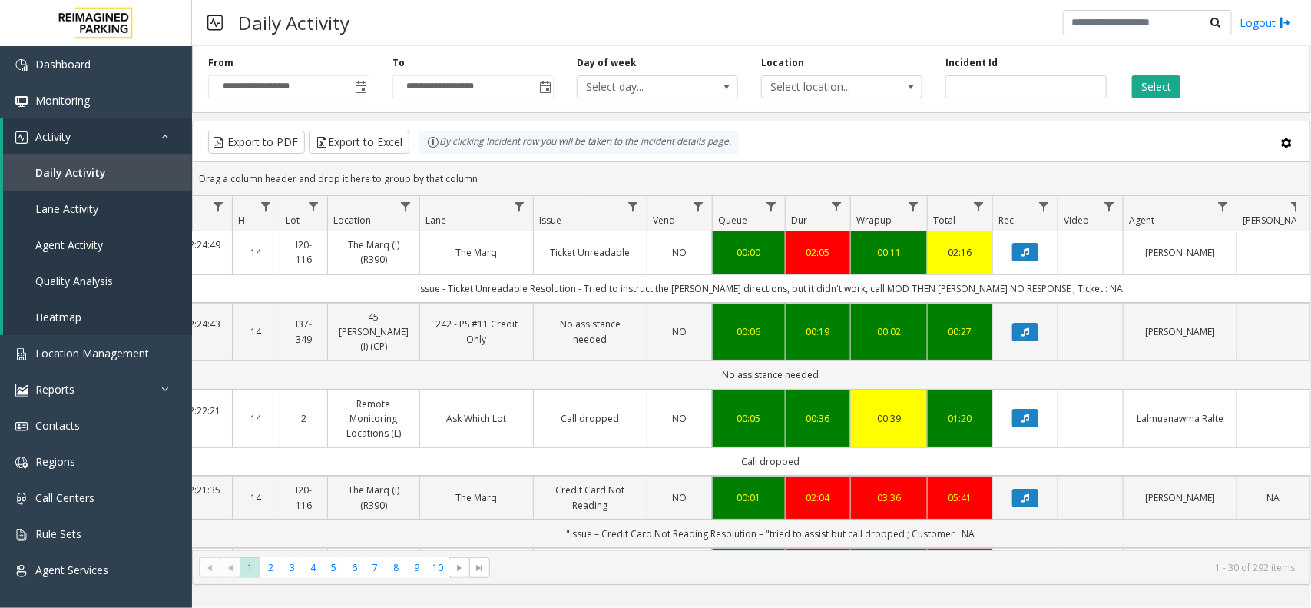
scroll to position [0, 174]
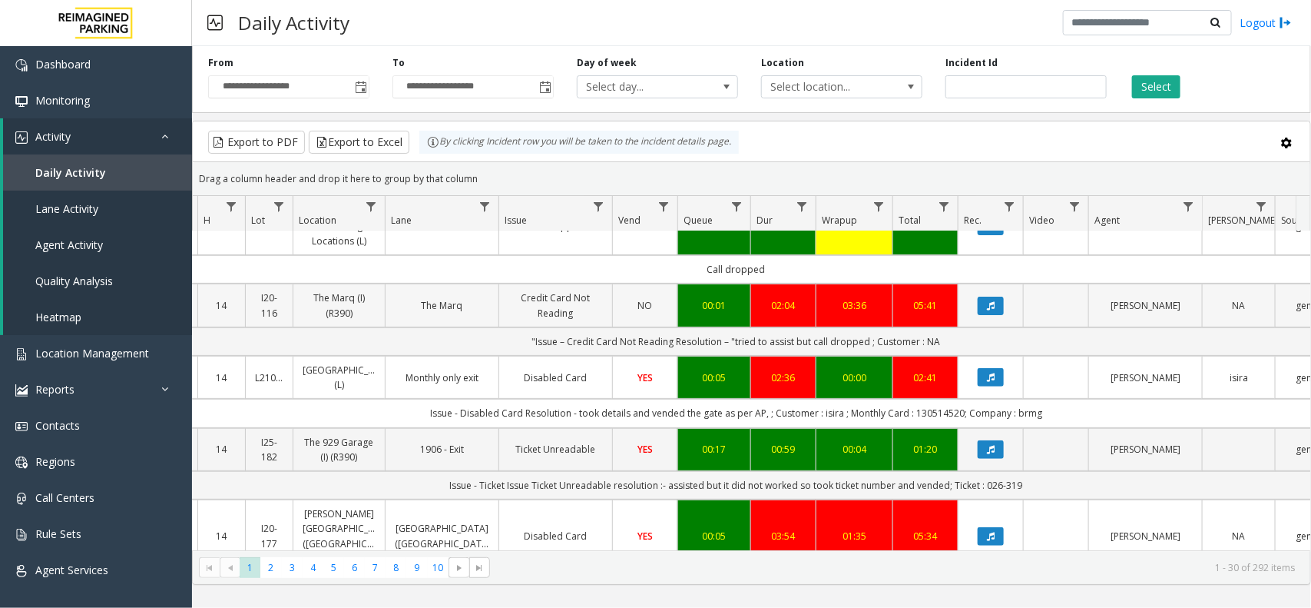
click at [436, 298] on link "The Marq" at bounding box center [442, 305] width 94 height 15
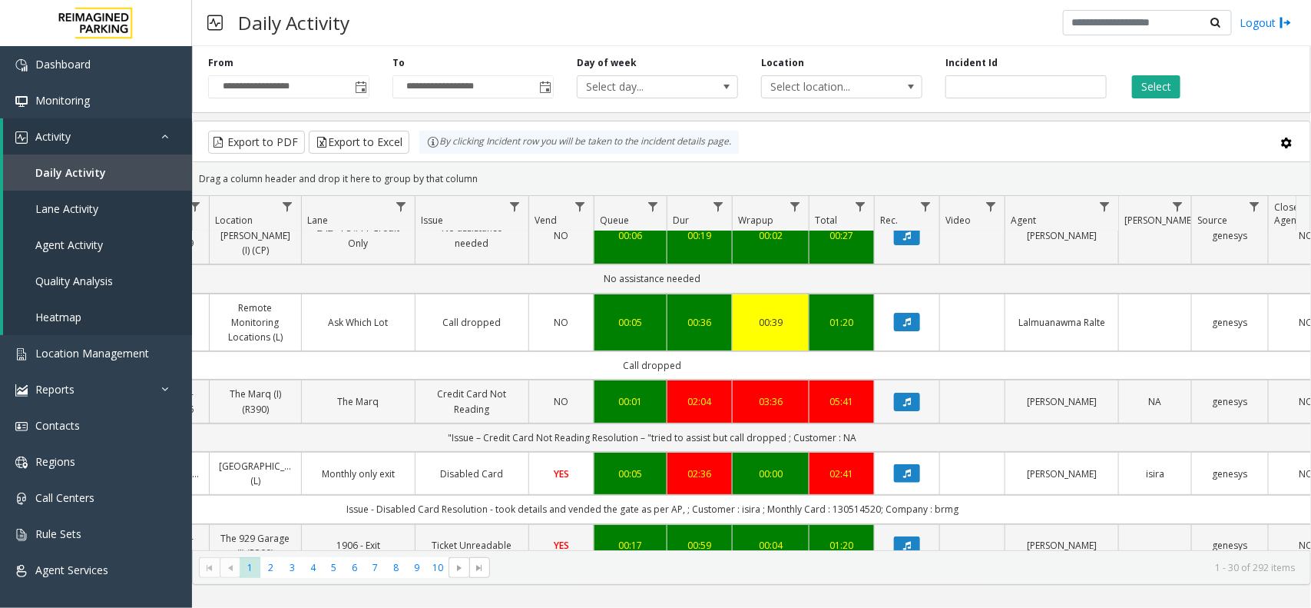
click at [452, 379] on td "Credit Card Not Reading" at bounding box center [472, 400] width 114 height 43
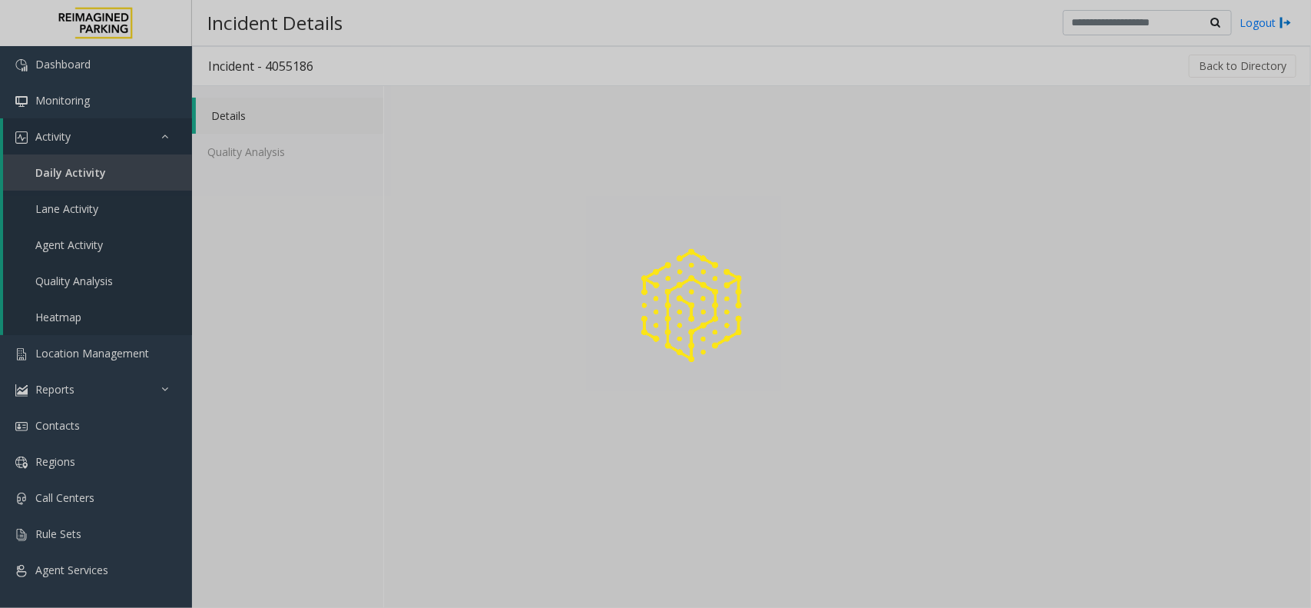
click at [452, 396] on div at bounding box center [655, 304] width 1311 height 608
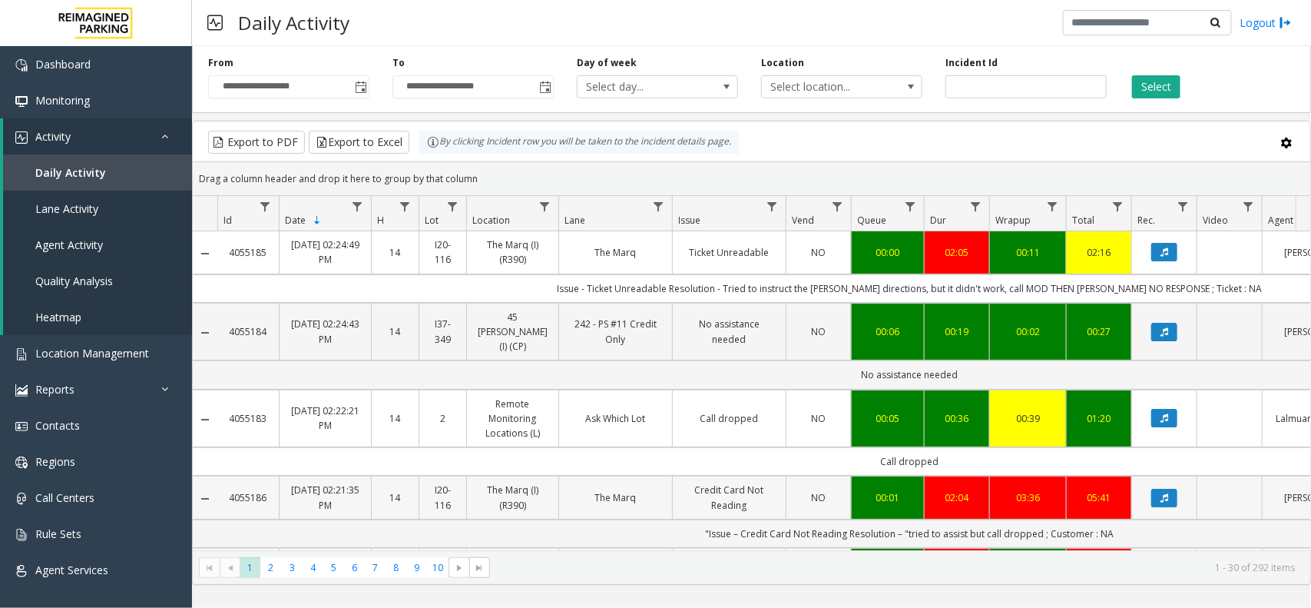
click at [713, 494] on link "Credit Card Not Reading" at bounding box center [729, 496] width 94 height 29
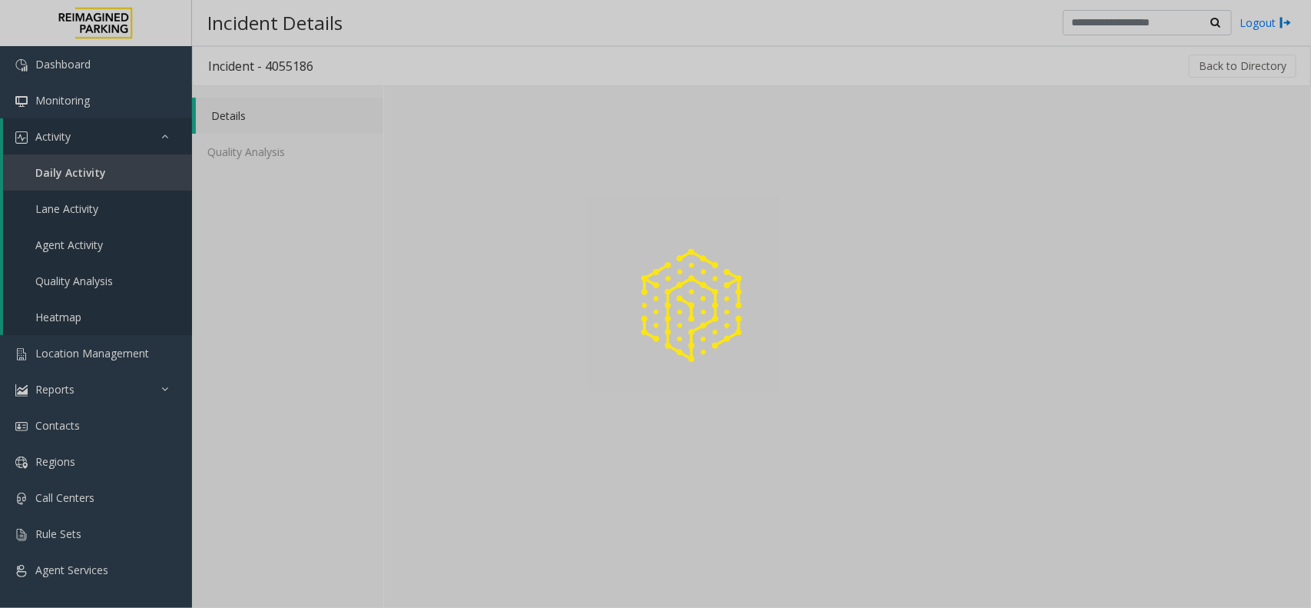
drag, startPoint x: 735, startPoint y: 517, endPoint x: 613, endPoint y: 428, distance: 151.2
click at [735, 517] on div at bounding box center [655, 304] width 1311 height 608
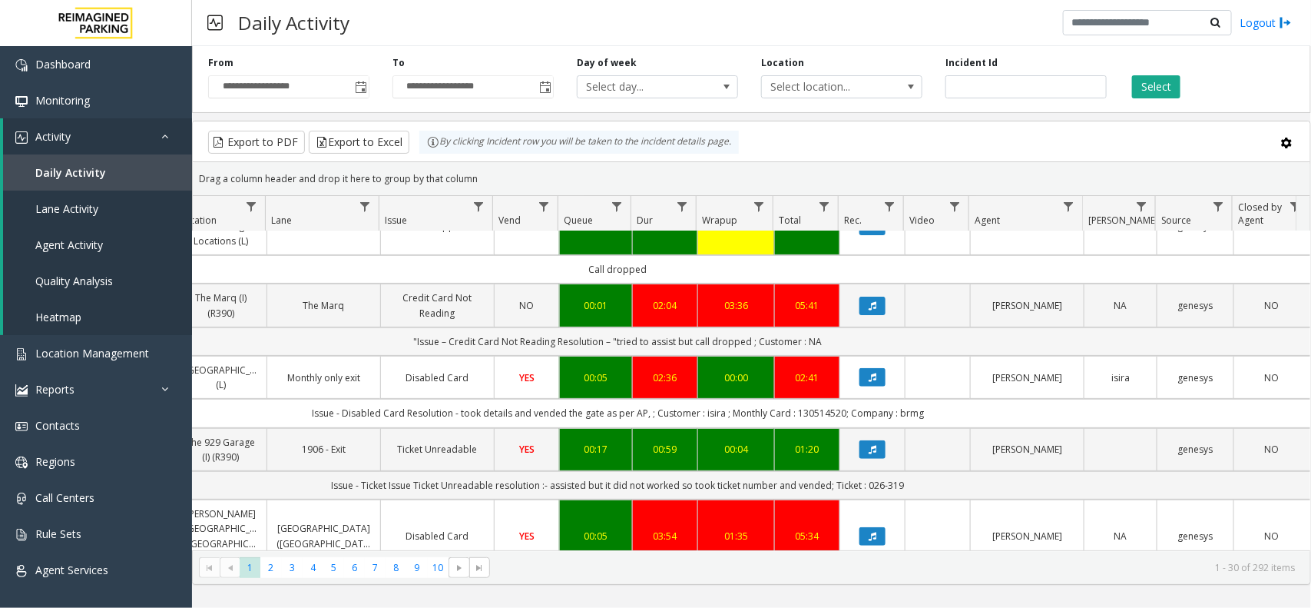
click at [693, 330] on td ""Issue – Credit Card Not Reading Resolution – "tried to assist but call dropped…" at bounding box center [617, 341] width 1385 height 28
click at [693, 332] on td ""Issue – Credit Card Not Reading Resolution – "tried to assist but call dropped…" at bounding box center [617, 341] width 1385 height 28
click at [540, 327] on td ""Issue – Credit Card Not Reading Resolution – "tried to assist but call dropped…" at bounding box center [617, 341] width 1385 height 28
click at [529, 333] on td ""Issue – Credit Card Not Reading Resolution – "tried to assist but call dropped…" at bounding box center [617, 341] width 1385 height 28
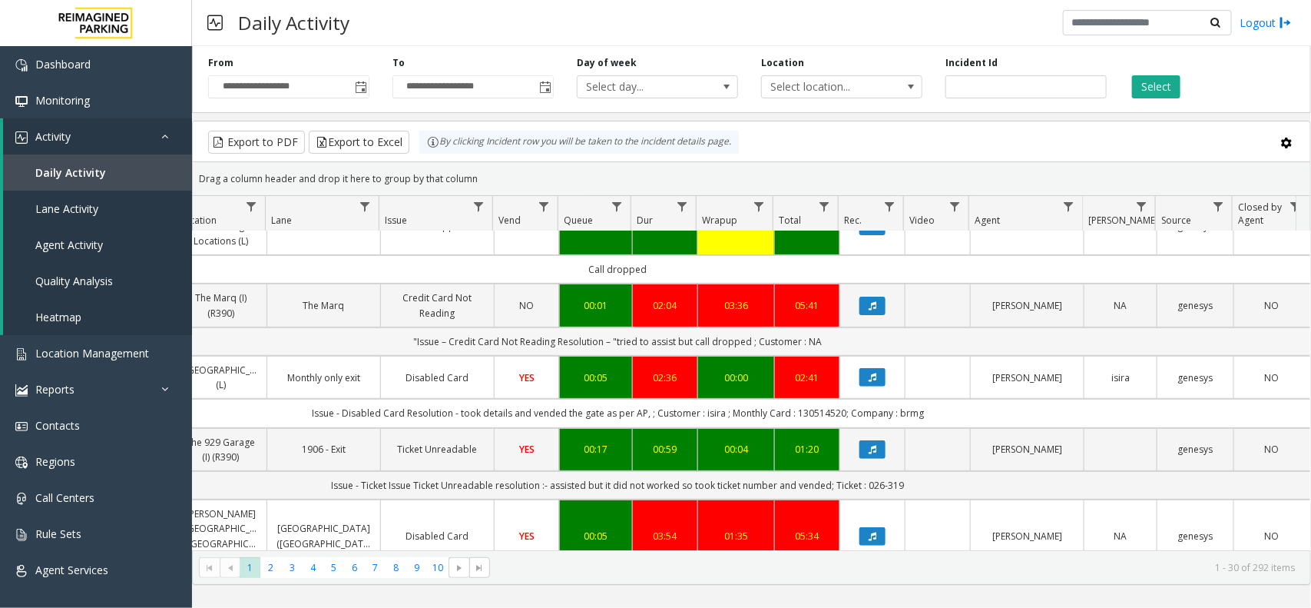
click at [524, 327] on td ""Issue – Credit Card Not Reading Resolution – "tried to assist but call dropped…" at bounding box center [617, 341] width 1385 height 28
click at [393, 327] on td ""Issue – Credit Card Not Reading Resolution – "tried to assist but call dropped…" at bounding box center [617, 341] width 1385 height 28
click at [374, 327] on td ""Issue – Credit Card Not Reading Resolution – "tried to assist but call dropped…" at bounding box center [617, 341] width 1385 height 28
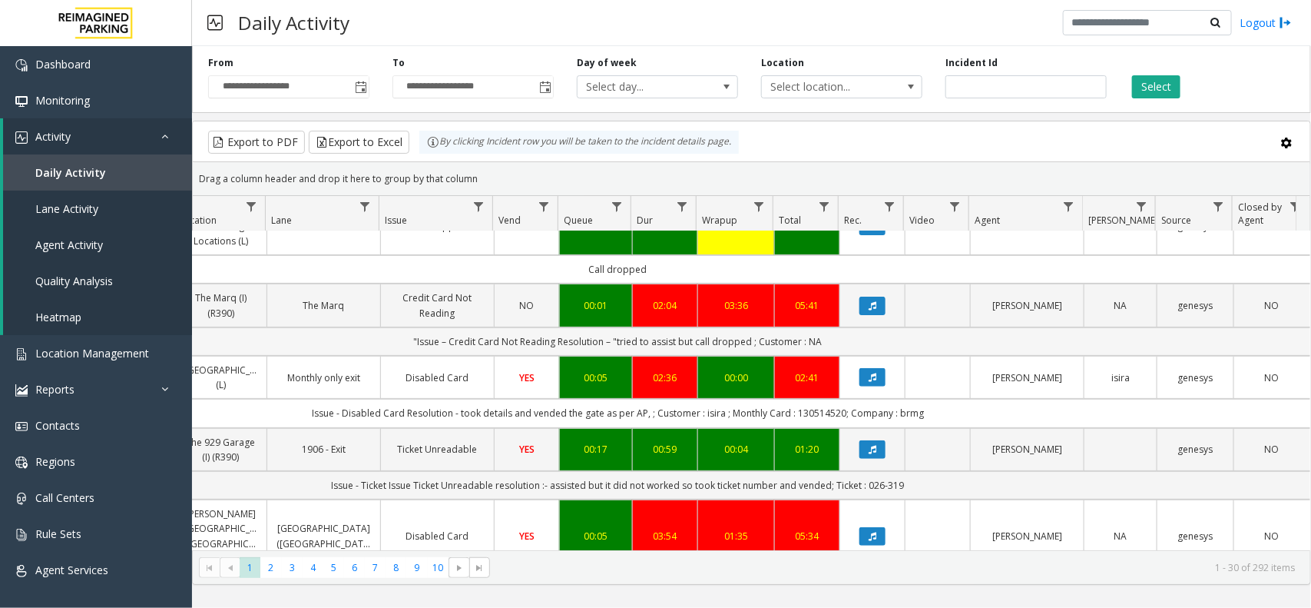
click at [370, 327] on td ""Issue – Credit Card Not Reading Resolution – "tried to assist but call dropped…" at bounding box center [617, 341] width 1385 height 28
click at [363, 327] on td ""Issue – Credit Card Not Reading Resolution – "tried to assist but call dropped…" at bounding box center [617, 341] width 1385 height 28
click at [307, 327] on td ""Issue – Credit Card Not Reading Resolution – "tried to assist but call dropped…" at bounding box center [617, 341] width 1385 height 28
click at [270, 331] on td ""Issue – Credit Card Not Reading Resolution – "tried to assist but call dropped…" at bounding box center [617, 341] width 1385 height 28
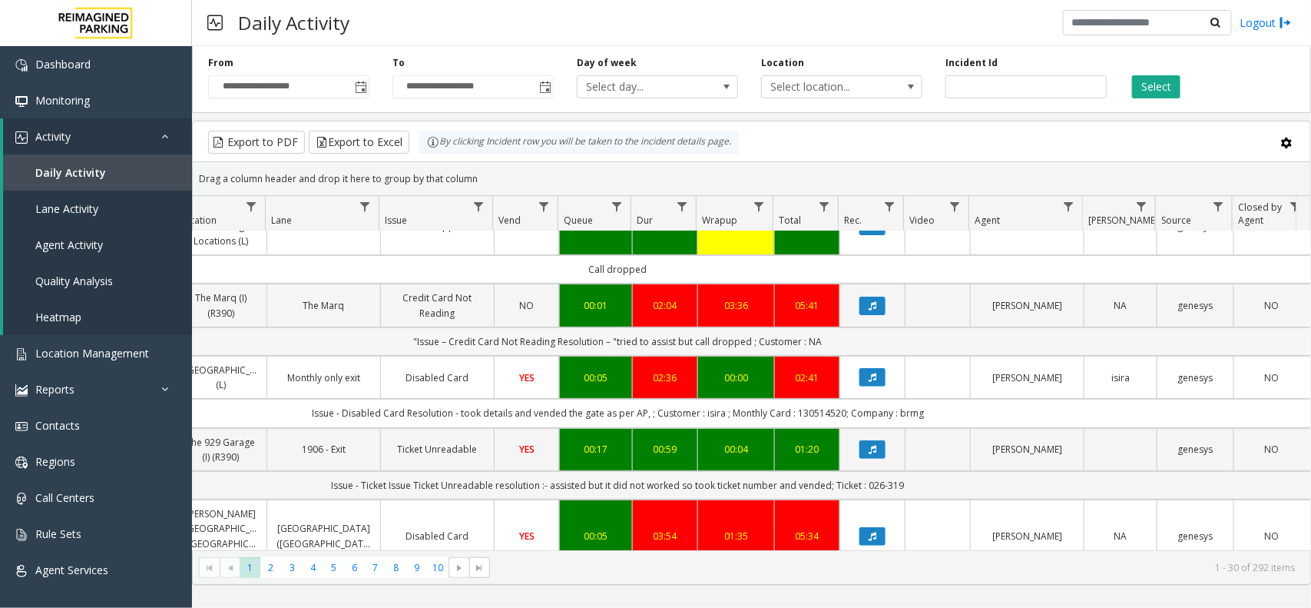
click at [238, 327] on td ""Issue – Credit Card Not Reading Resolution – "tried to assist but call dropped…" at bounding box center [617, 341] width 1385 height 28
click at [211, 327] on td ""Issue – Credit Card Not Reading Resolution – "tried to assist but call dropped…" at bounding box center [617, 341] width 1385 height 28
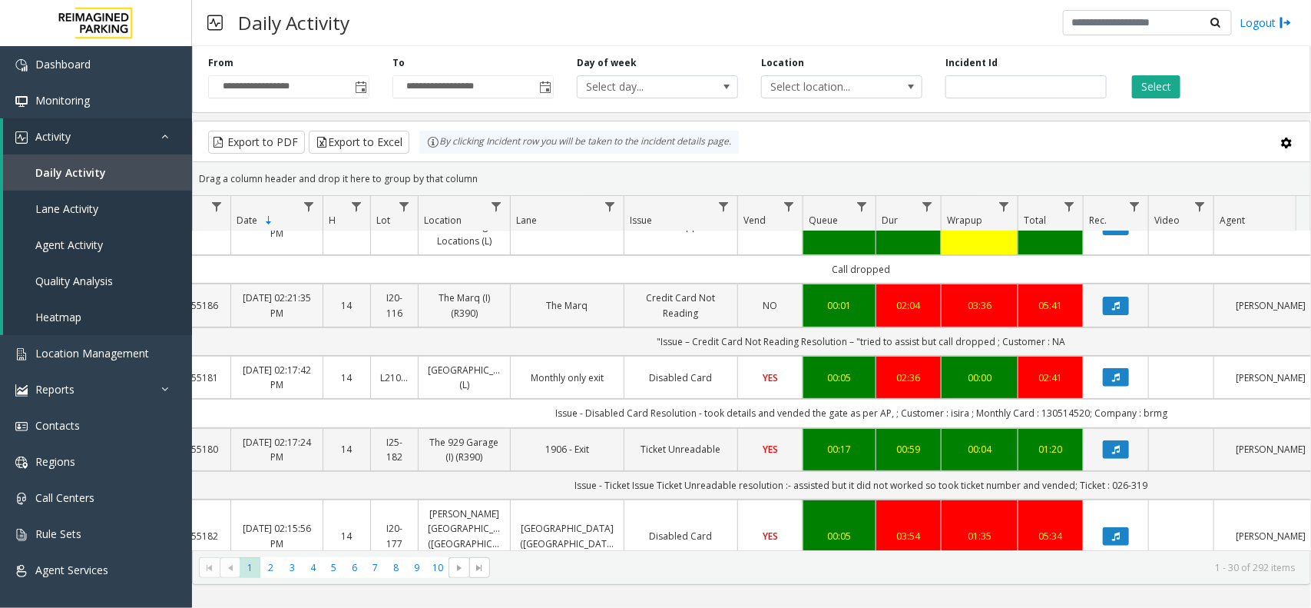
click at [346, 304] on td "14" at bounding box center [347, 304] width 48 height 43
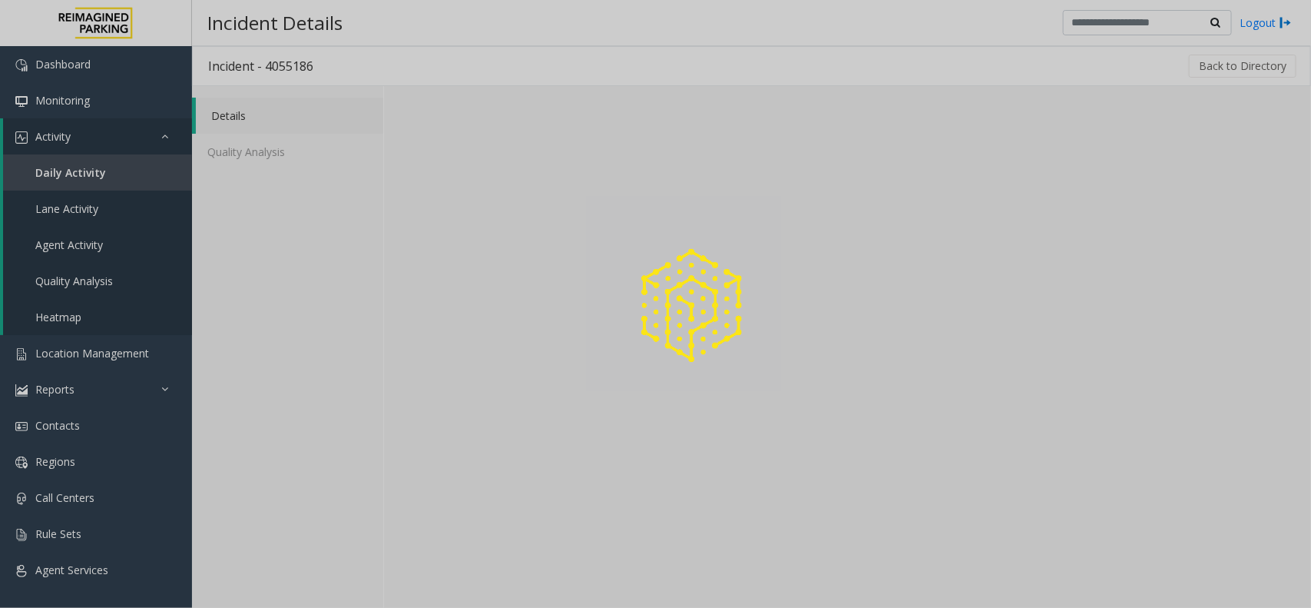
drag, startPoint x: 393, startPoint y: 332, endPoint x: 399, endPoint y: 336, distance: 7.9
click at [396, 332] on div at bounding box center [655, 304] width 1311 height 608
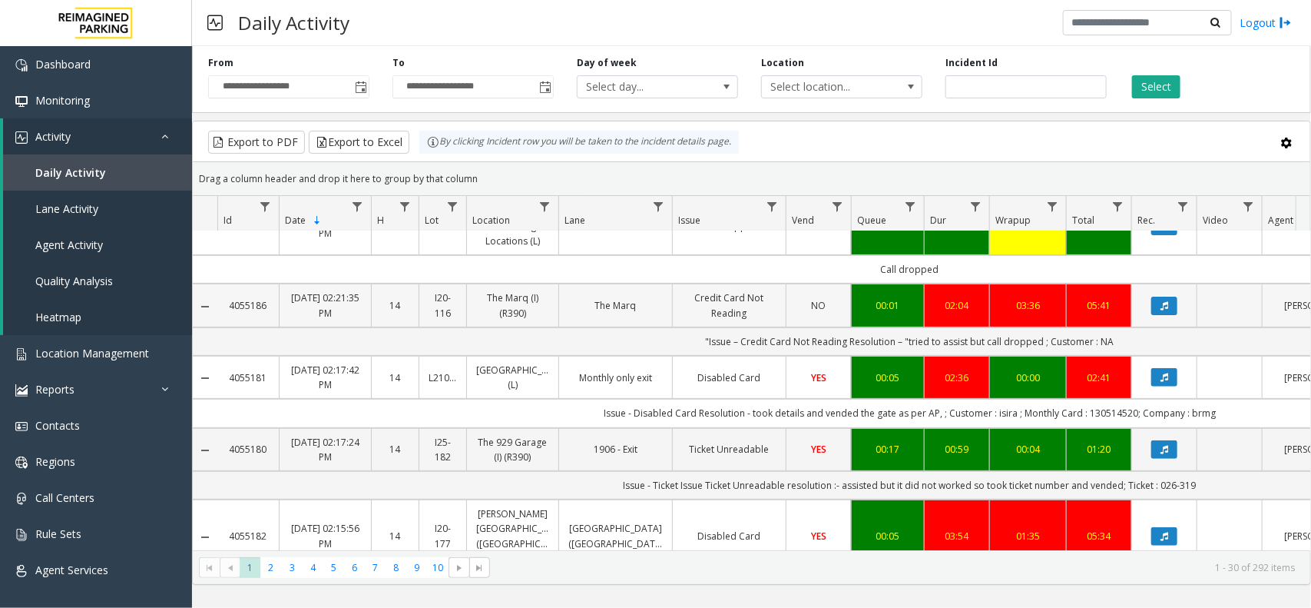
click at [423, 306] on td "I20-116" at bounding box center [443, 304] width 48 height 43
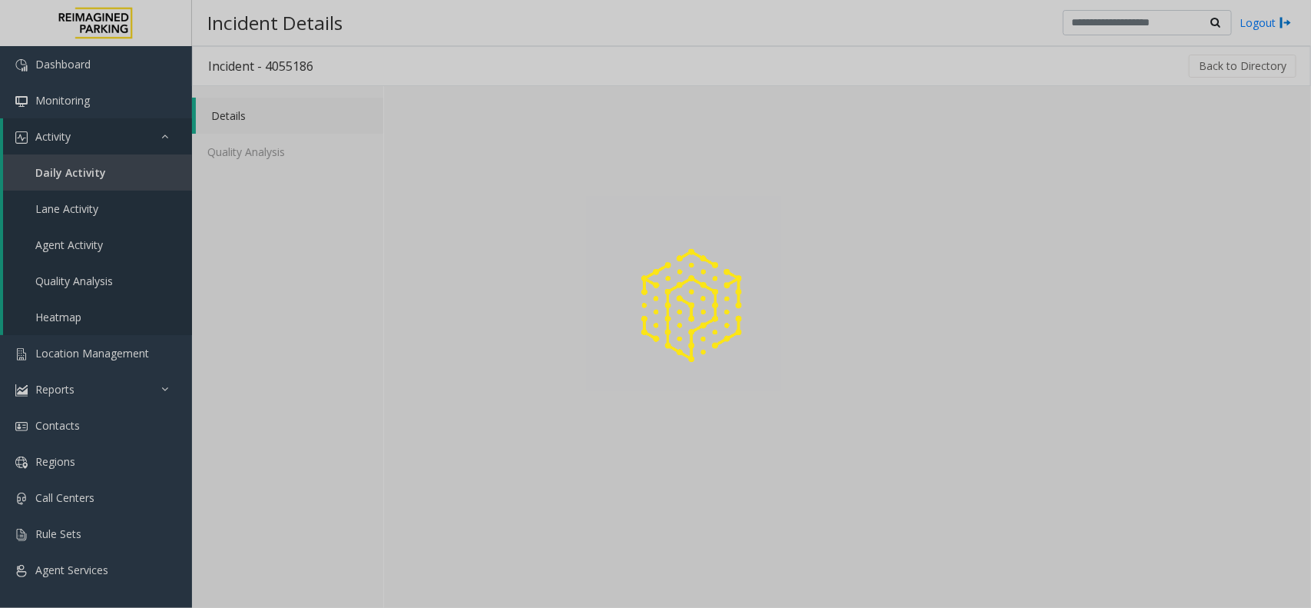
click at [696, 313] on img at bounding box center [691, 305] width 125 height 125
click at [540, 320] on div at bounding box center [655, 304] width 1311 height 608
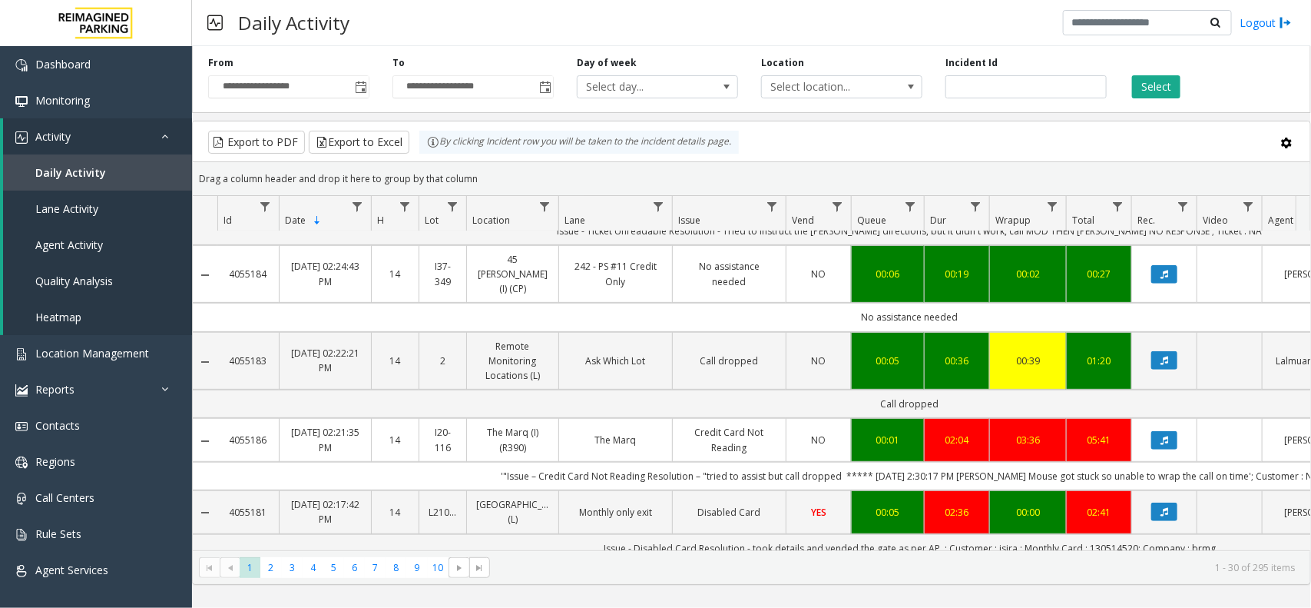
copy link "4055186"
drag, startPoint x: 219, startPoint y: 417, endPoint x: 273, endPoint y: 432, distance: 55.9
click at [273, 432] on td "4055186" at bounding box center [247, 439] width 61 height 43
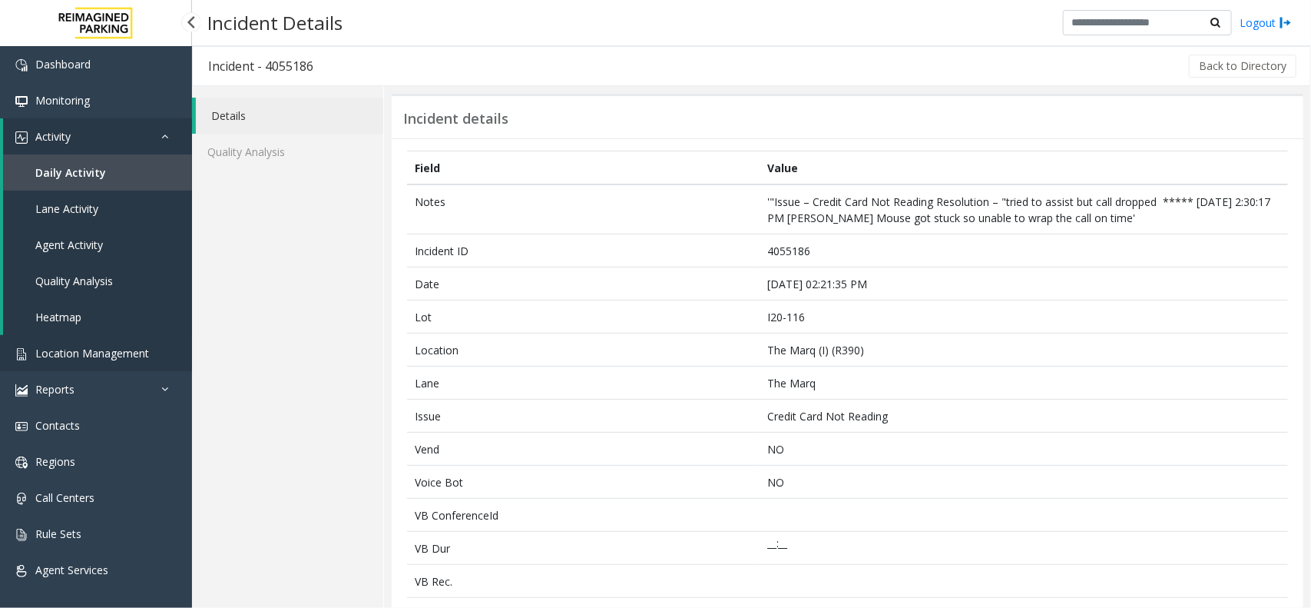
click at [51, 359] on link "Location Management" at bounding box center [96, 353] width 192 height 36
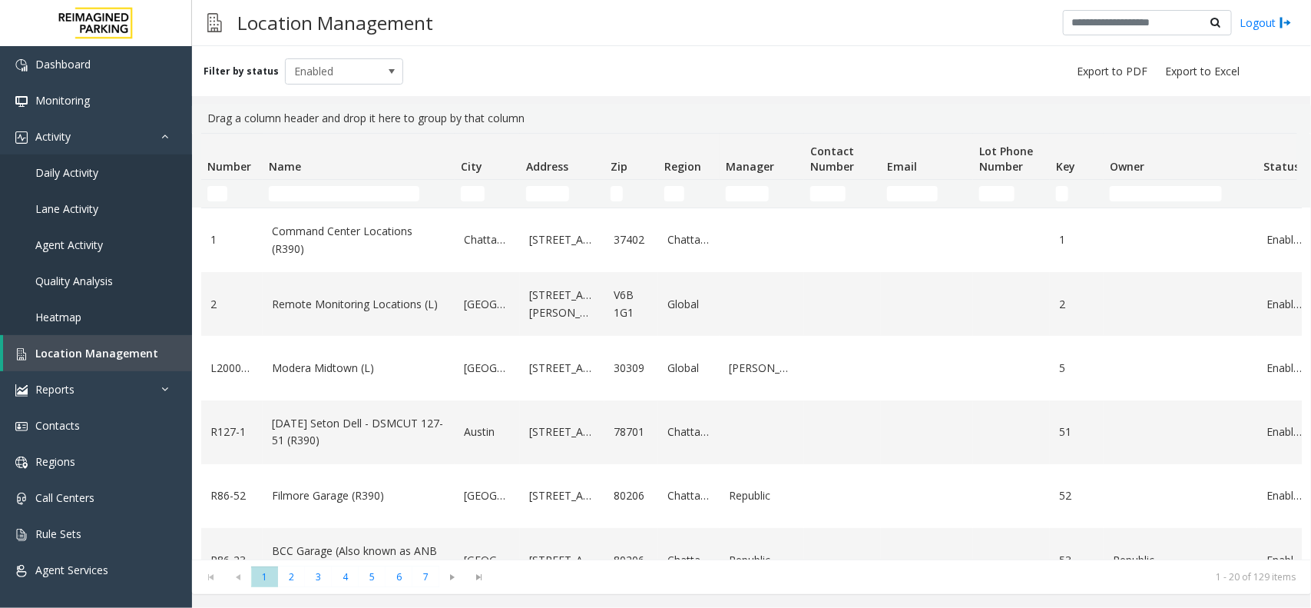
click at [285, 202] on td "Name Filter" at bounding box center [359, 194] width 192 height 28
click at [300, 196] on input "Name Filter" at bounding box center [344, 193] width 151 height 15
click at [512, 56] on div "Filter by status Enabled" at bounding box center [751, 71] width 1119 height 50
click at [346, 73] on span "Enabled" at bounding box center [333, 71] width 94 height 25
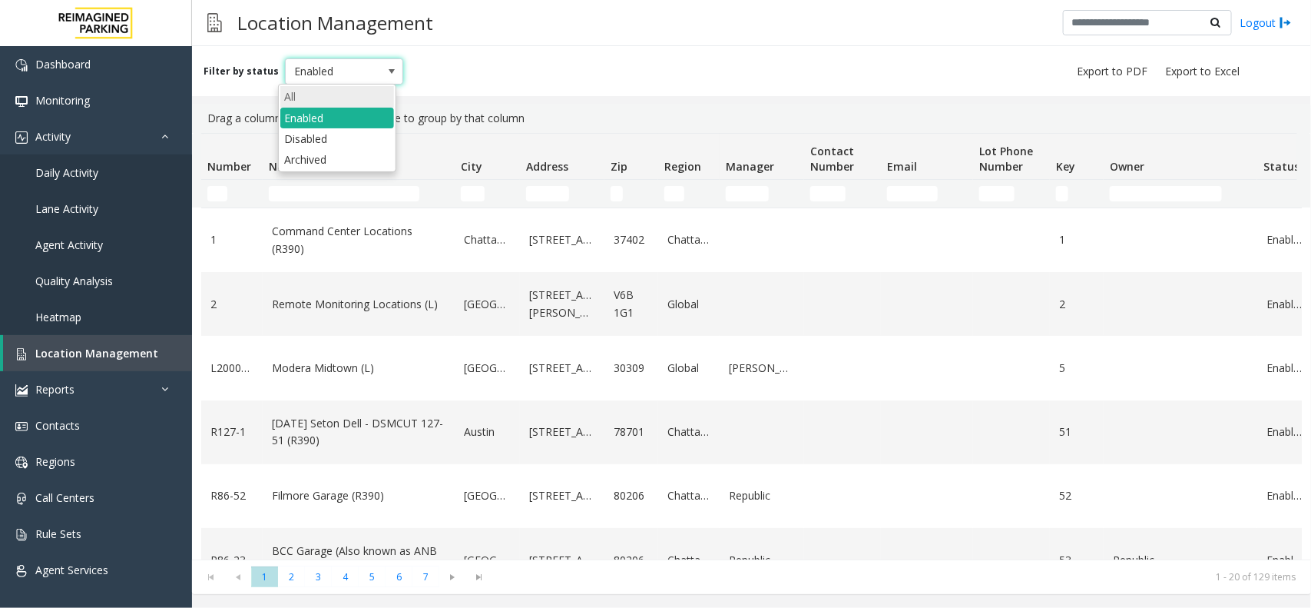
click at [352, 101] on li "All" at bounding box center [337, 96] width 114 height 21
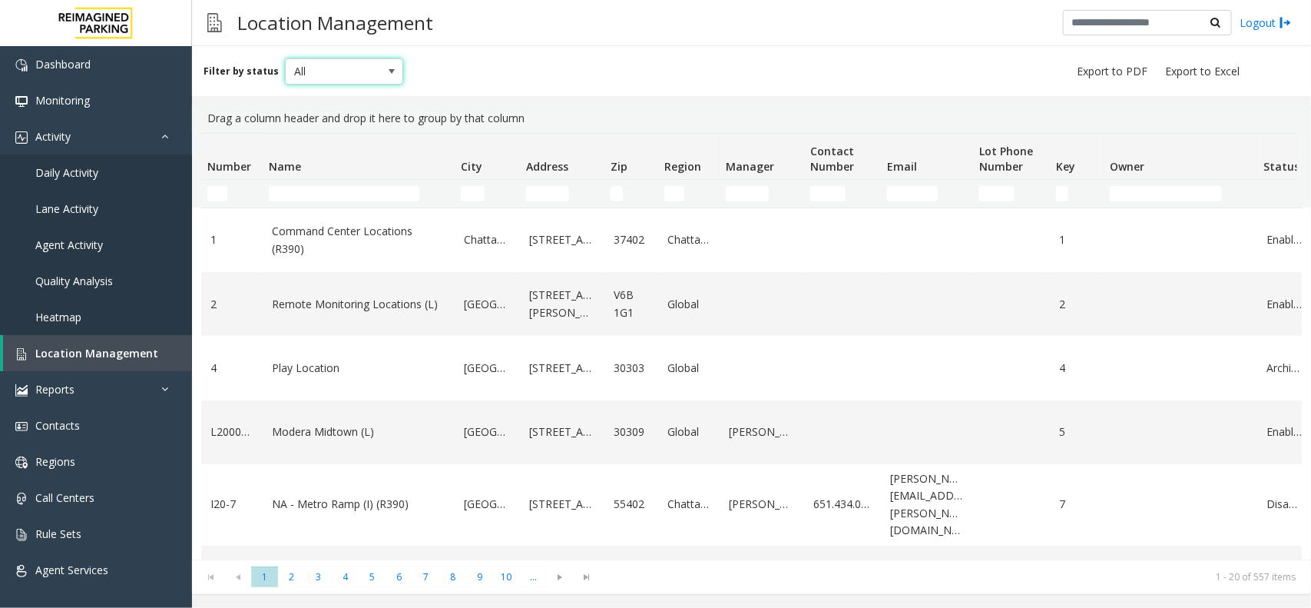
click at [317, 163] on th "Name" at bounding box center [359, 157] width 192 height 46
click at [316, 193] on input "Name Filter" at bounding box center [344, 193] width 151 height 15
click at [494, 54] on div "Filter by status All" at bounding box center [751, 71] width 1119 height 50
click at [58, 343] on link "Location Management" at bounding box center [97, 353] width 189 height 36
click at [133, 147] on link "Activity" at bounding box center [96, 136] width 192 height 36
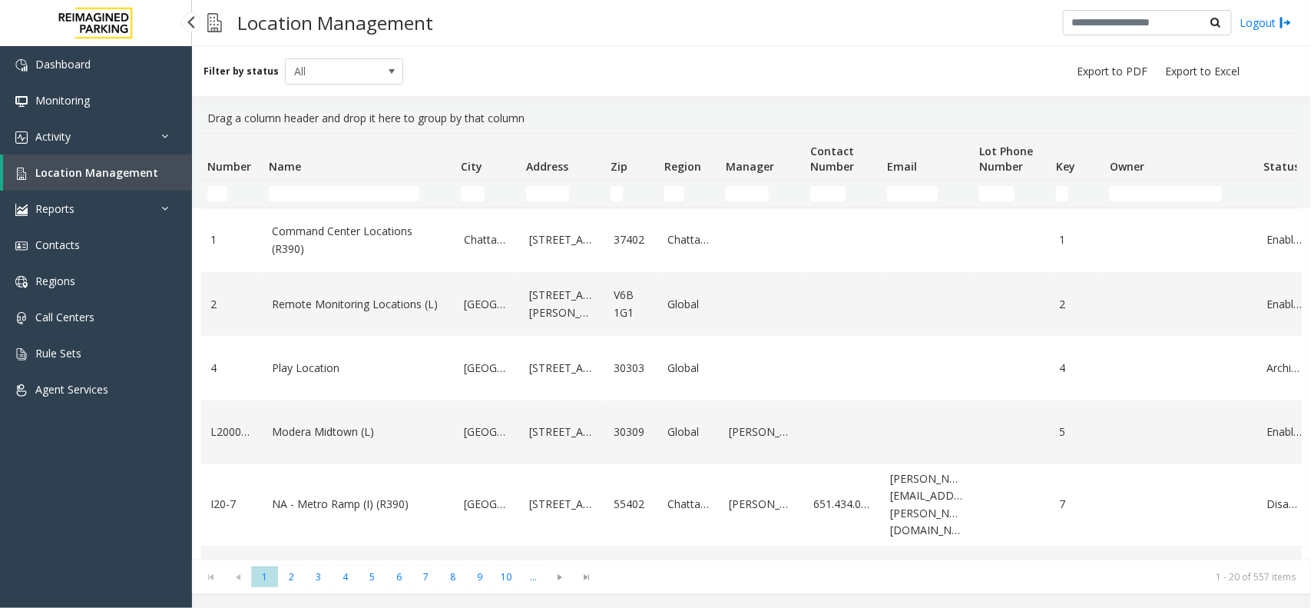
click at [135, 167] on span "Location Management" at bounding box center [96, 172] width 123 height 15
click at [147, 144] on link "Activity" at bounding box center [96, 136] width 192 height 36
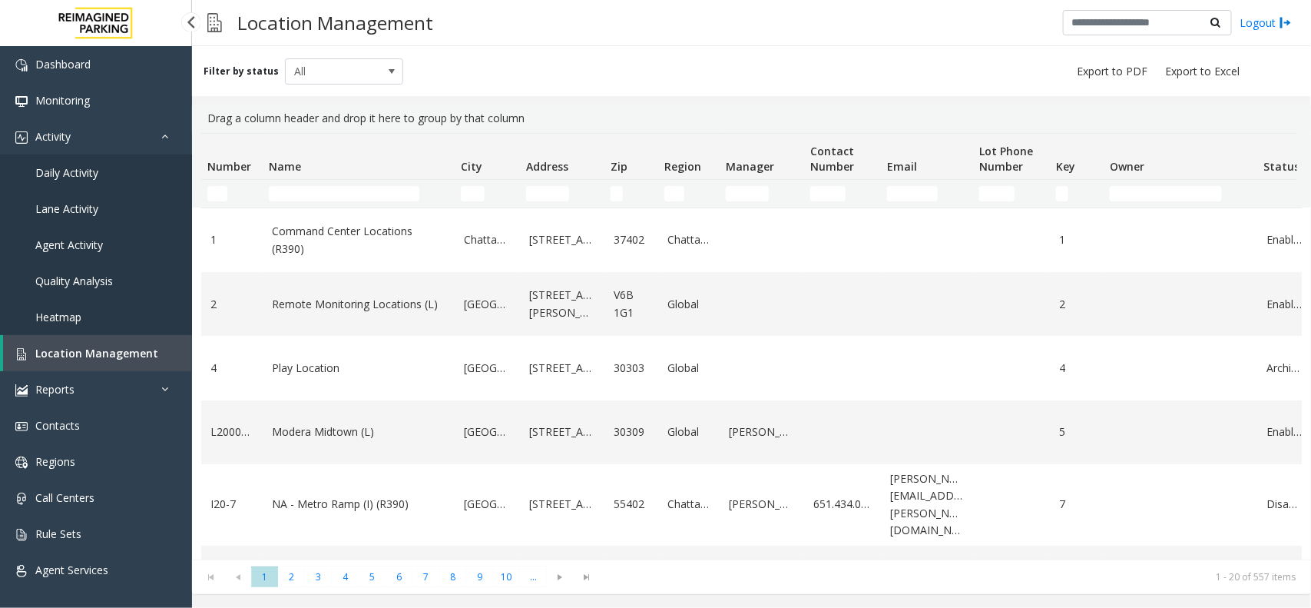
click at [93, 171] on span "Daily Activity" at bounding box center [66, 172] width 63 height 15
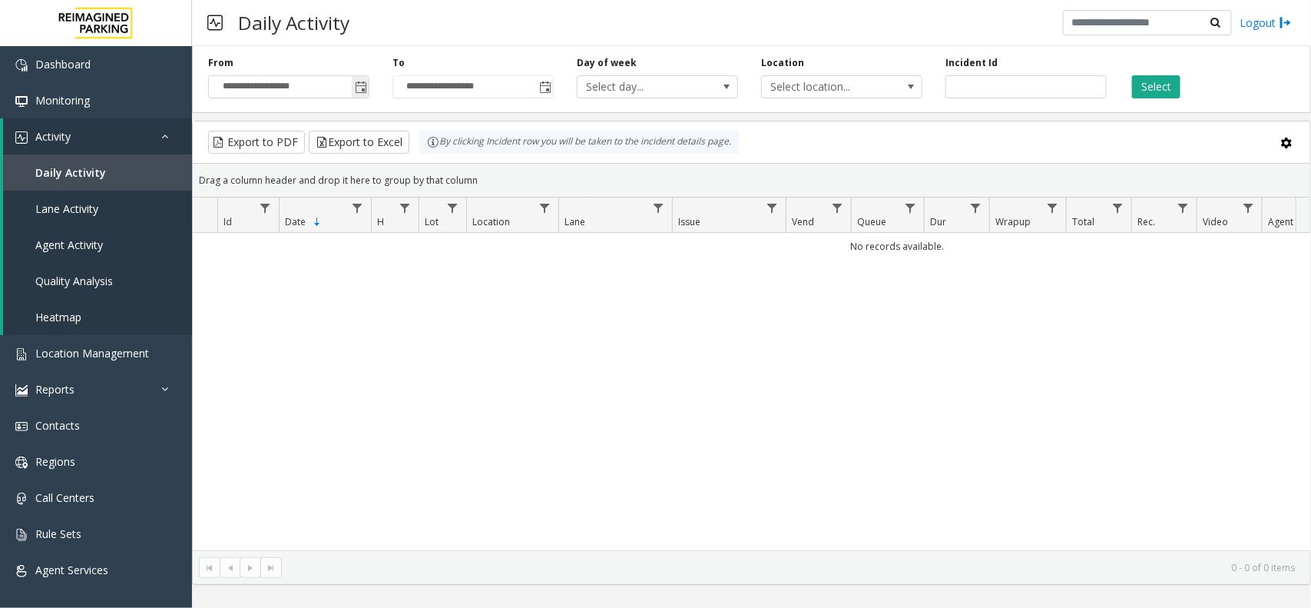
click at [358, 89] on span "Toggle popup" at bounding box center [361, 87] width 12 height 12
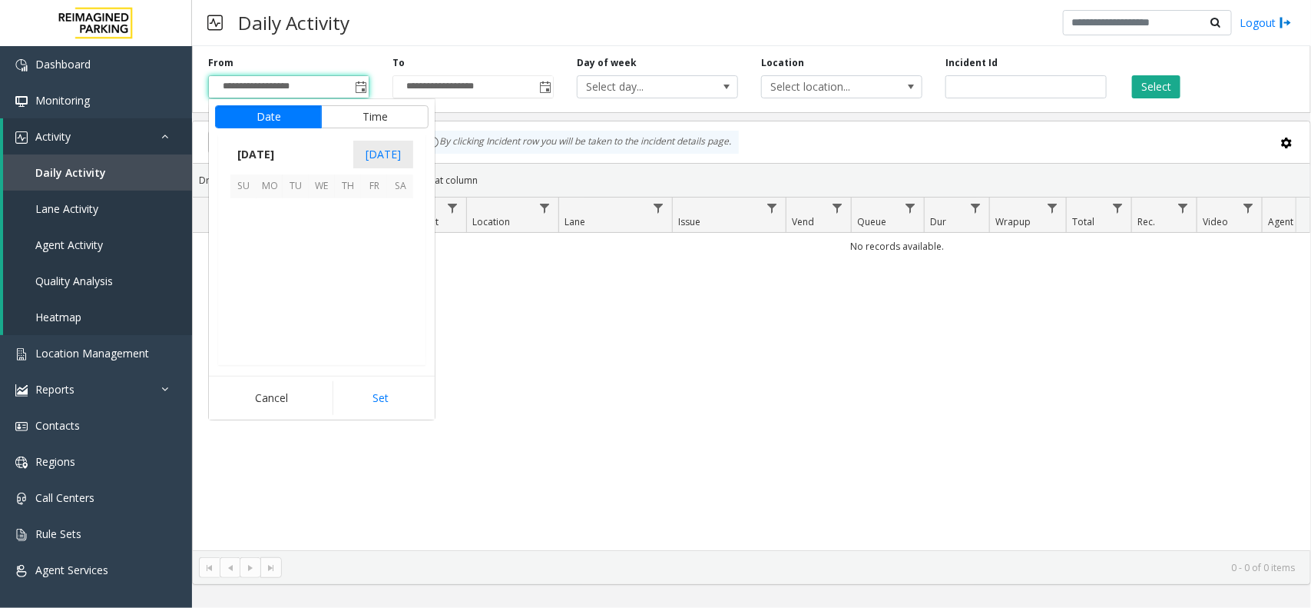
scroll to position [275396, 0]
click at [350, 265] on span "14" at bounding box center [348, 264] width 26 height 26
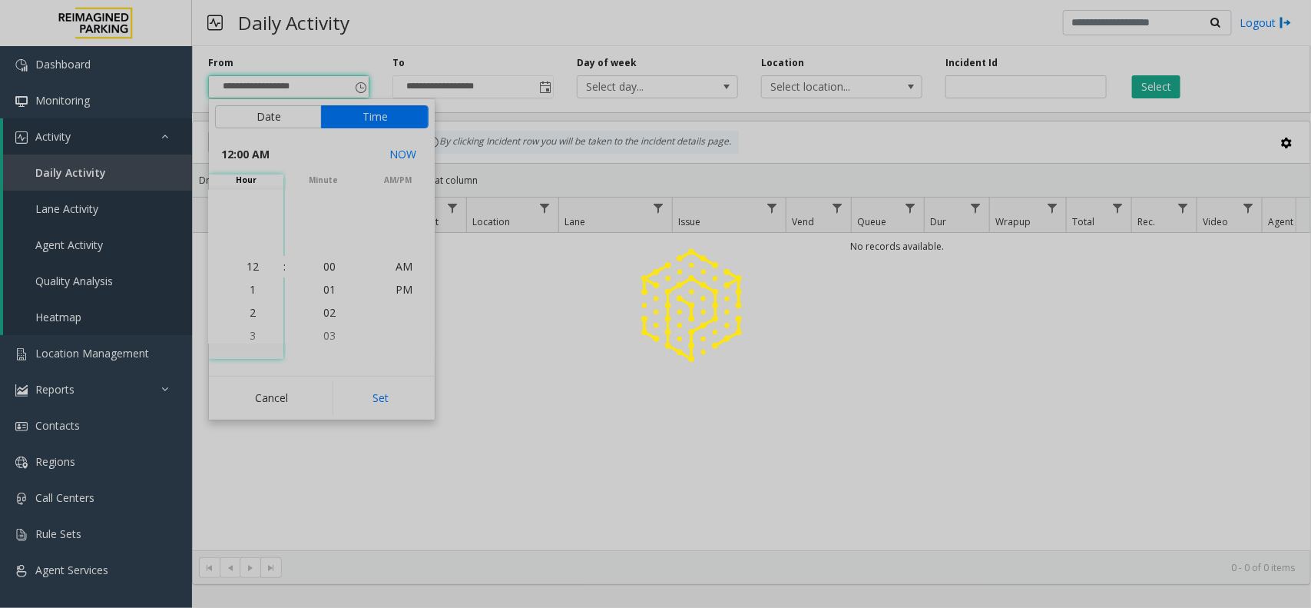
click at [381, 401] on div at bounding box center [655, 304] width 1311 height 608
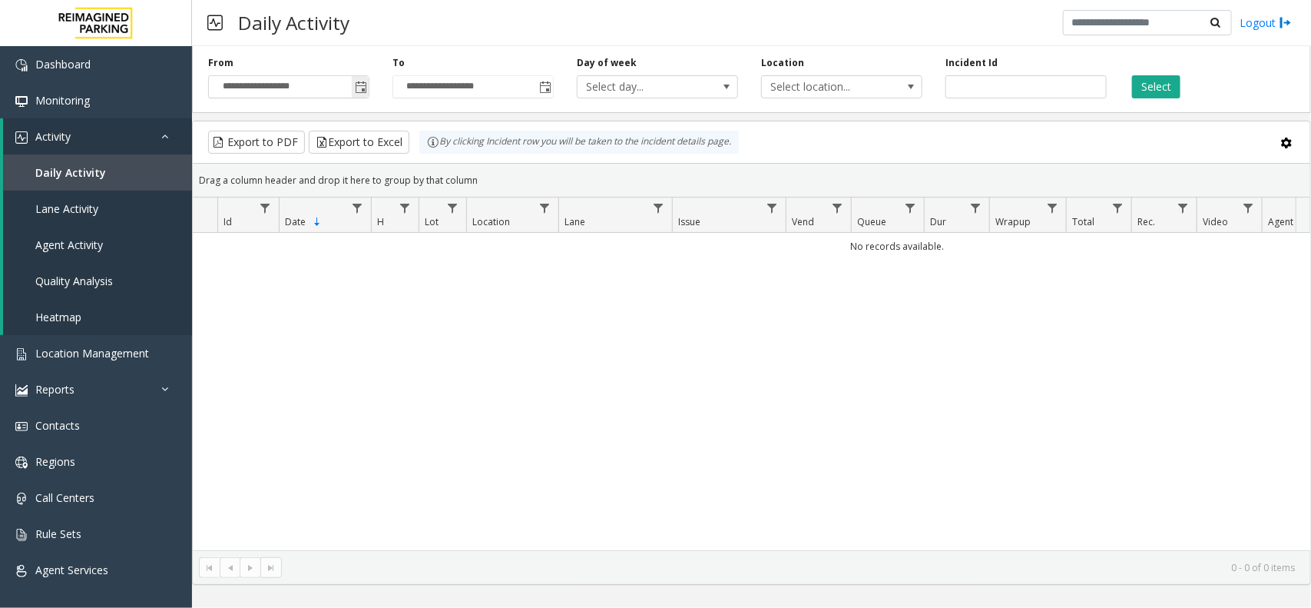
click at [355, 87] on span "Toggle popup" at bounding box center [361, 87] width 12 height 12
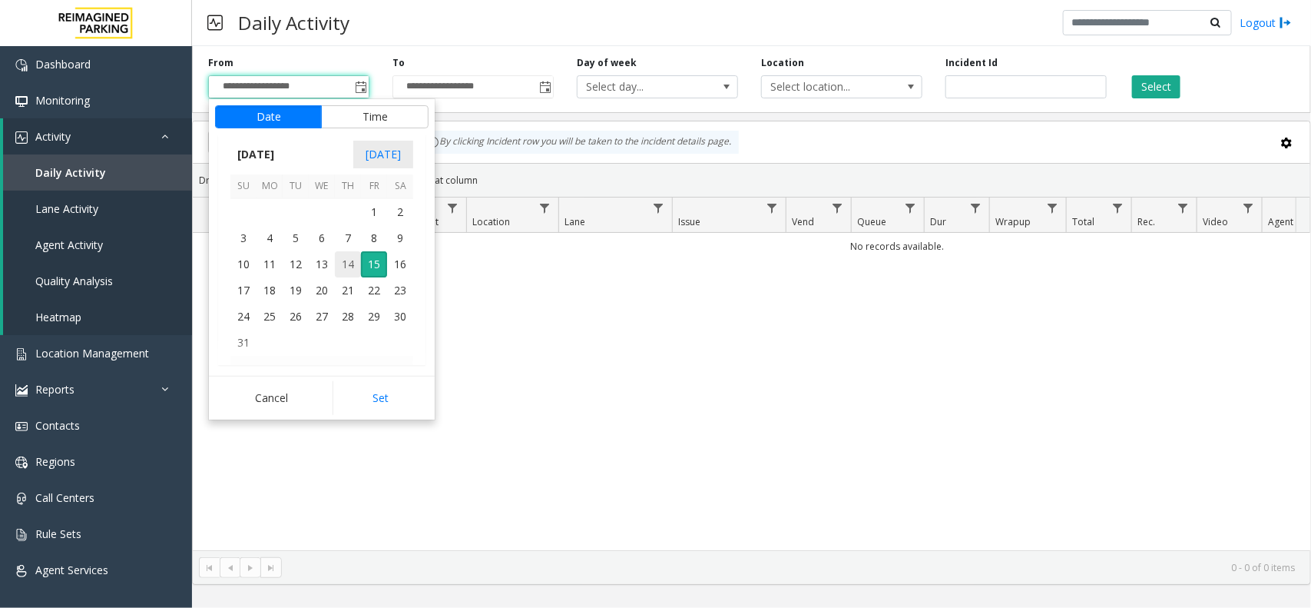
click at [350, 260] on span "14" at bounding box center [348, 264] width 26 height 26
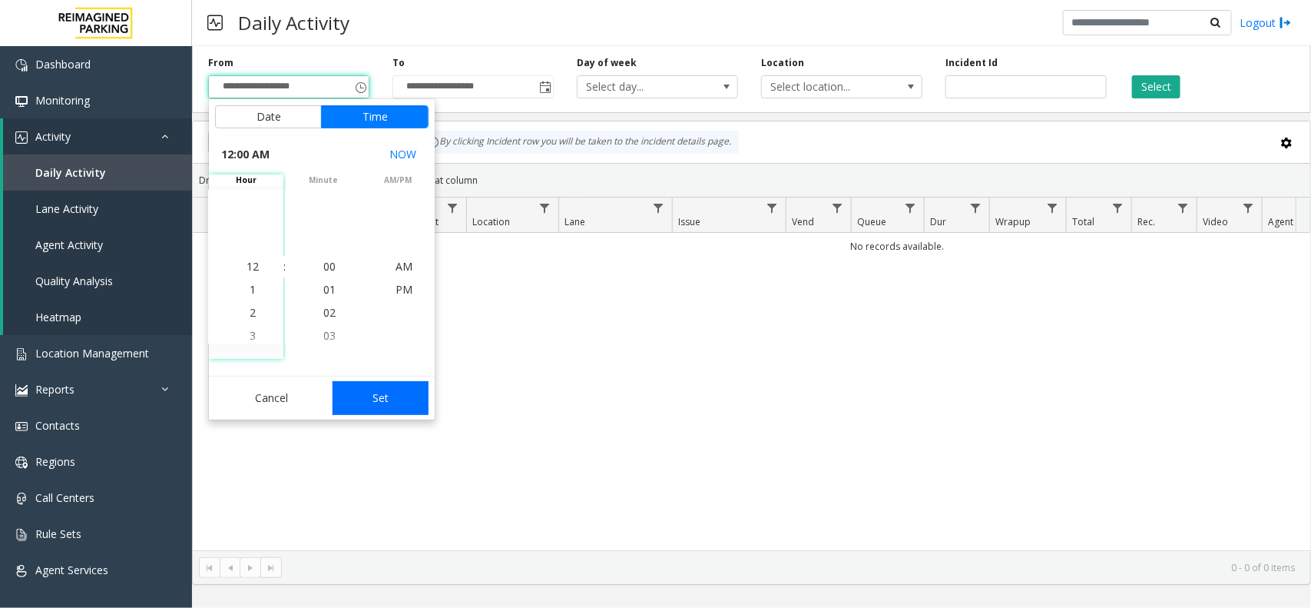
click at [396, 401] on button "Set" at bounding box center [381, 398] width 97 height 34
type input "**********"
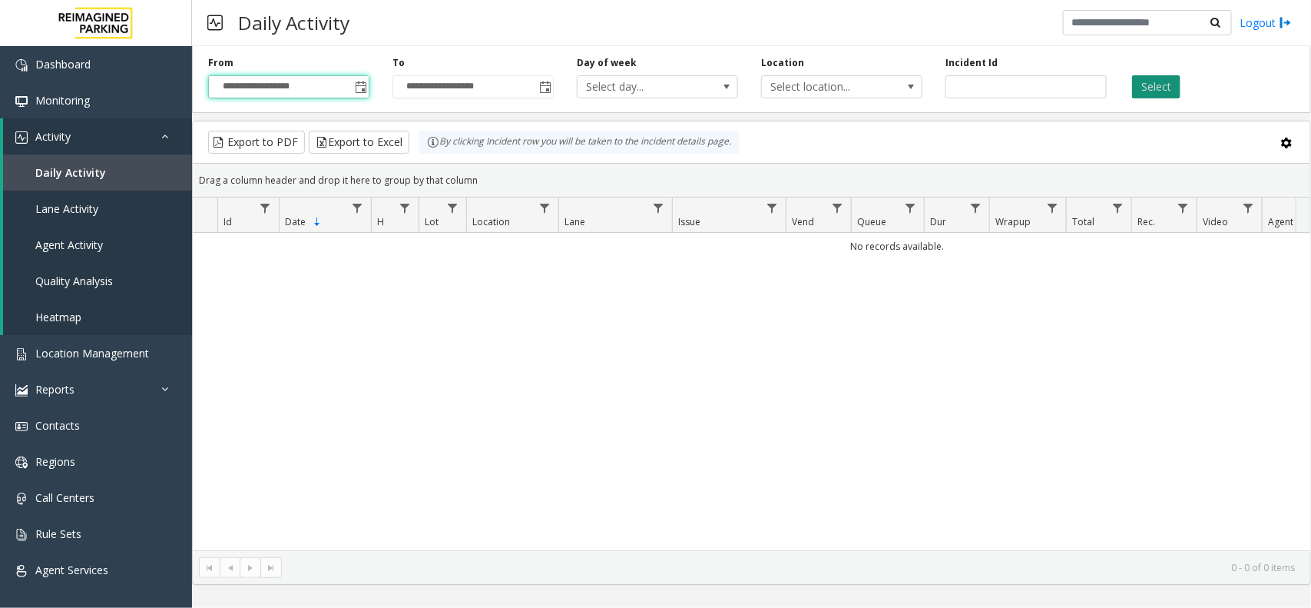
click at [1148, 78] on button "Select" at bounding box center [1156, 86] width 48 height 23
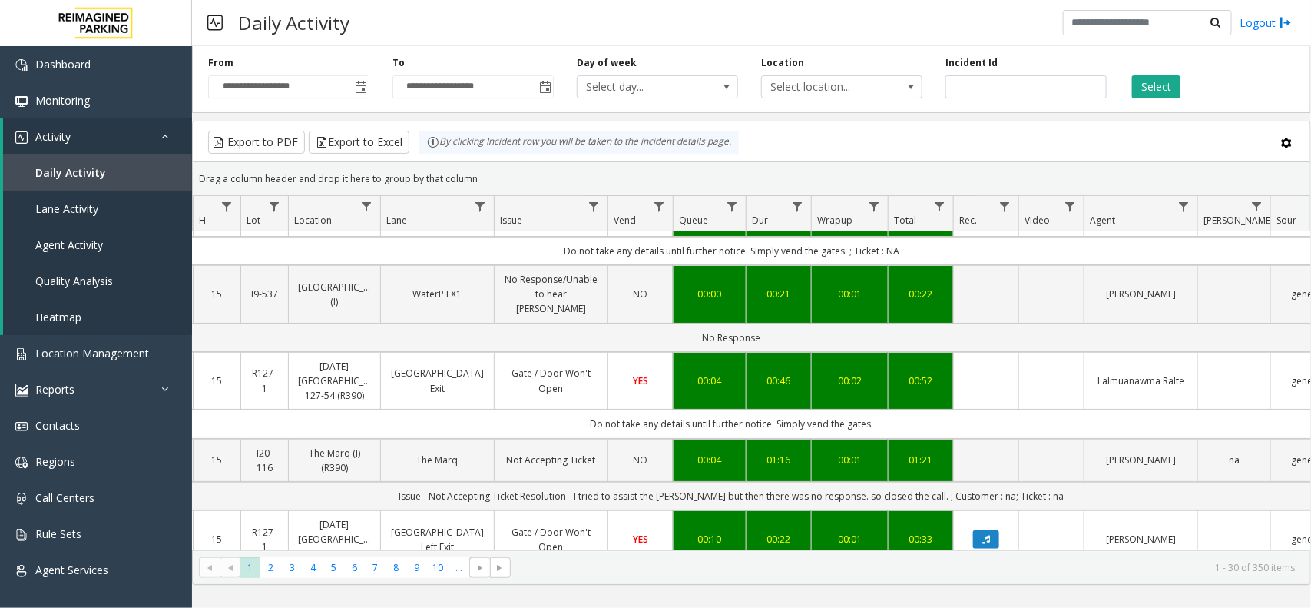
scroll to position [96, 178]
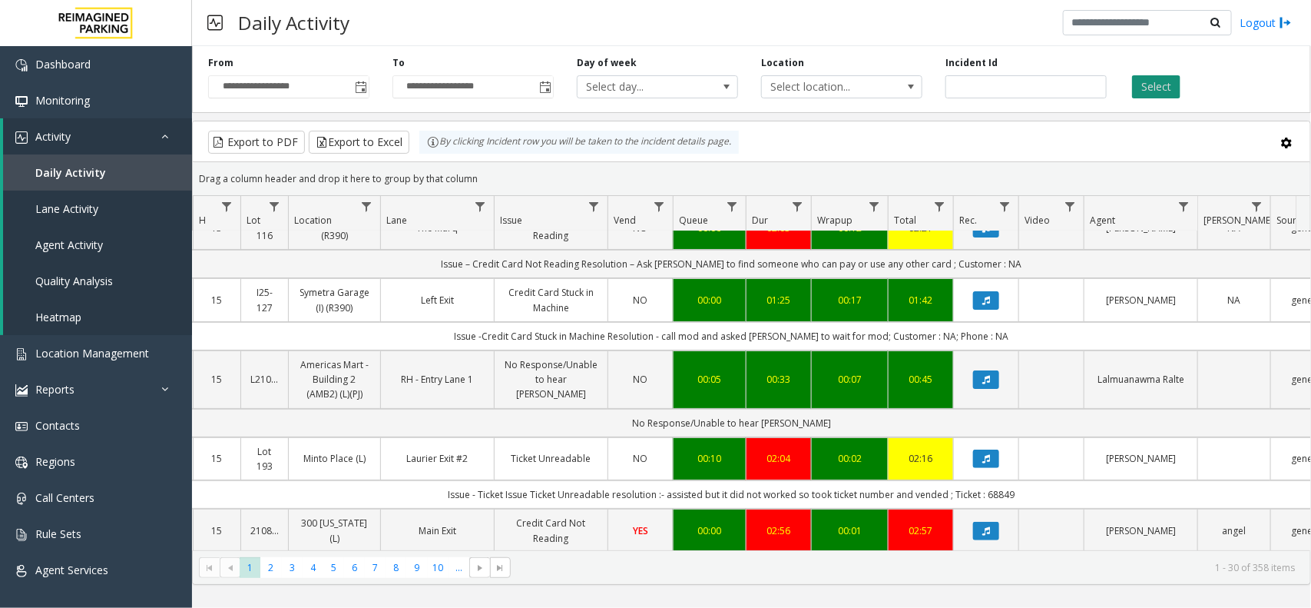
click at [1153, 81] on button "Select" at bounding box center [1156, 86] width 48 height 23
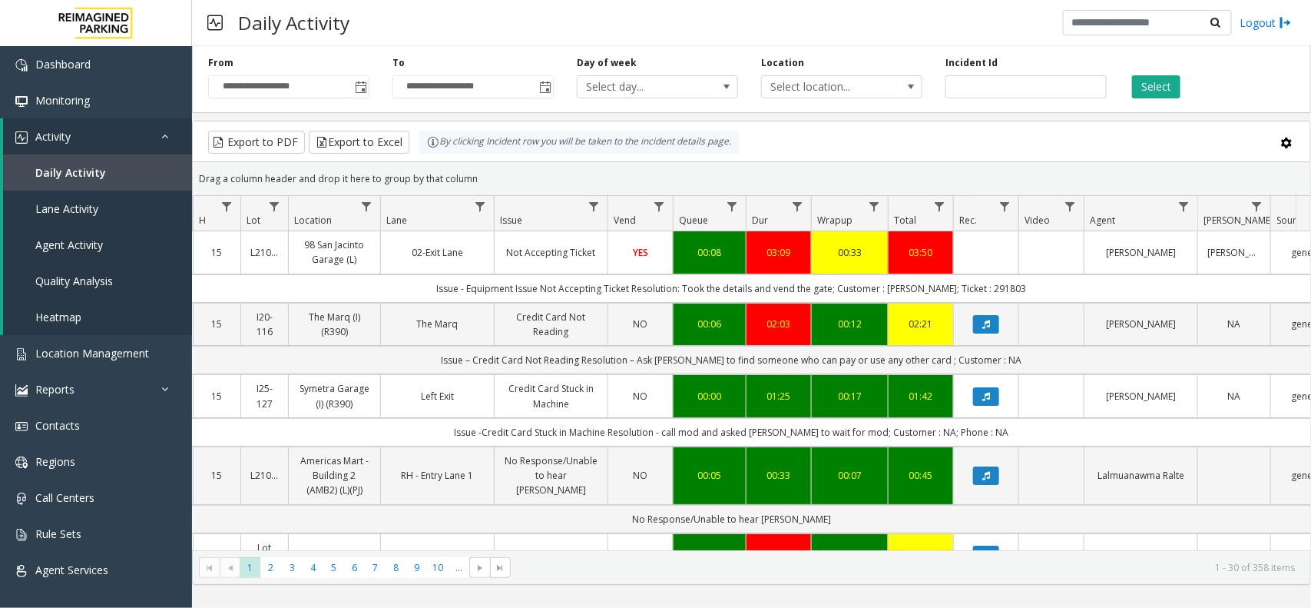
click at [818, 36] on div "Daily Activity Logout" at bounding box center [751, 23] width 1119 height 46
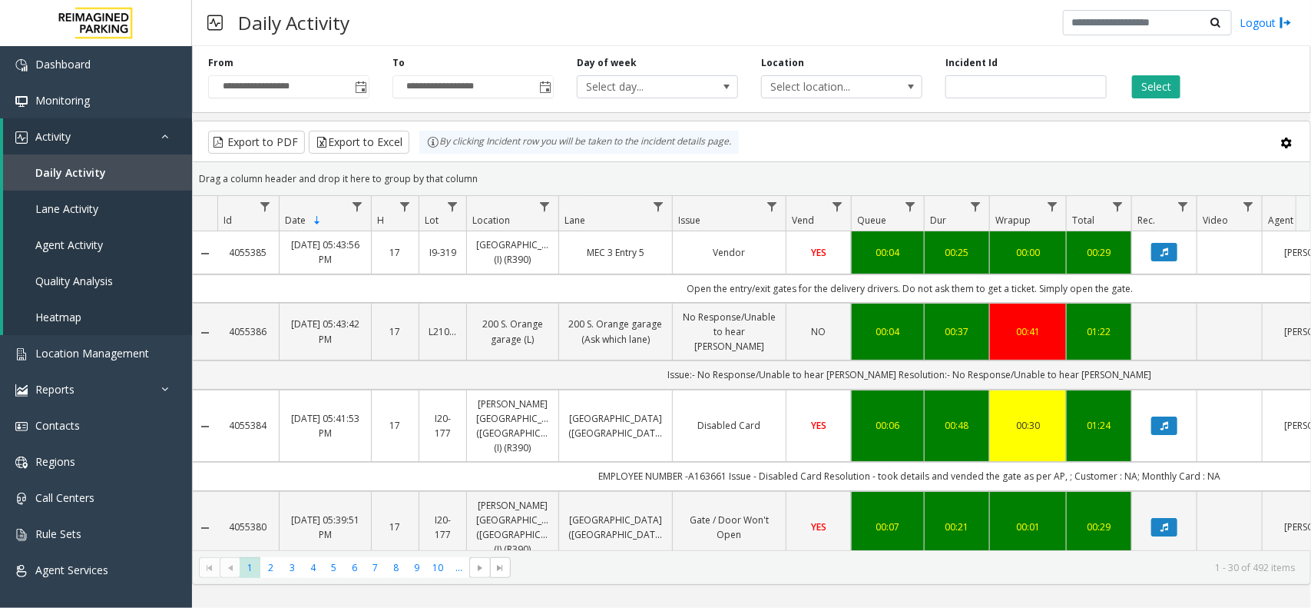
scroll to position [0, 178]
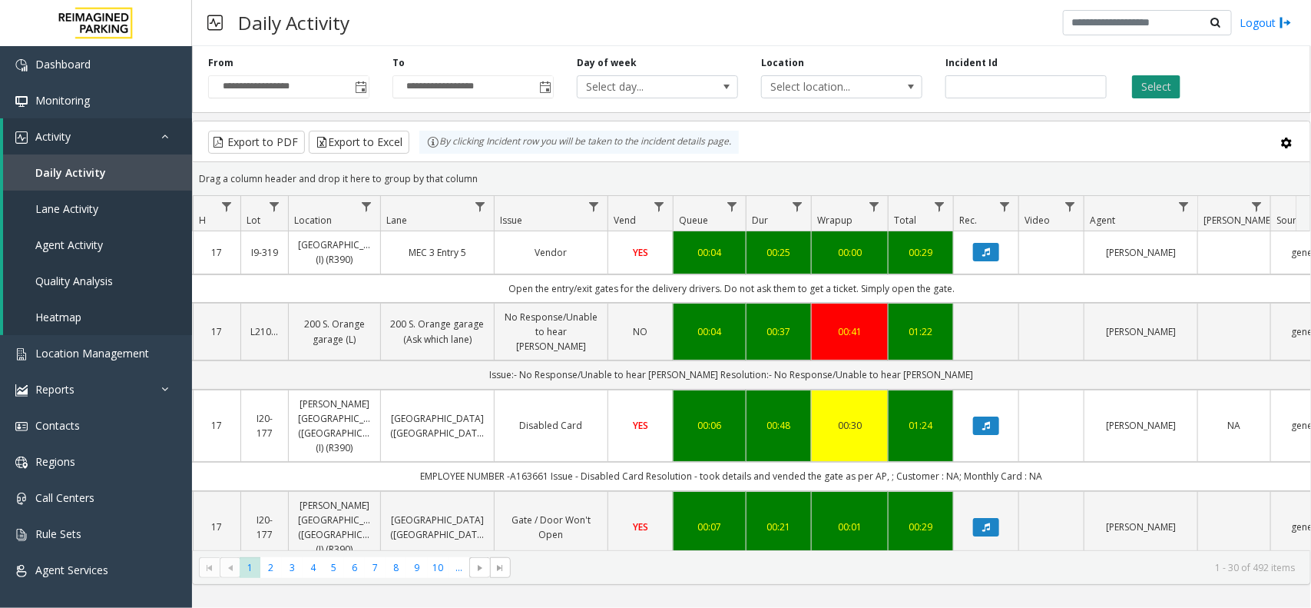
click at [1137, 90] on button "Select" at bounding box center [1156, 86] width 48 height 23
click at [71, 358] on span "Location Management" at bounding box center [92, 353] width 114 height 15
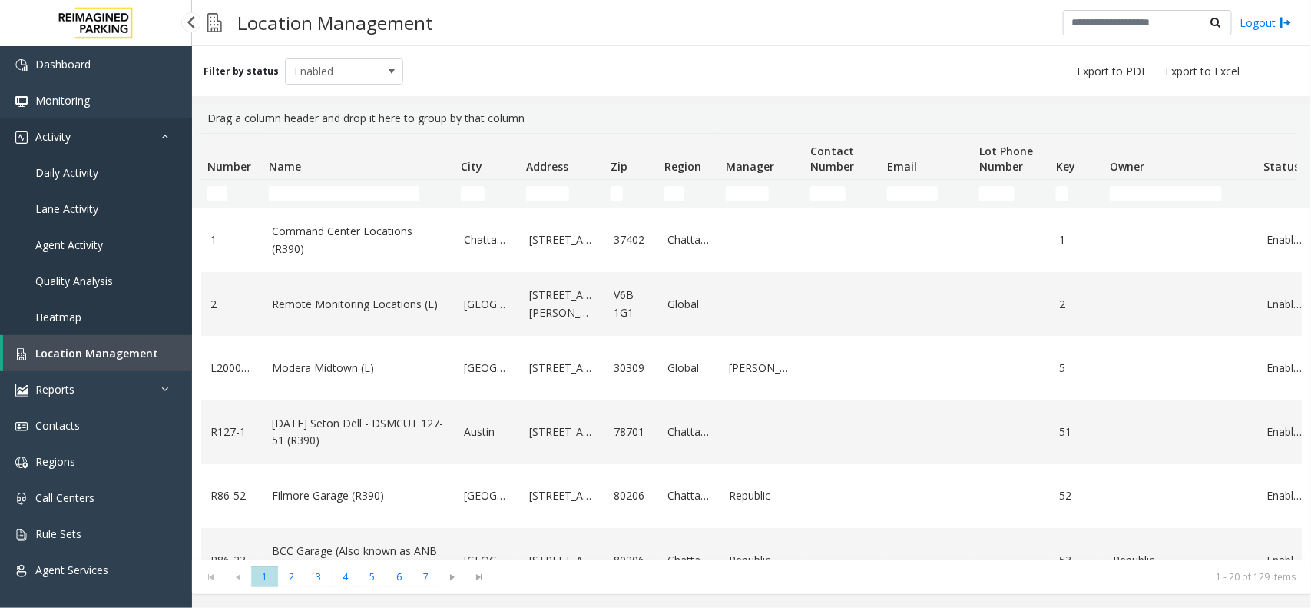
click at [51, 131] on span "Activity" at bounding box center [52, 136] width 35 height 15
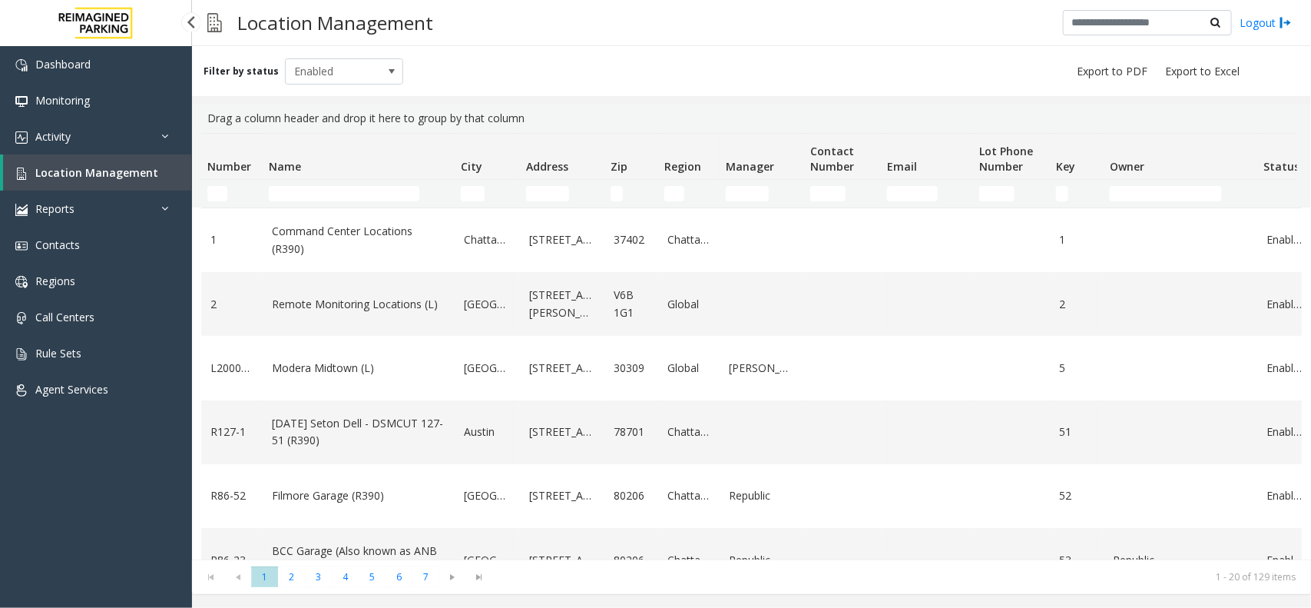
click at [150, 170] on span "Location Management" at bounding box center [96, 172] width 123 height 15
click at [137, 131] on link "Activity" at bounding box center [96, 136] width 192 height 36
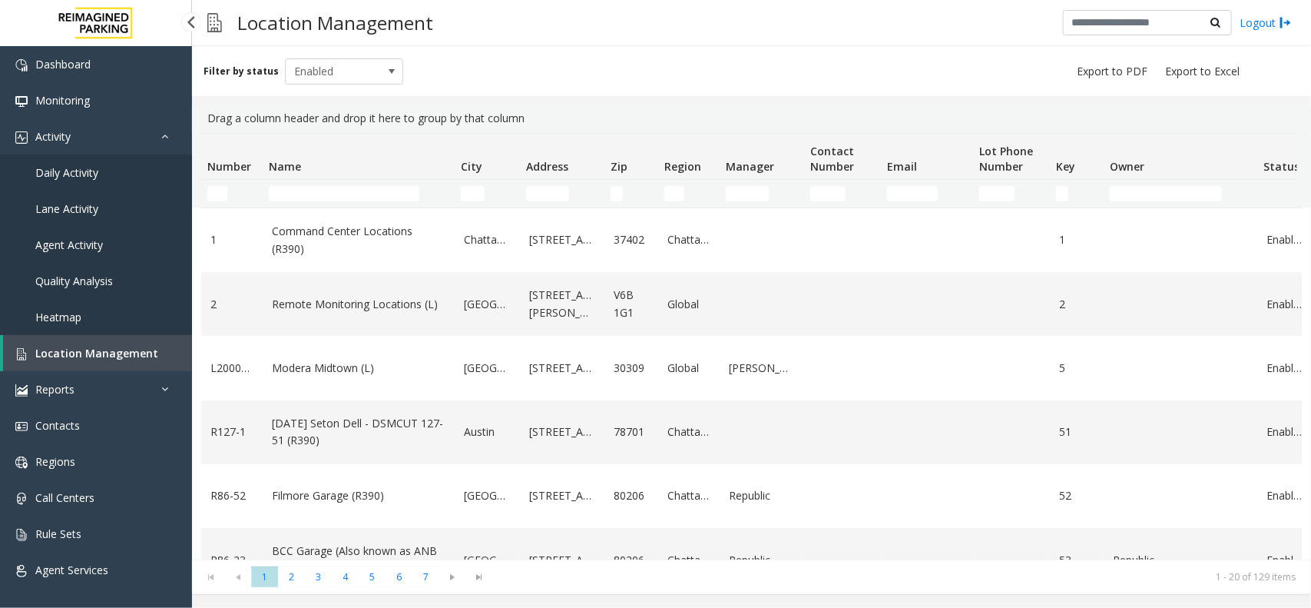
click at [92, 174] on span "Daily Activity" at bounding box center [66, 172] width 63 height 15
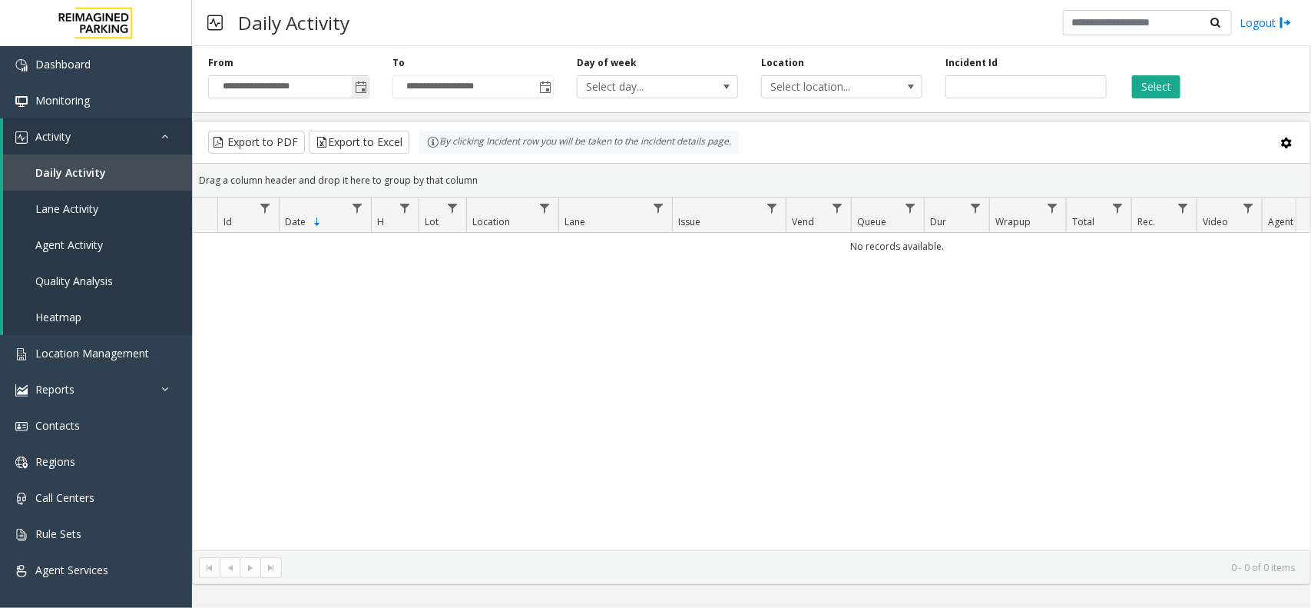
click at [355, 83] on span "Toggle popup" at bounding box center [361, 87] width 12 height 12
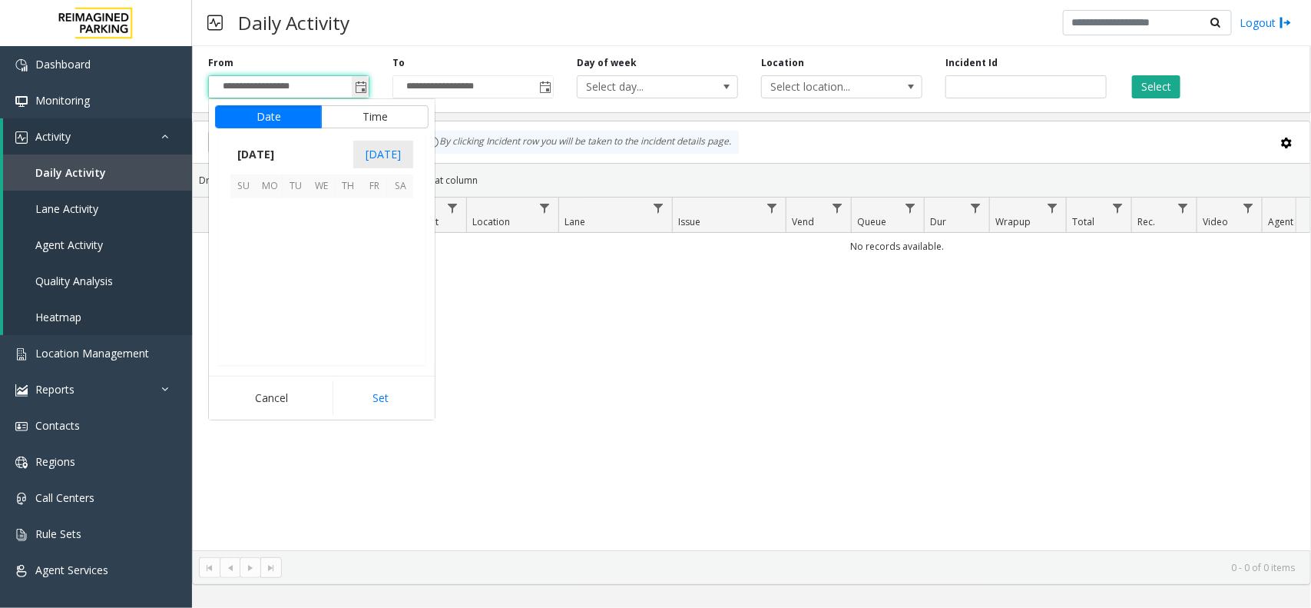
scroll to position [275396, 0]
click at [350, 267] on span "14" at bounding box center [348, 264] width 26 height 26
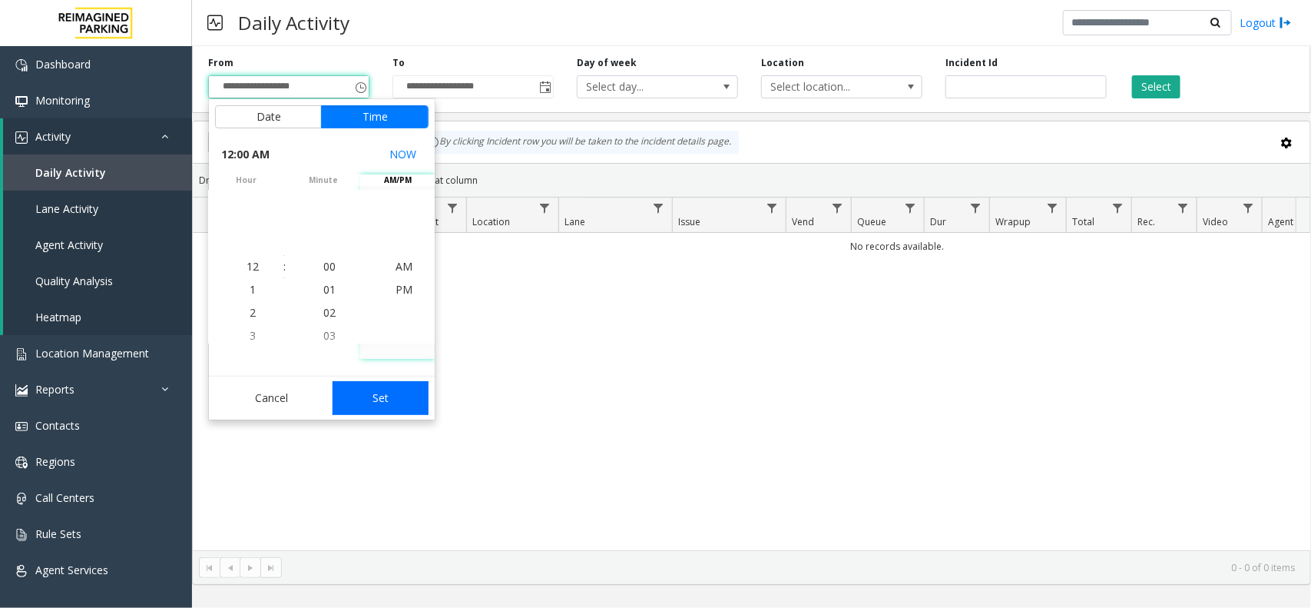
click at [408, 386] on button "Set" at bounding box center [381, 398] width 97 height 34
type input "**********"
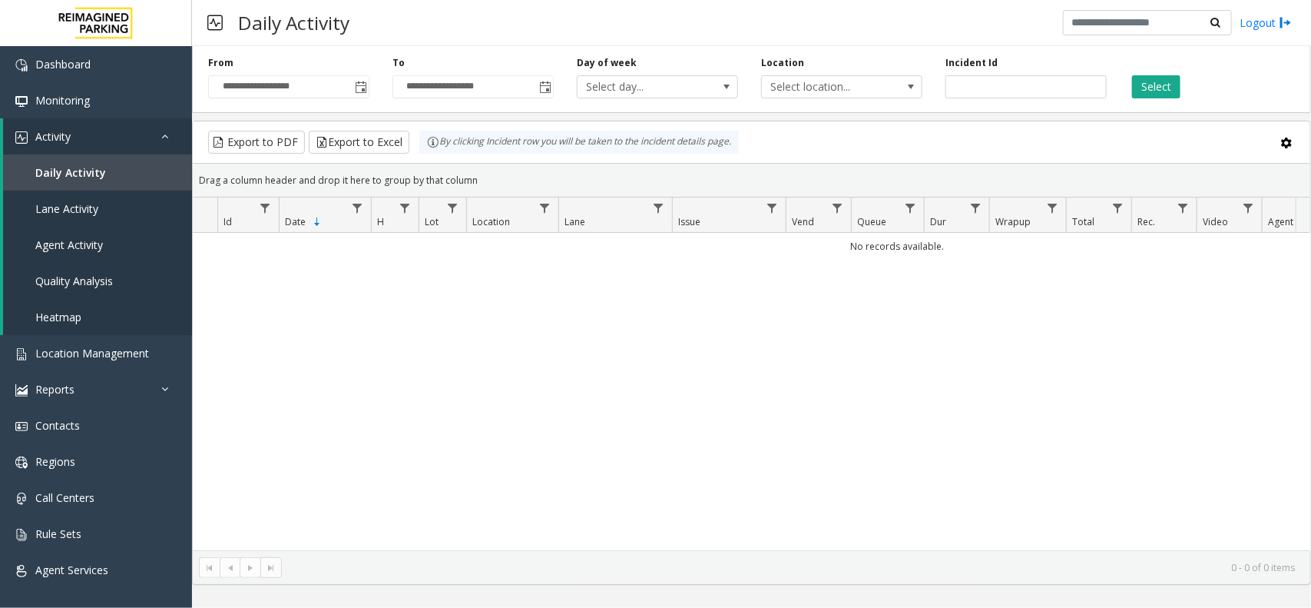
click at [1145, 98] on div "**********" at bounding box center [751, 76] width 1119 height 73
click at [1157, 86] on button "Select" at bounding box center [1156, 86] width 48 height 23
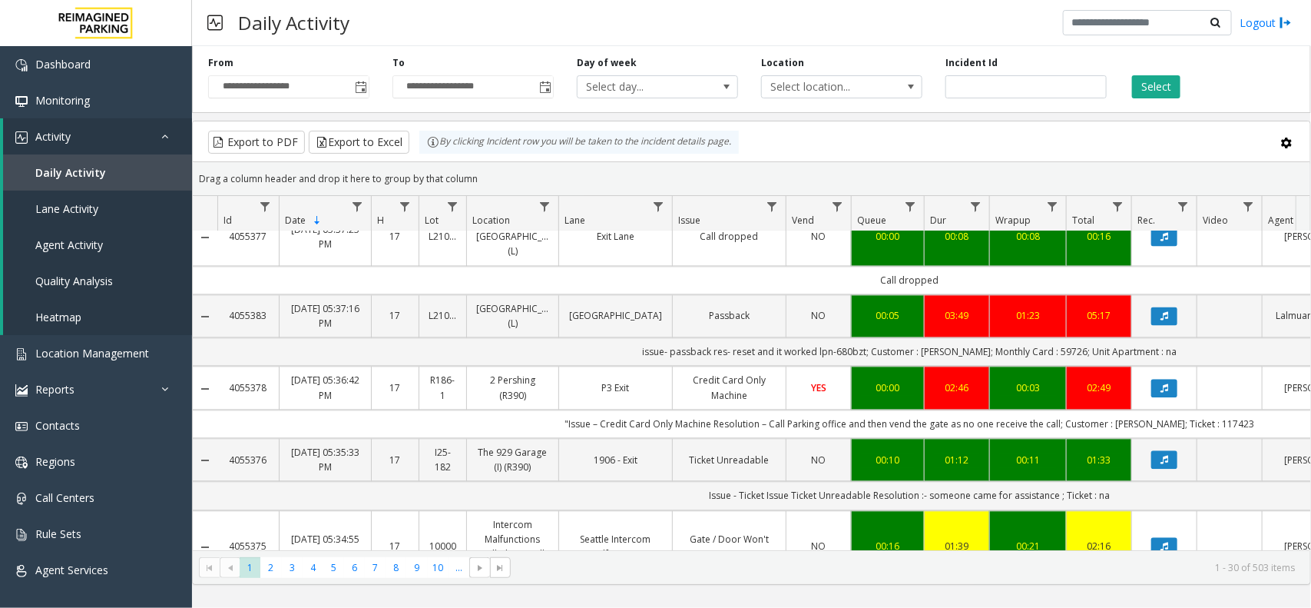
scroll to position [1536, 0]
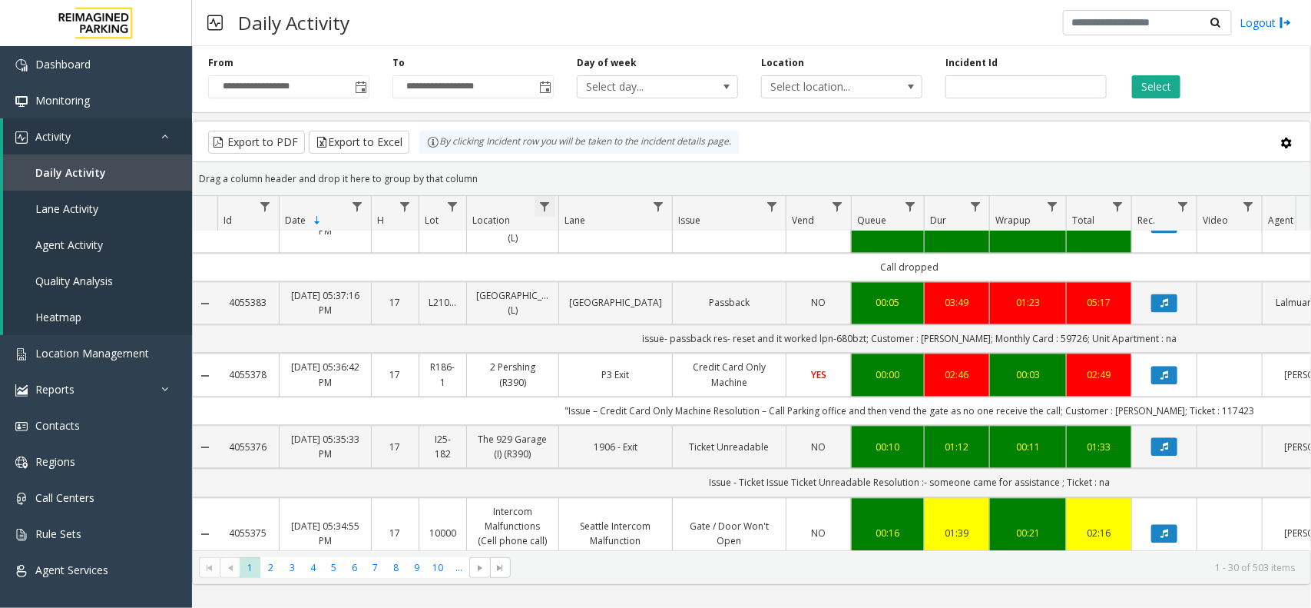
click at [546, 208] on span "Data table" at bounding box center [544, 206] width 12 height 12
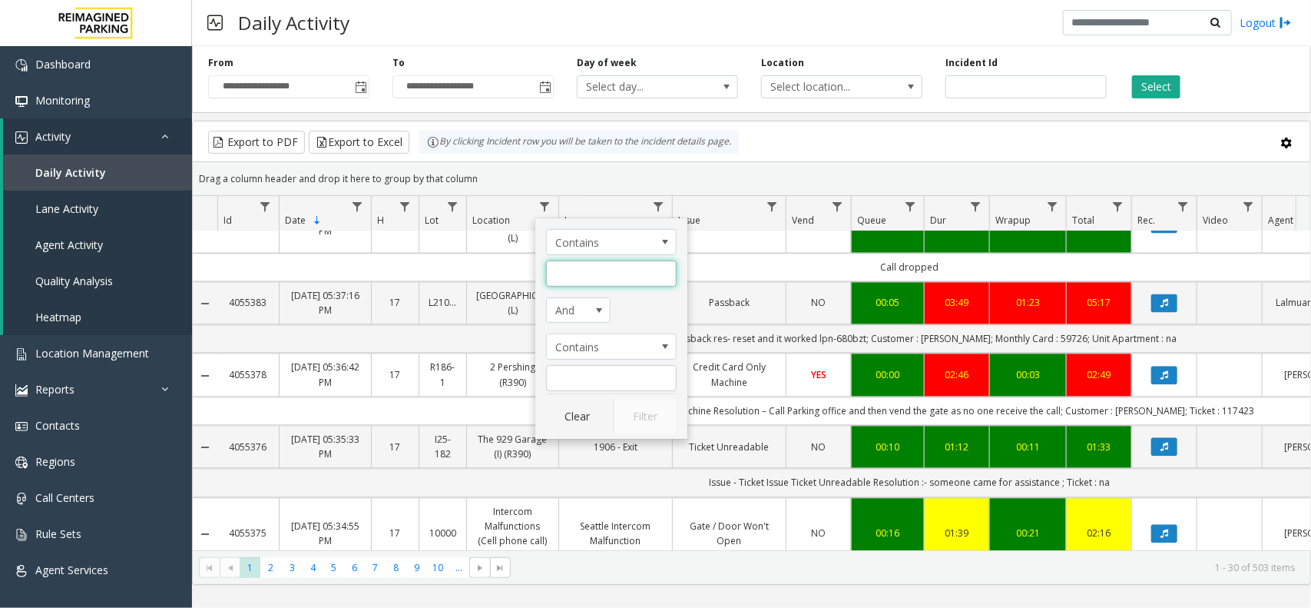
click at [586, 283] on input "Location Filter" at bounding box center [611, 273] width 131 height 26
type input "*****"
click at [645, 403] on button "Filter" at bounding box center [645, 416] width 63 height 34
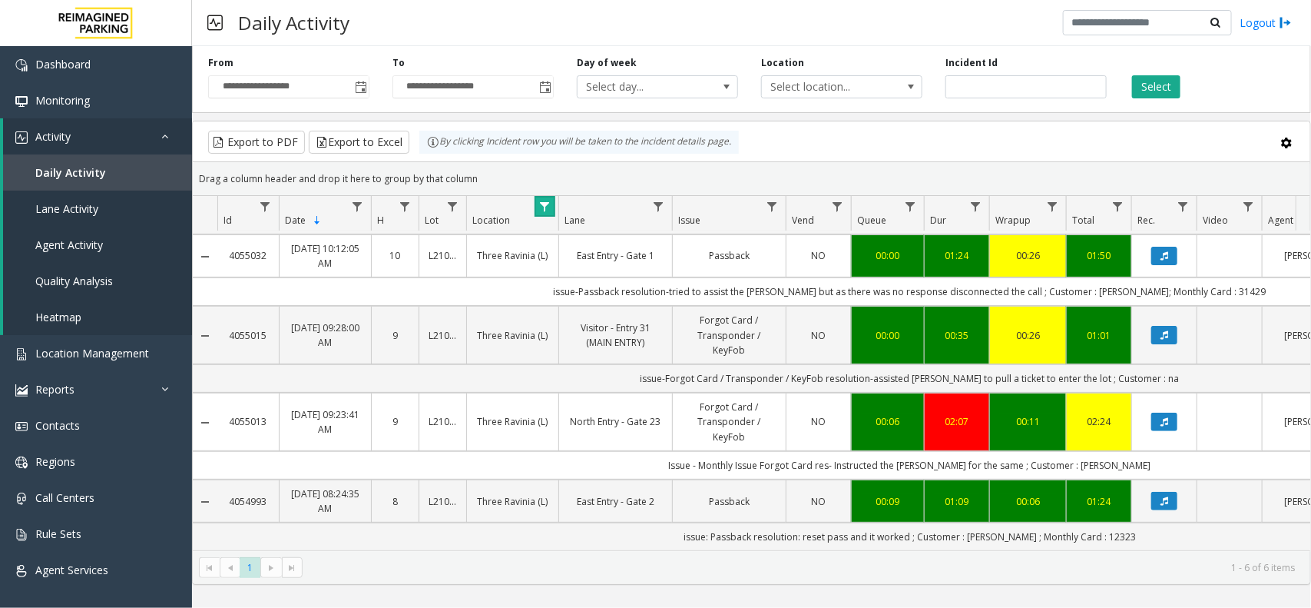
scroll to position [174, 0]
click at [1146, 98] on div "**********" at bounding box center [751, 76] width 1119 height 73
click at [1146, 96] on button "Select" at bounding box center [1156, 86] width 48 height 23
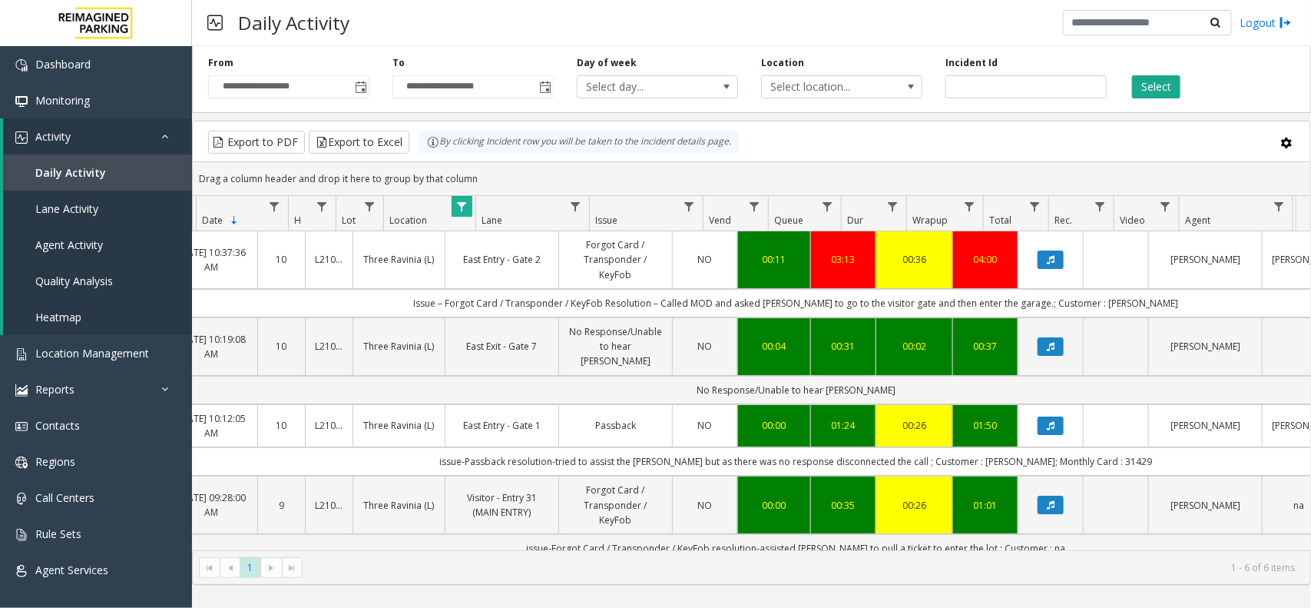
scroll to position [0, 114]
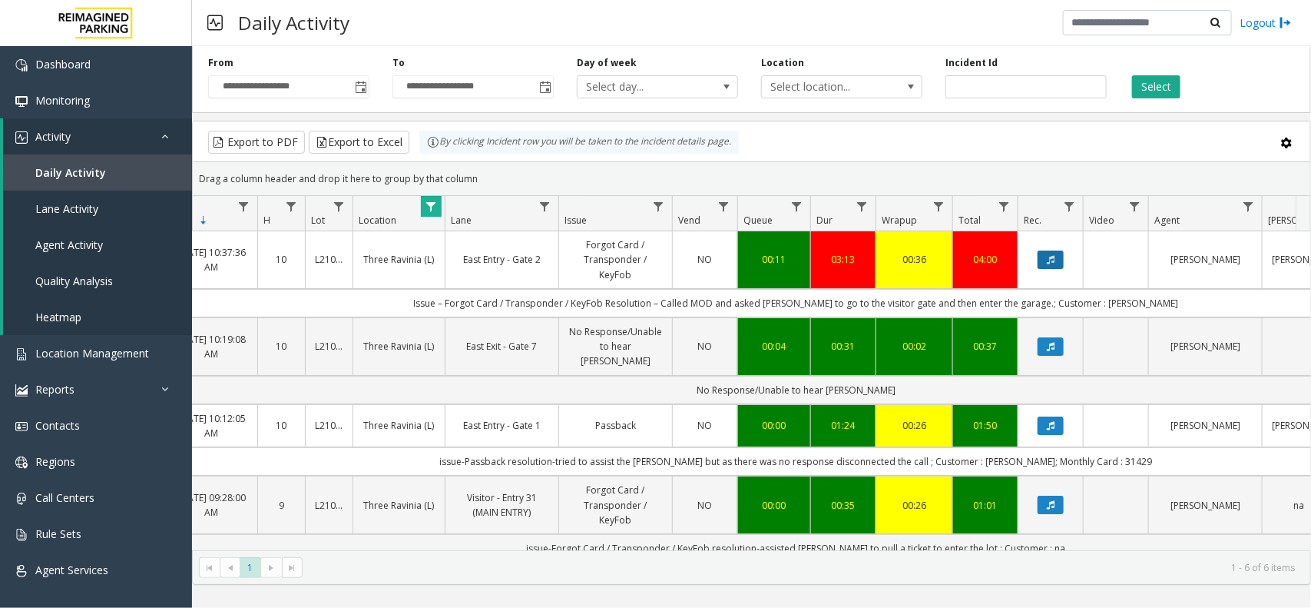
click at [1041, 266] on button "Data table" at bounding box center [1051, 259] width 26 height 18
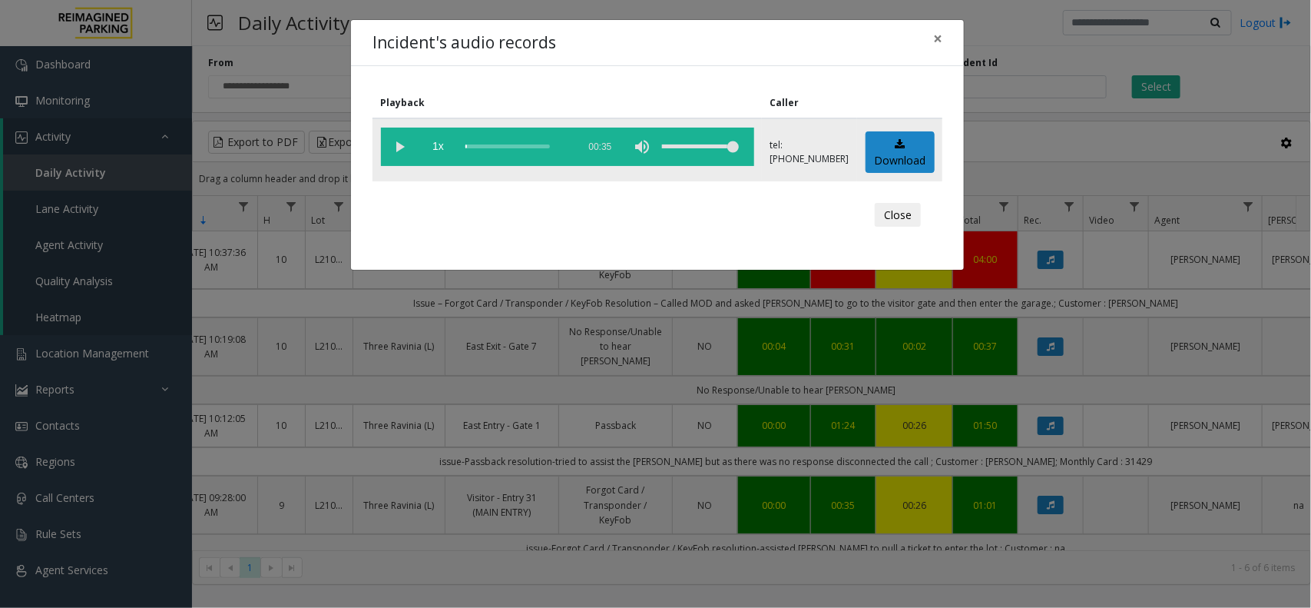
click at [393, 143] on vg-play-pause at bounding box center [400, 147] width 38 height 38
click at [477, 146] on div "scrub bar" at bounding box center [518, 147] width 104 height 38
drag, startPoint x: 734, startPoint y: 143, endPoint x: 745, endPoint y: 143, distance: 10.8
click at [745, 143] on vg-controls "1x 00:35" at bounding box center [567, 147] width 373 height 38
drag, startPoint x: 498, startPoint y: 143, endPoint x: 411, endPoint y: 142, distance: 86.8
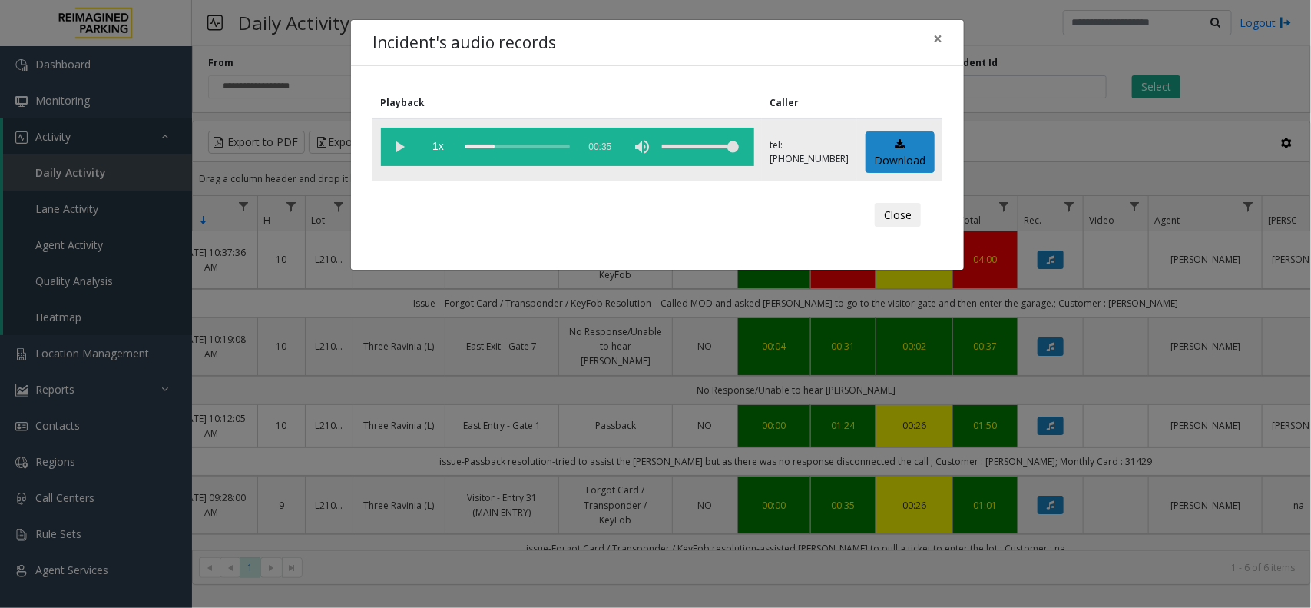
click at [411, 142] on vg-controls "1x 00:35" at bounding box center [567, 147] width 373 height 38
drag, startPoint x: 492, startPoint y: 147, endPoint x: 424, endPoint y: 141, distance: 68.0
click at [424, 141] on vg-controls "1x 00:35" at bounding box center [567, 147] width 373 height 38
click at [406, 151] on vg-play-pause at bounding box center [400, 147] width 38 height 38
click at [397, 143] on vg-play-pause at bounding box center [400, 147] width 38 height 38
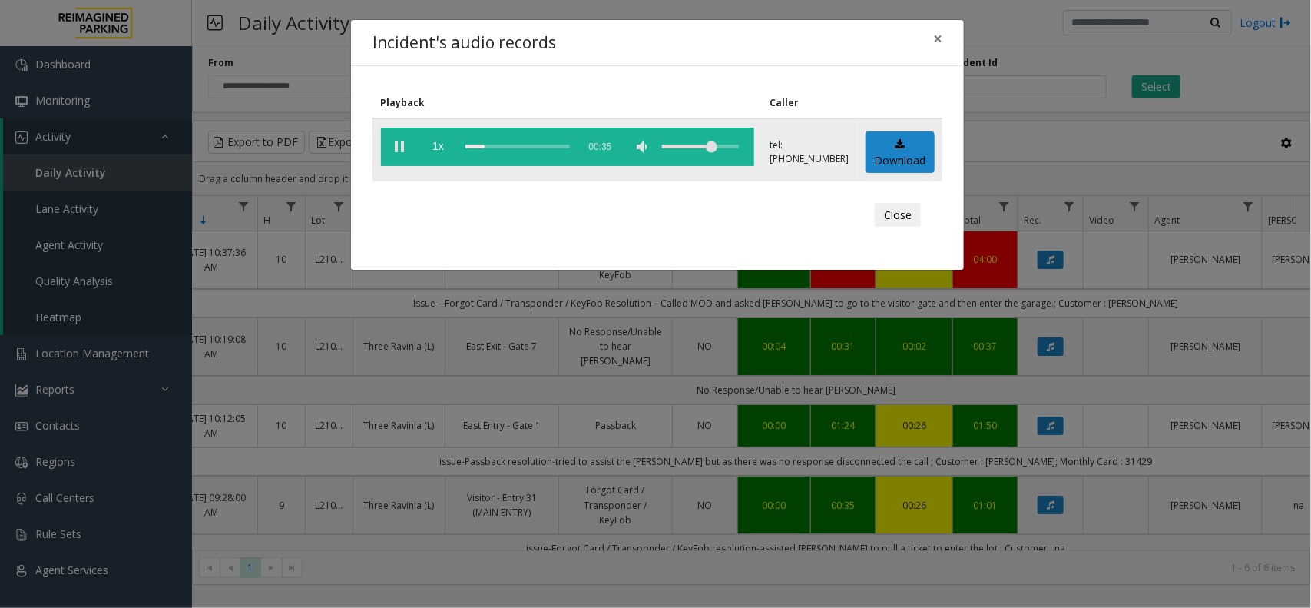
click at [717, 142] on div "volume level" at bounding box center [700, 147] width 77 height 38
drag, startPoint x: 715, startPoint y: 144, endPoint x: 787, endPoint y: 144, distance: 72.2
click at [787, 144] on tr "1x 00:35 tel:+10105939002 Download" at bounding box center [658, 149] width 570 height 63
click at [495, 146] on div "scrub bar" at bounding box center [518, 147] width 104 height 38
click at [480, 144] on div "scrub bar" at bounding box center [518, 147] width 104 height 38
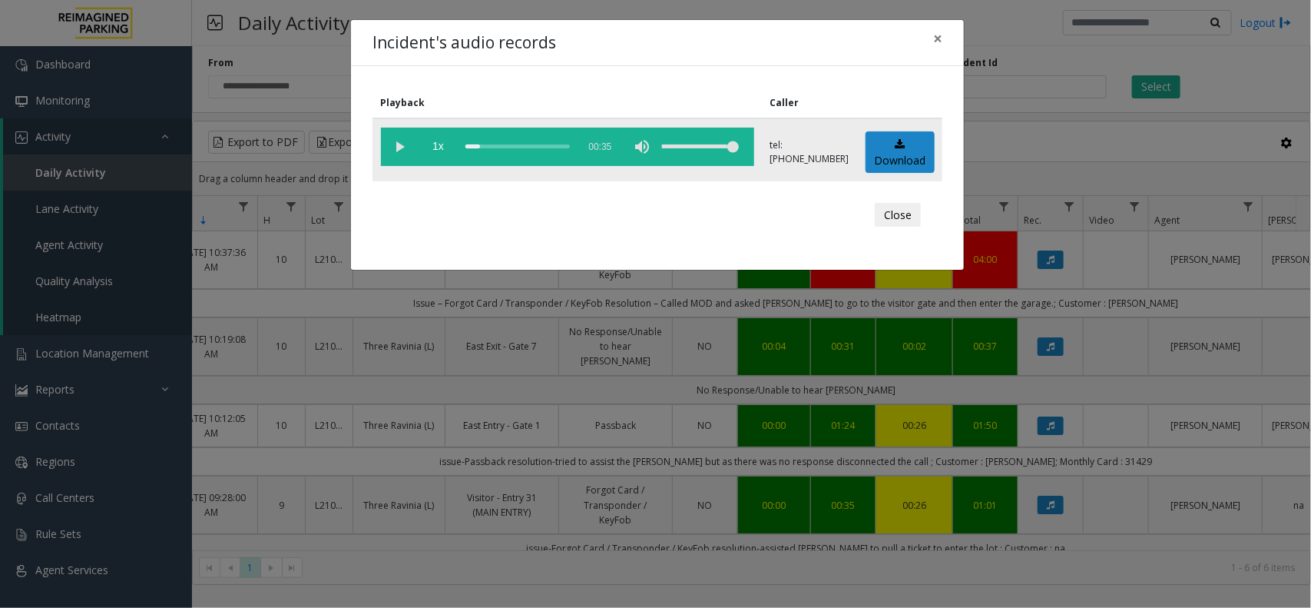
click at [398, 144] on vg-play-pause at bounding box center [400, 147] width 38 height 38
click at [933, 38] on span "×" at bounding box center [937, 39] width 9 height 22
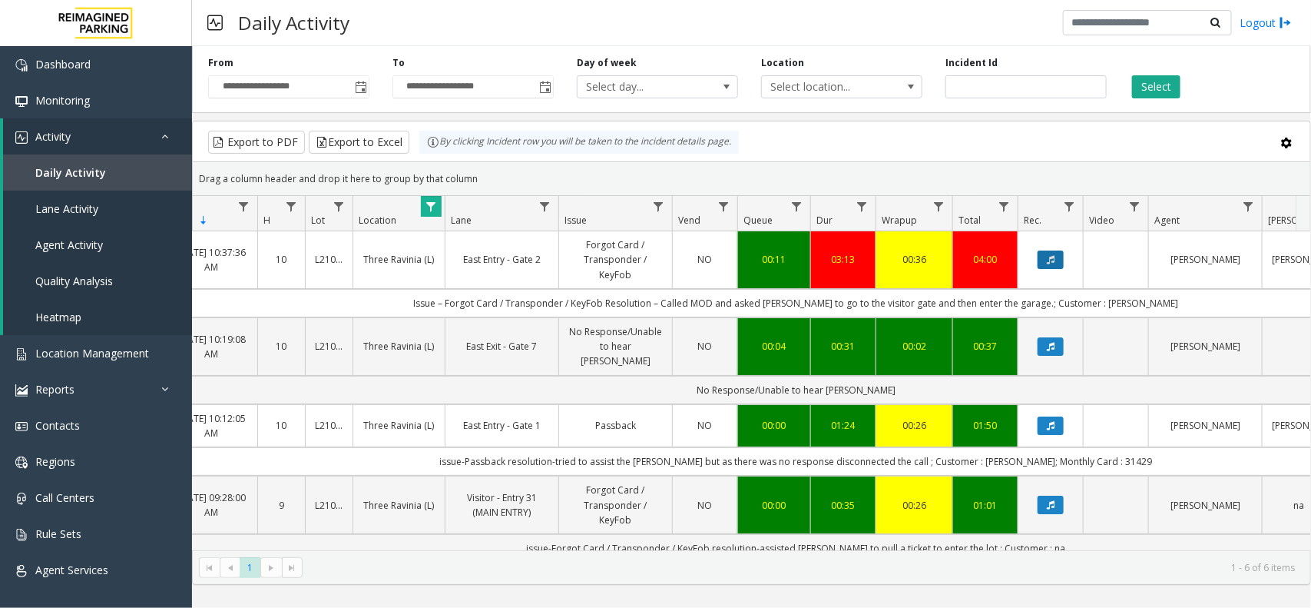
click at [1038, 257] on button "Data table" at bounding box center [1051, 259] width 26 height 18
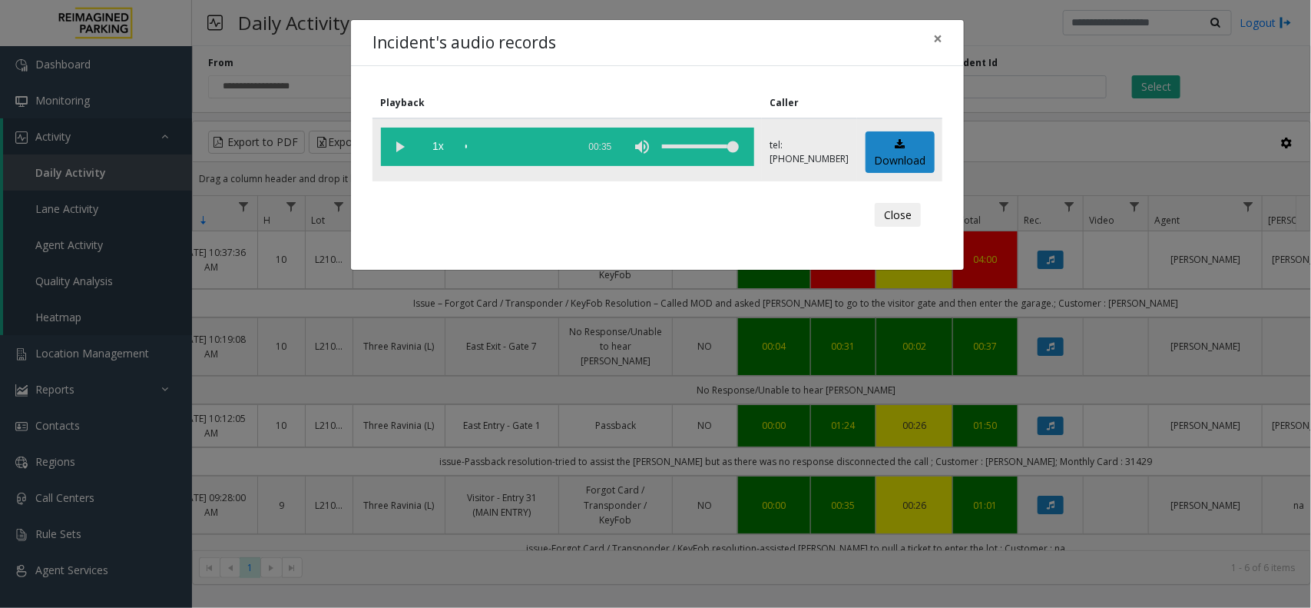
click at [400, 141] on vg-play-pause at bounding box center [400, 147] width 38 height 38
click at [474, 146] on div "scrub bar" at bounding box center [518, 147] width 104 height 38
click at [397, 143] on vg-play-pause at bounding box center [400, 147] width 38 height 38
click at [930, 35] on button "×" at bounding box center [938, 39] width 31 height 38
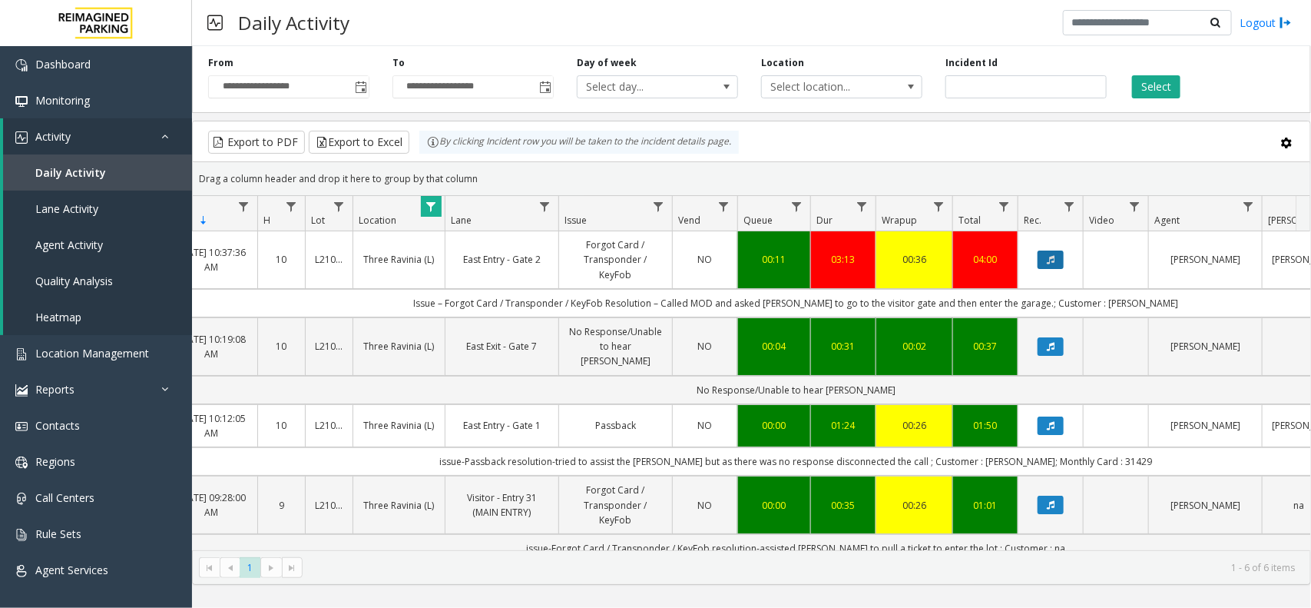
click at [1042, 258] on button "Data table" at bounding box center [1051, 259] width 26 height 18
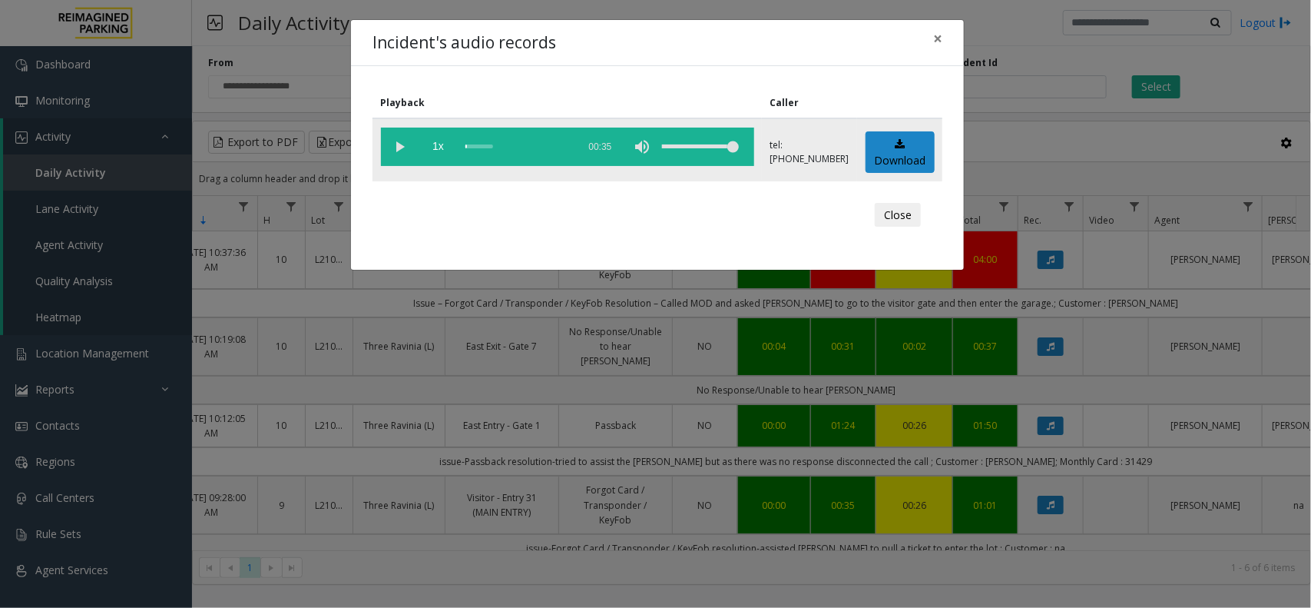
click at [397, 143] on vg-play-pause at bounding box center [400, 147] width 38 height 38
drag, startPoint x: 474, startPoint y: 144, endPoint x: 495, endPoint y: 144, distance: 21.5
click at [495, 144] on div "scrub bar" at bounding box center [518, 147] width 104 height 38
drag, startPoint x: 490, startPoint y: 150, endPoint x: 432, endPoint y: 143, distance: 58.8
click at [432, 143] on vg-controls "1x 00:35" at bounding box center [567, 147] width 373 height 38
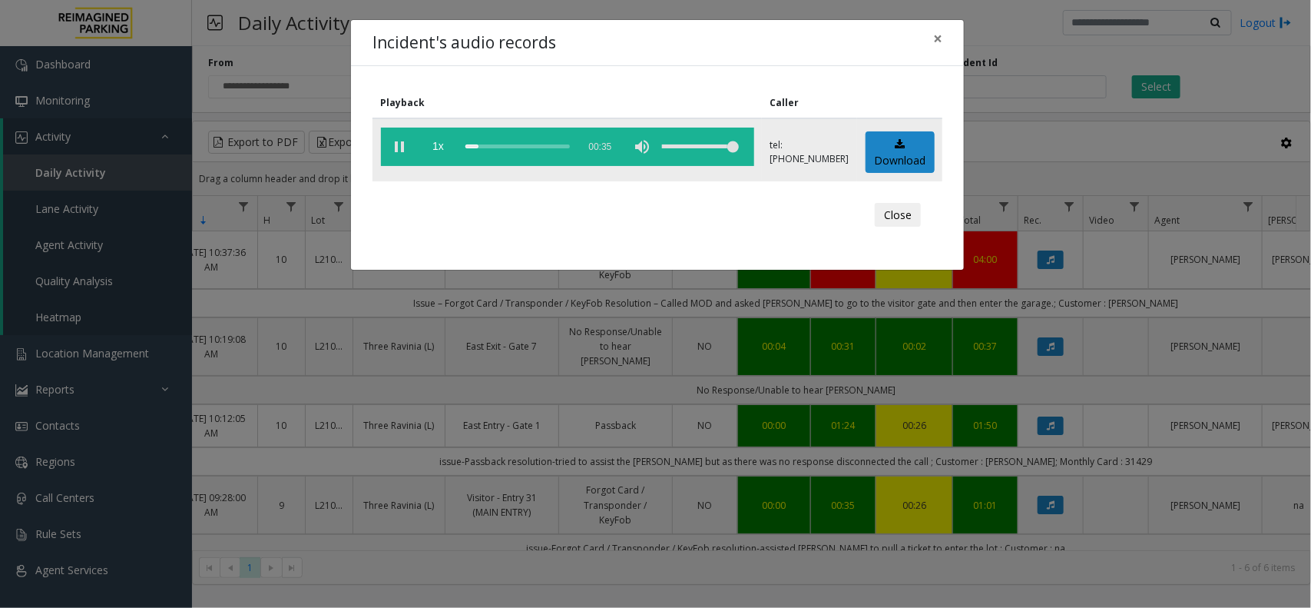
drag, startPoint x: 493, startPoint y: 150, endPoint x: 501, endPoint y: 151, distance: 7.7
click at [501, 151] on div "scrub bar" at bounding box center [518, 147] width 104 height 38
click at [943, 38] on button "×" at bounding box center [938, 39] width 31 height 38
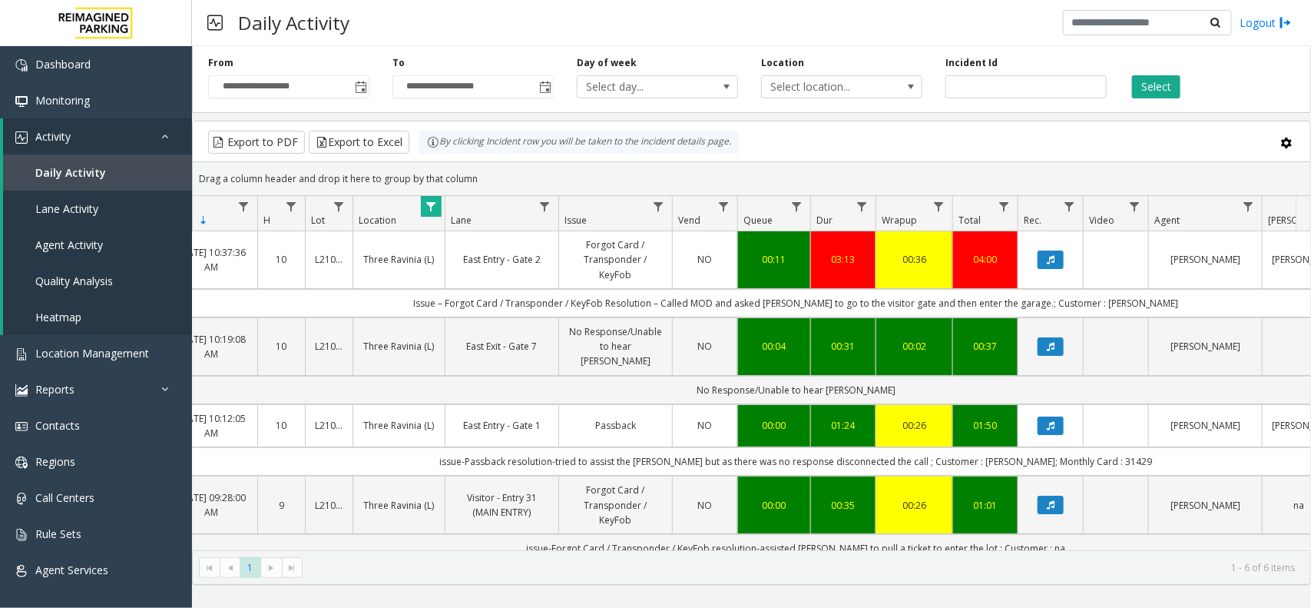
scroll to position [0, 0]
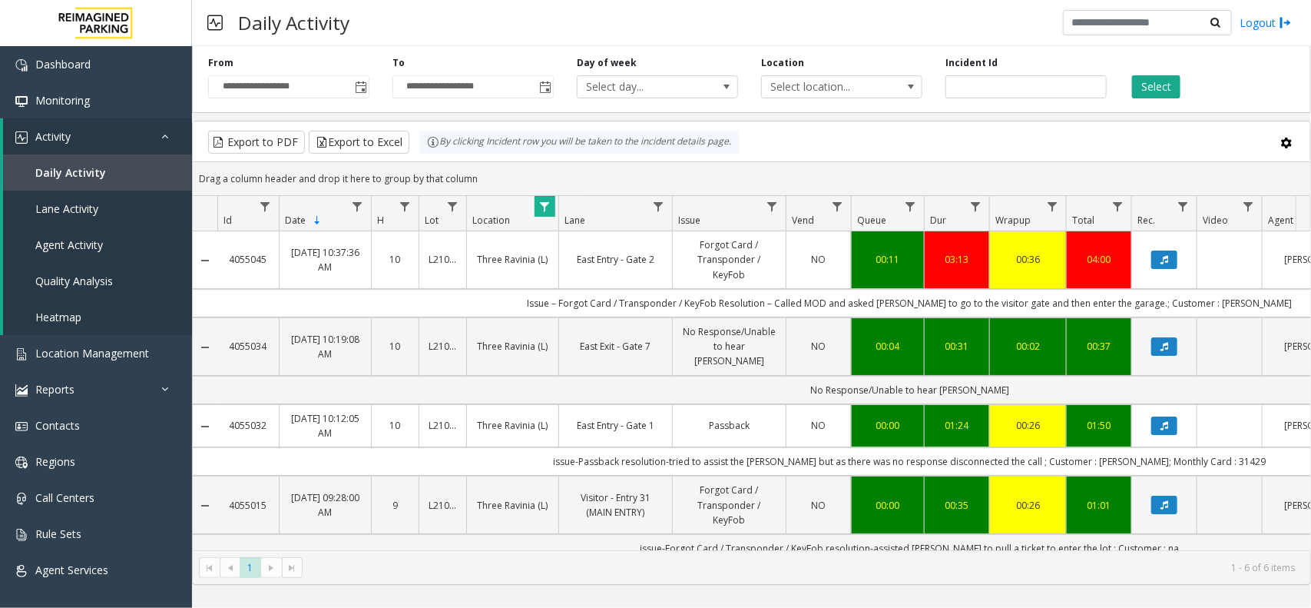
copy link "4055045"
drag, startPoint x: 225, startPoint y: 254, endPoint x: 275, endPoint y: 279, distance: 56.0
click at [275, 279] on td "4055045" at bounding box center [247, 260] width 61 height 58
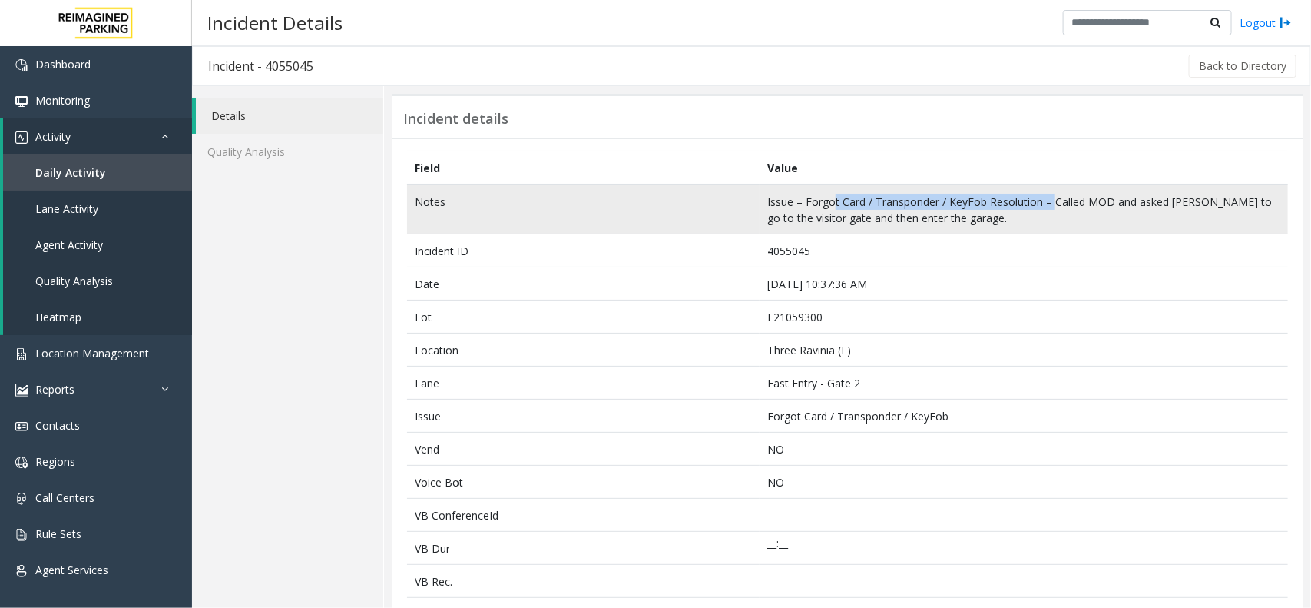
drag, startPoint x: 824, startPoint y: 194, endPoint x: 1047, endPoint y: 202, distance: 222.9
click at [1047, 202] on td "Issue – Forgot Card / Transponder / KeyFob Resolution – Called MOD and asked pa…" at bounding box center [1024, 209] width 529 height 50
drag, startPoint x: 1152, startPoint y: 202, endPoint x: 1220, endPoint y: 200, distance: 67.6
click at [1220, 200] on td "Issue – Forgot Card / Transponder / KeyFob Resolution – Called MOD and asked pa…" at bounding box center [1024, 209] width 529 height 50
drag, startPoint x: 1110, startPoint y: 196, endPoint x: 1133, endPoint y: 200, distance: 23.4
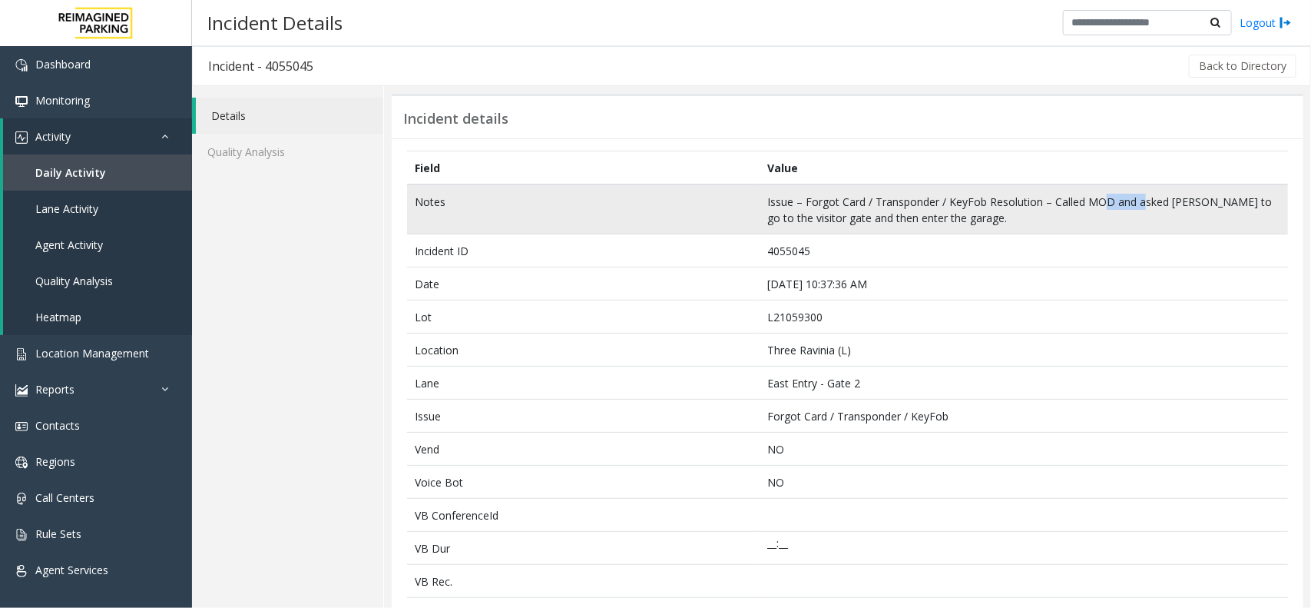
click at [1133, 200] on td "Issue – Forgot Card / Transponder / KeyFob Resolution – Called MOD and asked pa…" at bounding box center [1024, 209] width 529 height 50
drag, startPoint x: 797, startPoint y: 214, endPoint x: 946, endPoint y: 184, distance: 151.1
click at [945, 184] on td "Issue – Forgot Card / Transponder / KeyFob Resolution – Called MOD and asked pa…" at bounding box center [1024, 209] width 529 height 50
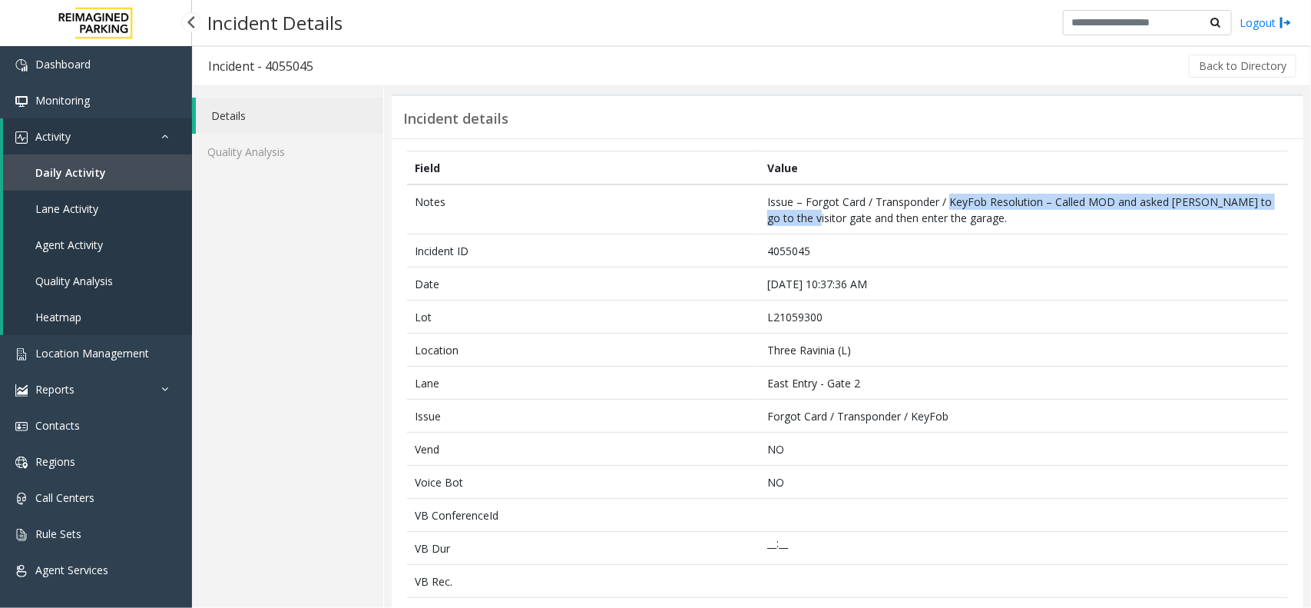
click at [55, 165] on span "Daily Activity" at bounding box center [70, 172] width 71 height 15
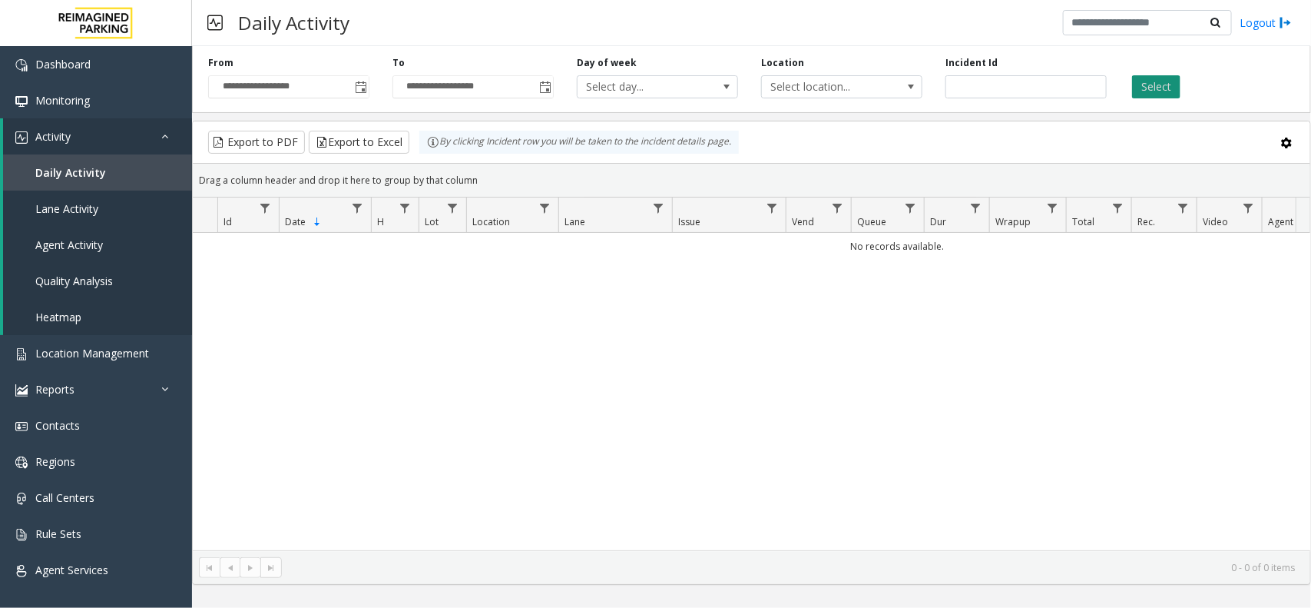
click at [1161, 89] on button "Select" at bounding box center [1156, 86] width 48 height 23
click at [363, 89] on span "Toggle popup" at bounding box center [361, 87] width 12 height 12
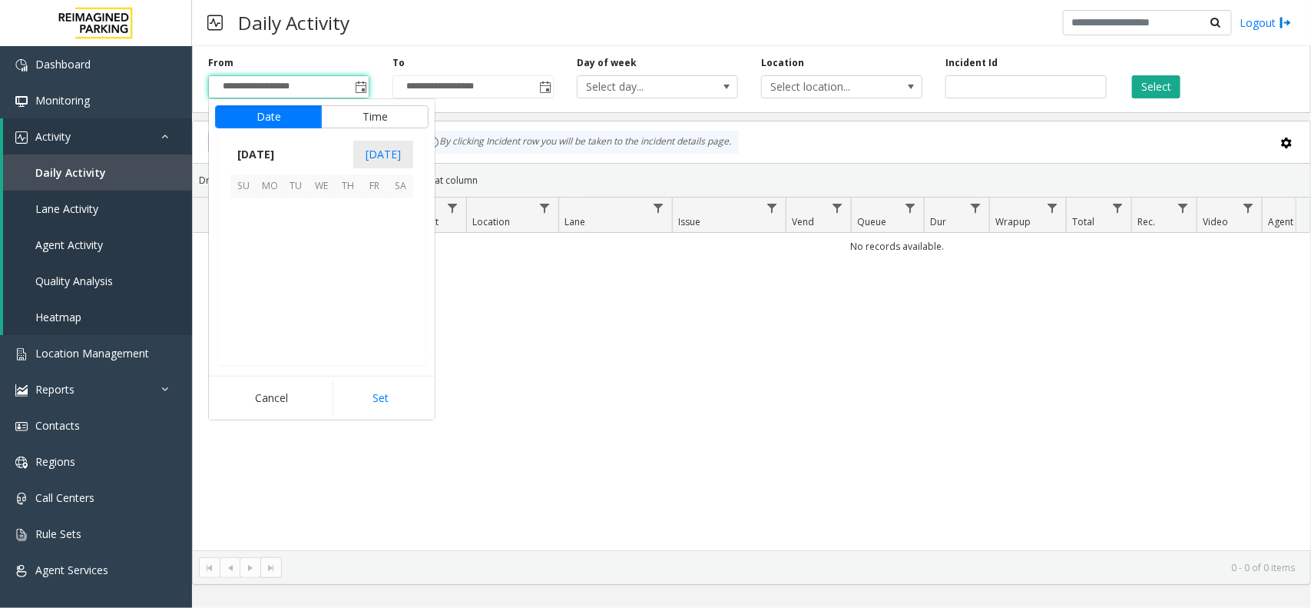
scroll to position [275396, 0]
click at [343, 267] on span "14" at bounding box center [348, 264] width 26 height 26
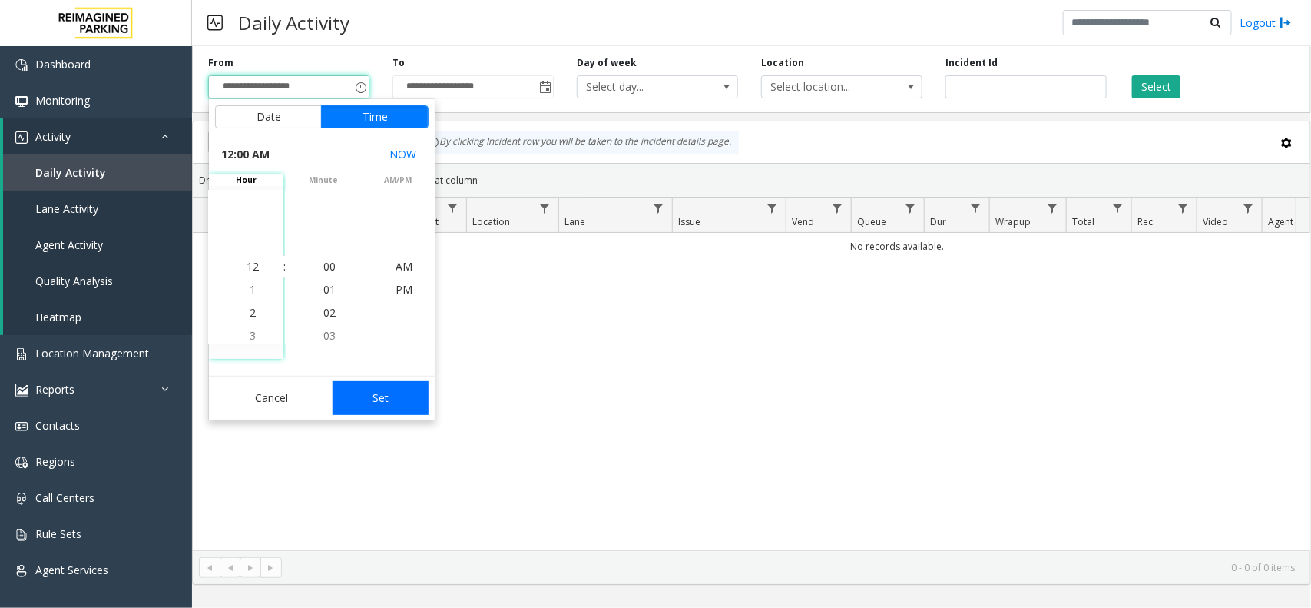
click at [376, 406] on button "Set" at bounding box center [381, 398] width 97 height 34
type input "**********"
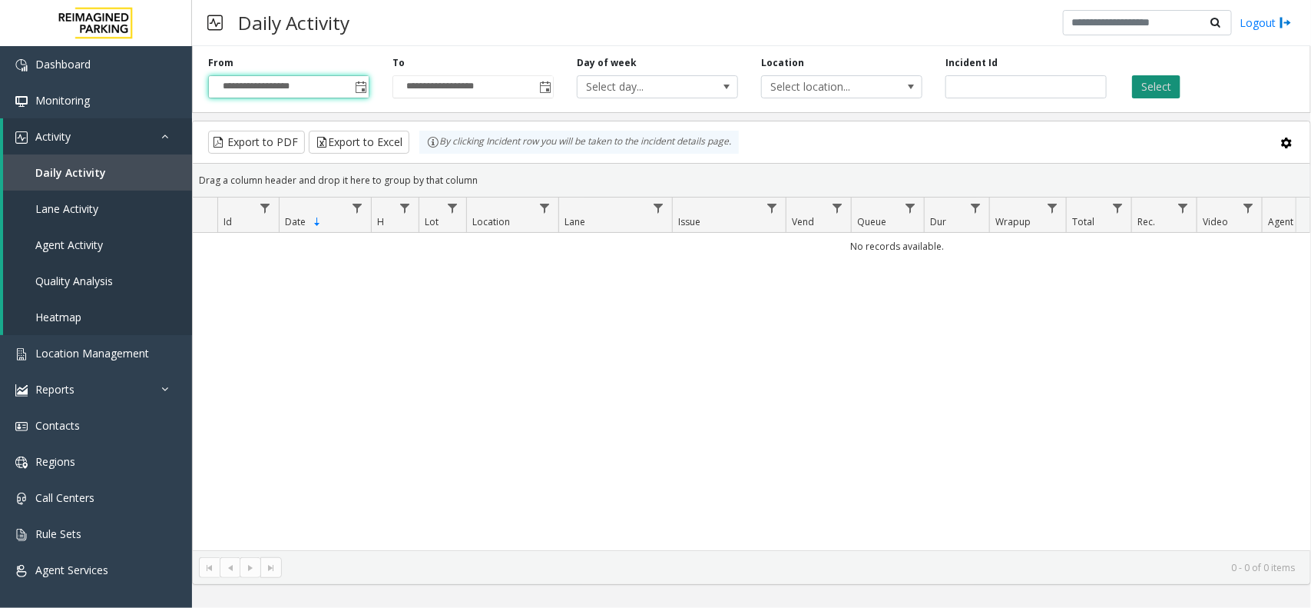
click at [1179, 82] on button "Select" at bounding box center [1156, 86] width 48 height 23
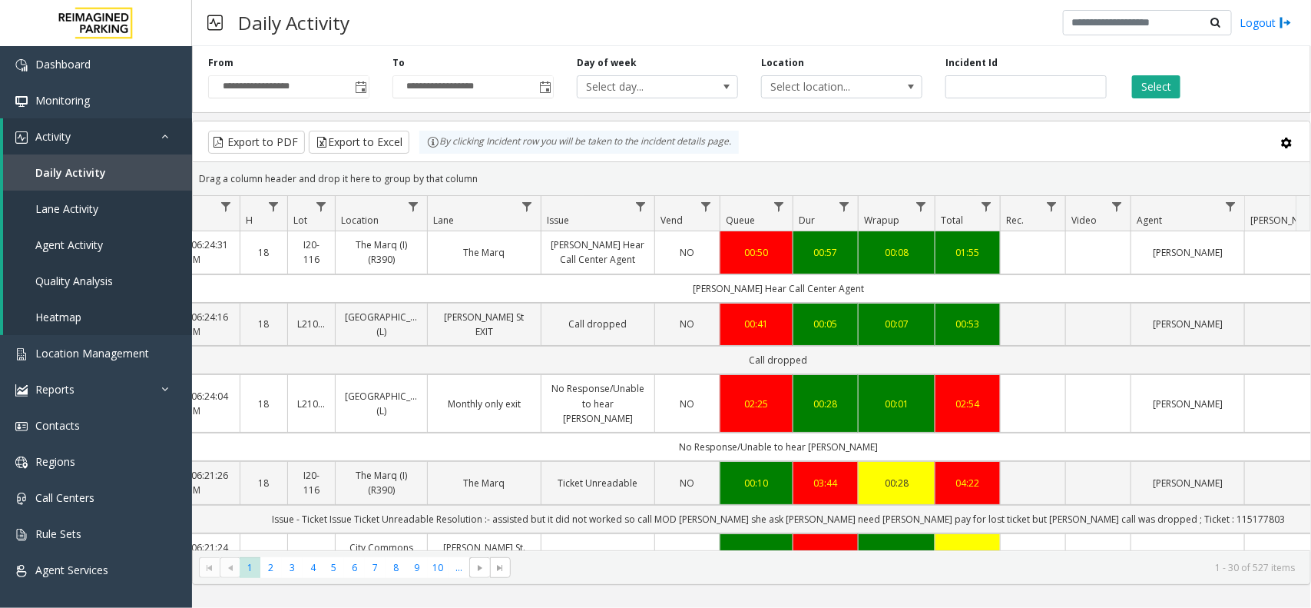
scroll to position [96, 131]
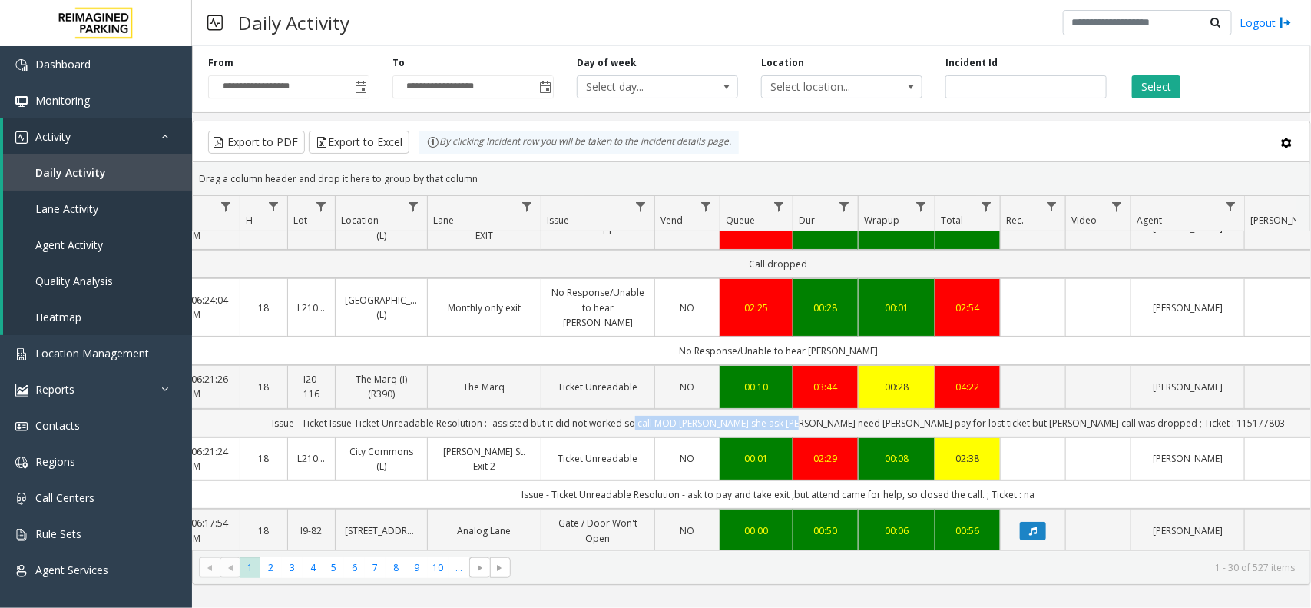
drag, startPoint x: 721, startPoint y: 413, endPoint x: 903, endPoint y: 420, distance: 183.0
click at [862, 413] on td "Issue - Ticket Issue Ticket Unreadable Resolution :- assisted but it did not wo…" at bounding box center [778, 423] width 1385 height 28
drag, startPoint x: 923, startPoint y: 413, endPoint x: 1106, endPoint y: 413, distance: 183.6
click at [1106, 413] on td "Issue - Ticket Issue Ticket Unreadable Resolution :- assisted but it did not wo…" at bounding box center [778, 423] width 1385 height 28
drag, startPoint x: 1162, startPoint y: 415, endPoint x: 1214, endPoint y: 411, distance: 51.6
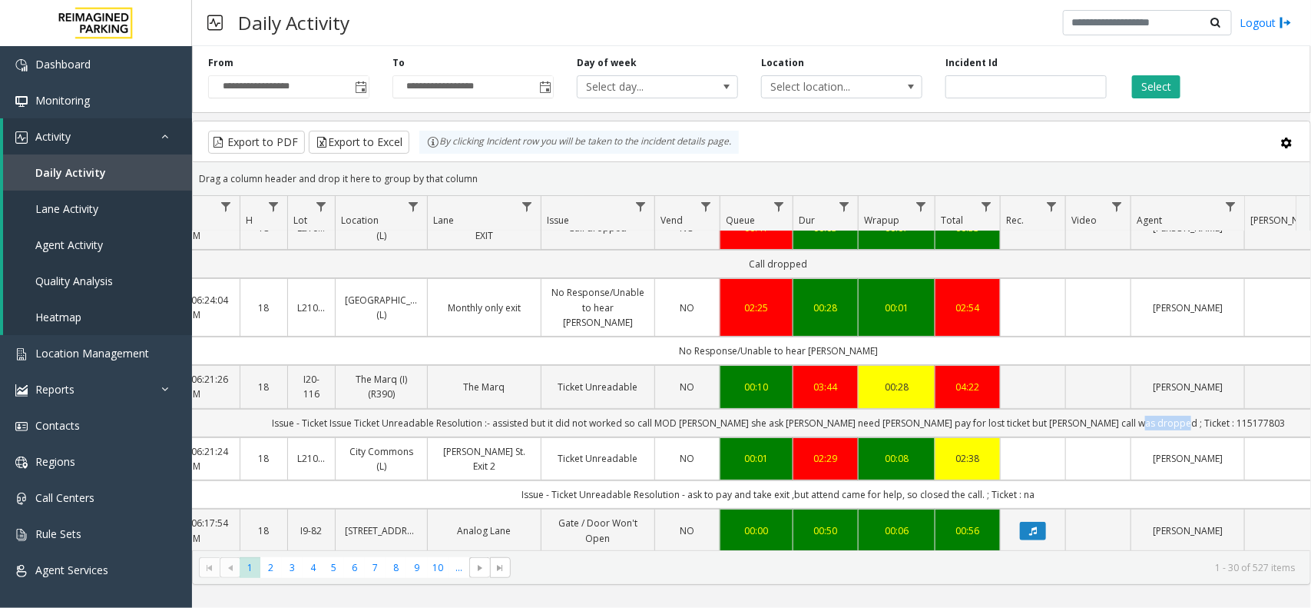
click at [1218, 411] on td "Issue - Ticket Issue Ticket Unreadable Resolution :- assisted but it did not wo…" at bounding box center [778, 423] width 1385 height 28
copy td "115177803"
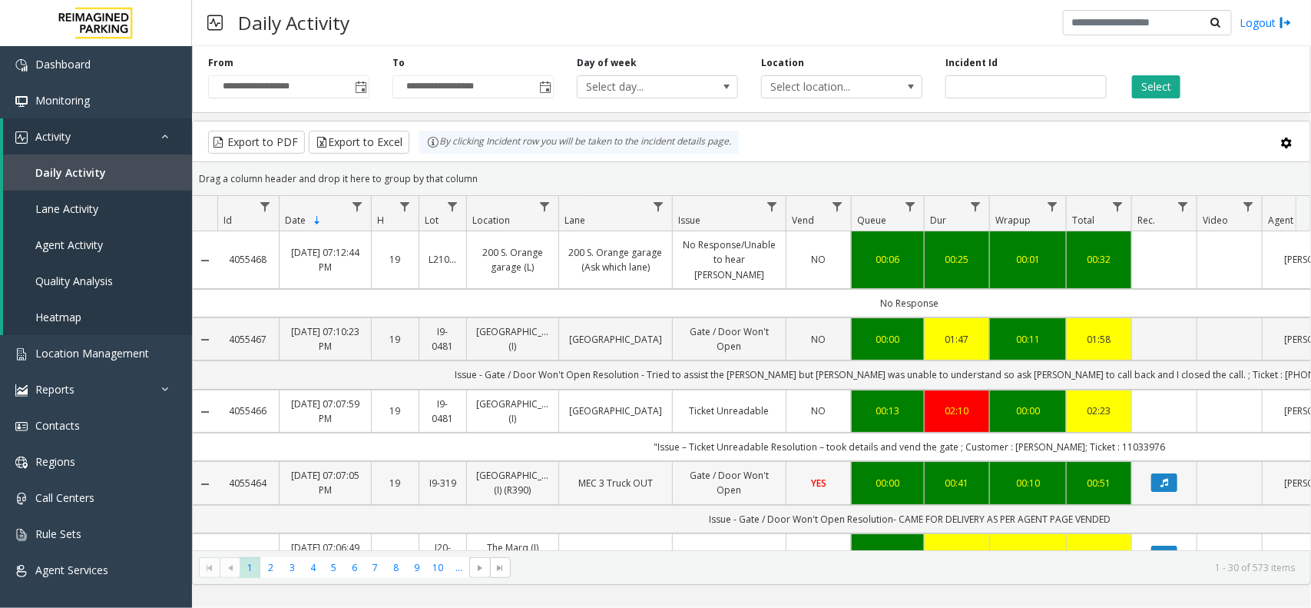
scroll to position [0, 131]
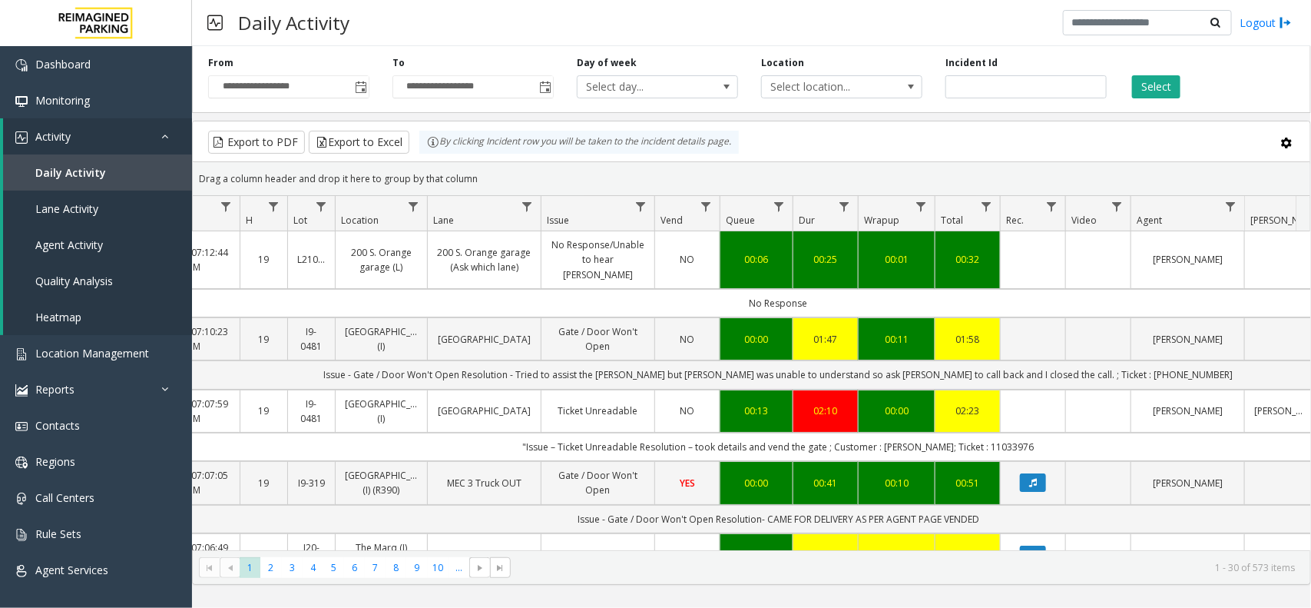
click at [1004, 461] on td ""Issue – Ticket Unreadable Resolution – took details and vend the gate ; Custom…" at bounding box center [778, 446] width 1385 height 28
copy td "11033976"
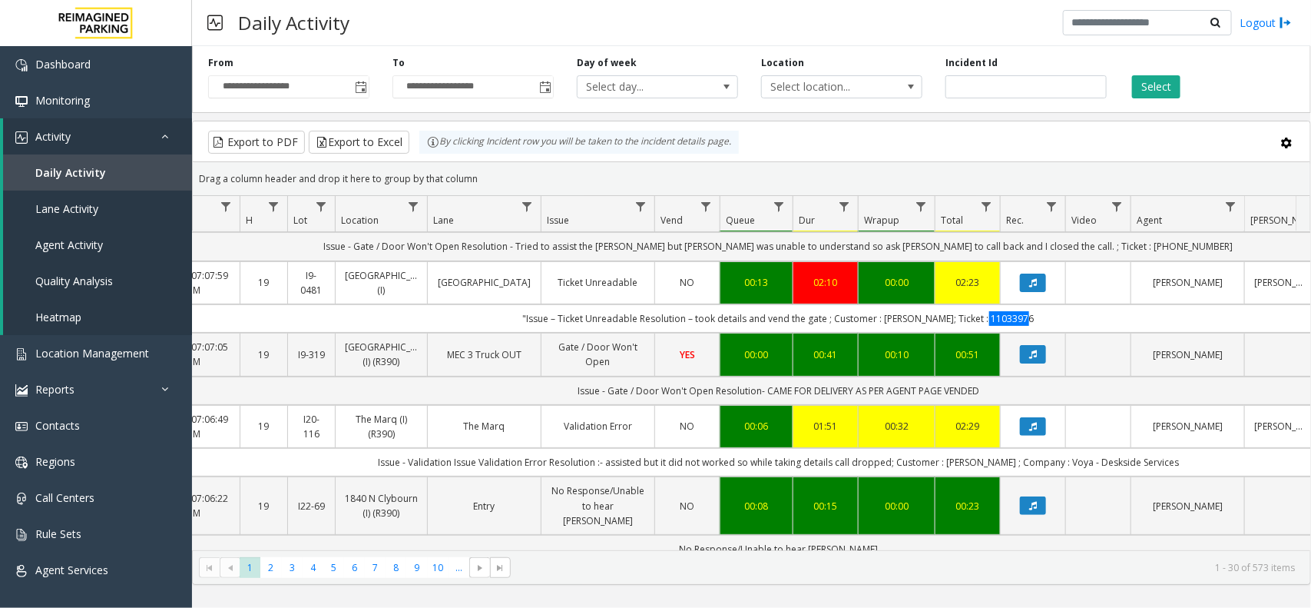
scroll to position [96, 131]
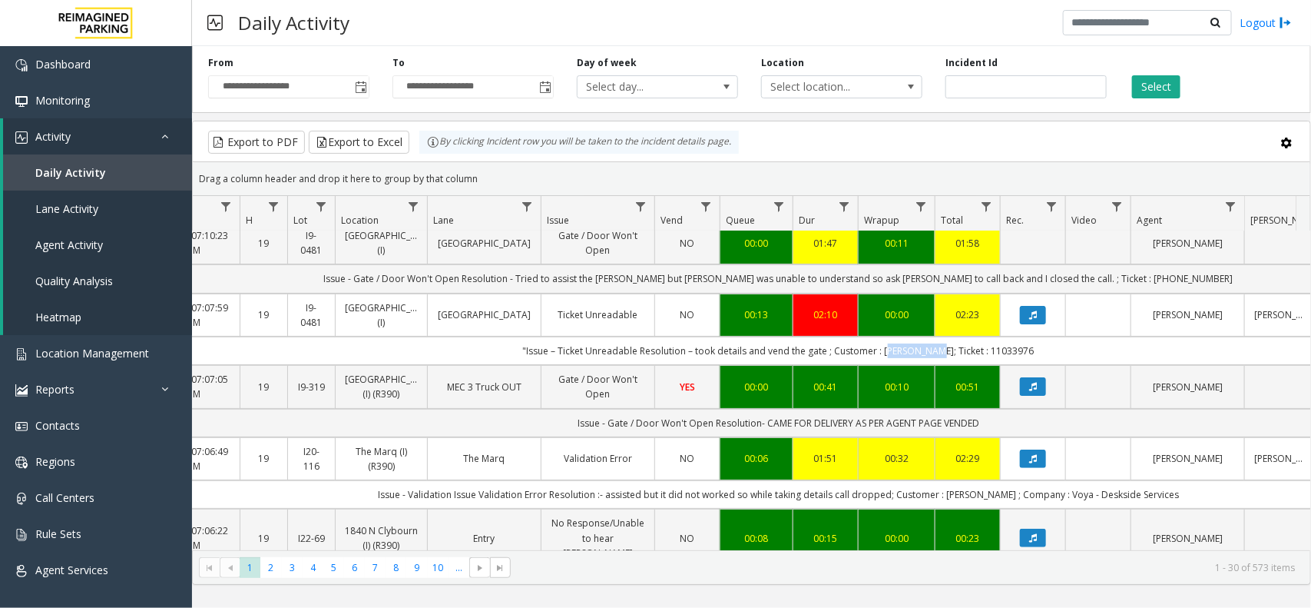
copy td "[PERSON_NAME]"
drag, startPoint x: 887, startPoint y: 369, endPoint x: 943, endPoint y: 365, distance: 55.4
click at [943, 365] on td ""Issue – Ticket Unreadable Resolution – took details and vend the gate ; Custom…" at bounding box center [778, 350] width 1385 height 28
copy td "[PERSON_NAME]"
drag, startPoint x: 946, startPoint y: 366, endPoint x: 887, endPoint y: 373, distance: 58.8
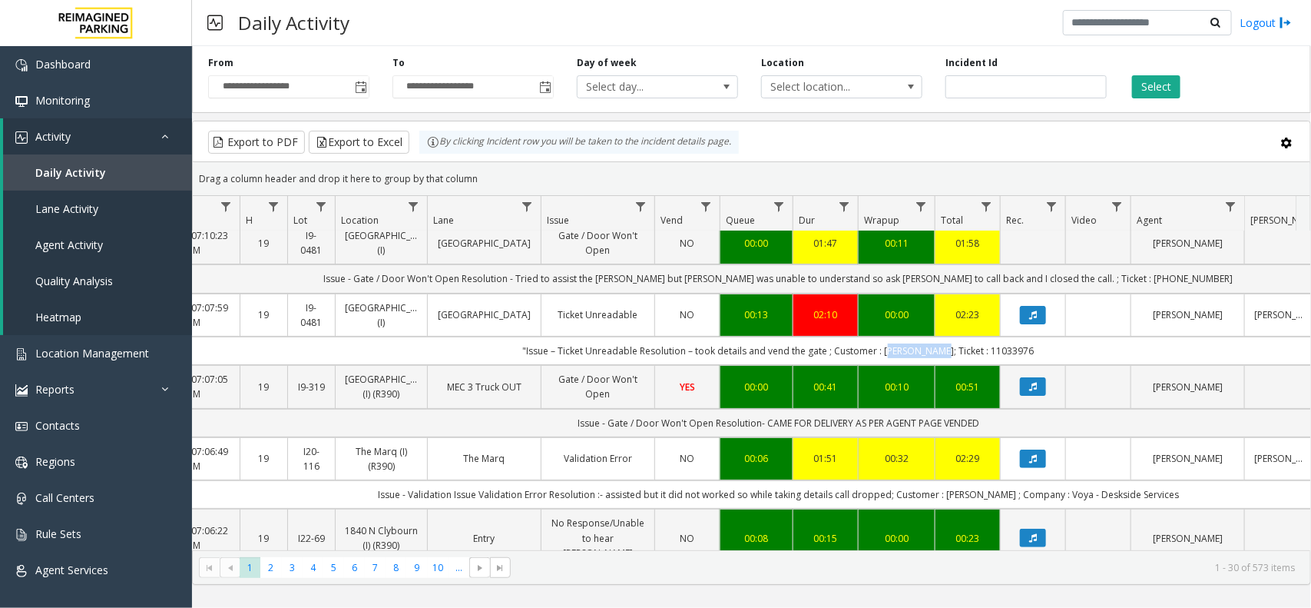
click at [887, 365] on td ""Issue – Ticket Unreadable Resolution – took details and vend the gate ; Custom…" at bounding box center [778, 350] width 1385 height 28
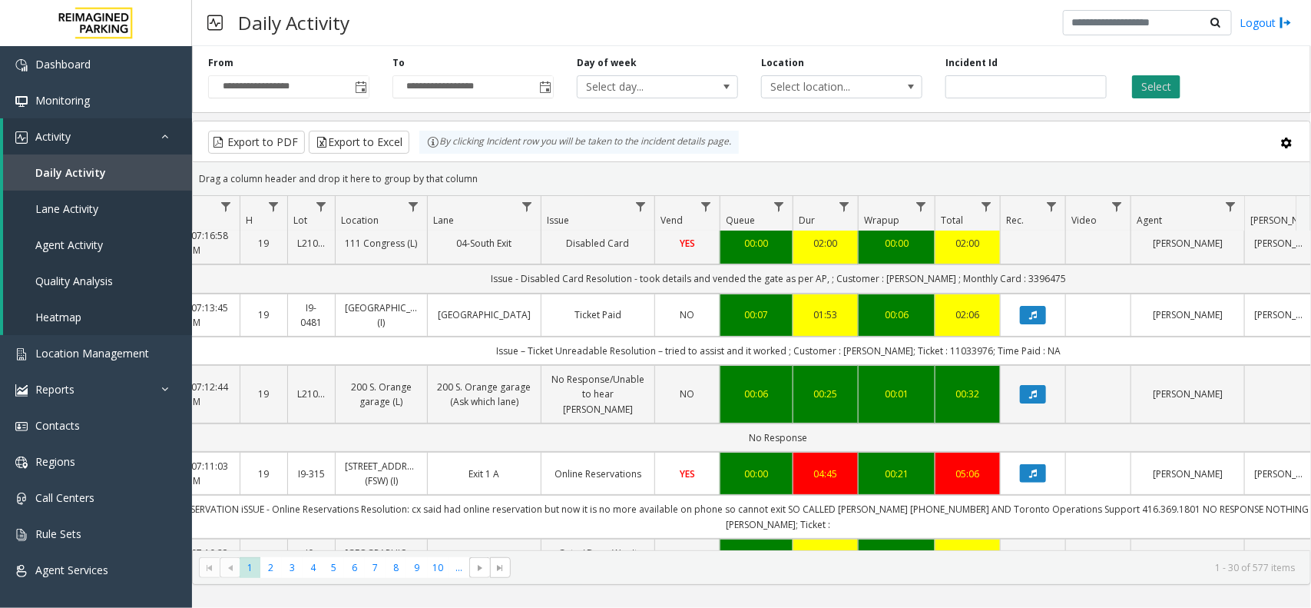
click at [1135, 97] on button "Select" at bounding box center [1156, 86] width 48 height 23
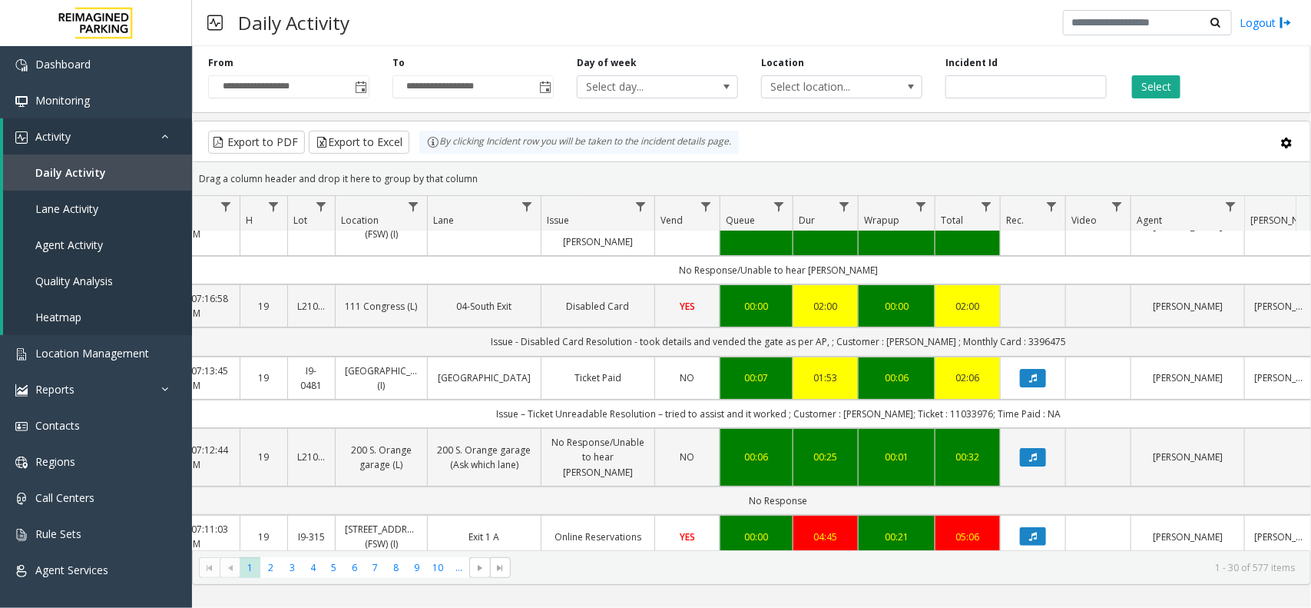
scroll to position [0, 131]
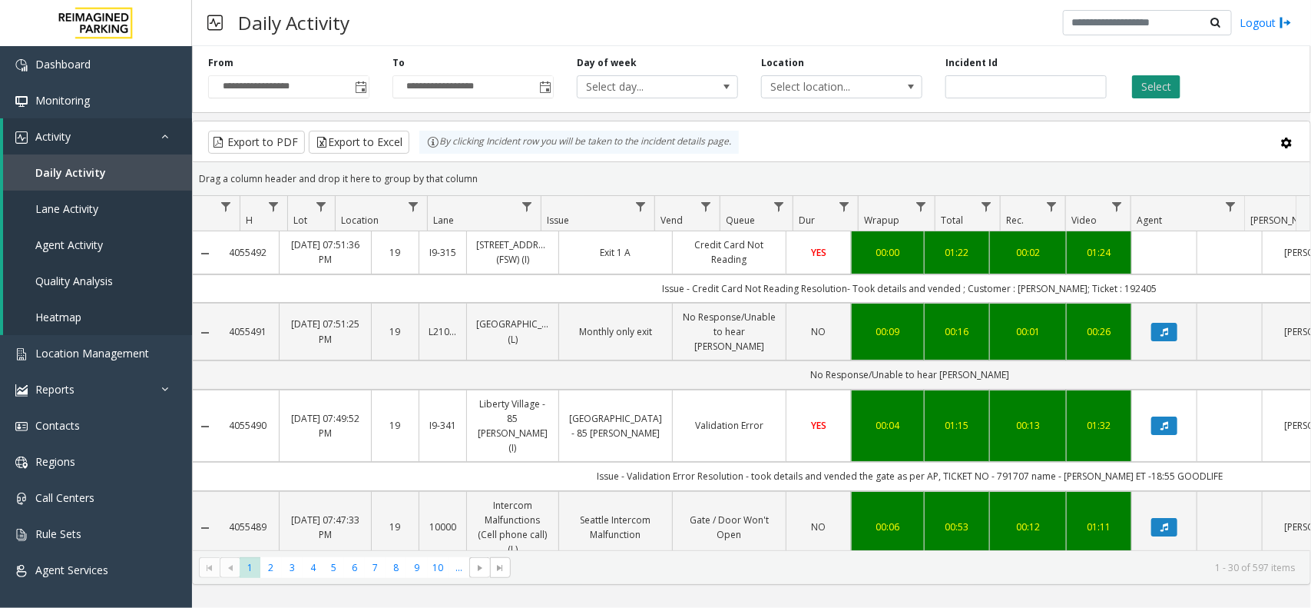
scroll to position [0, 131]
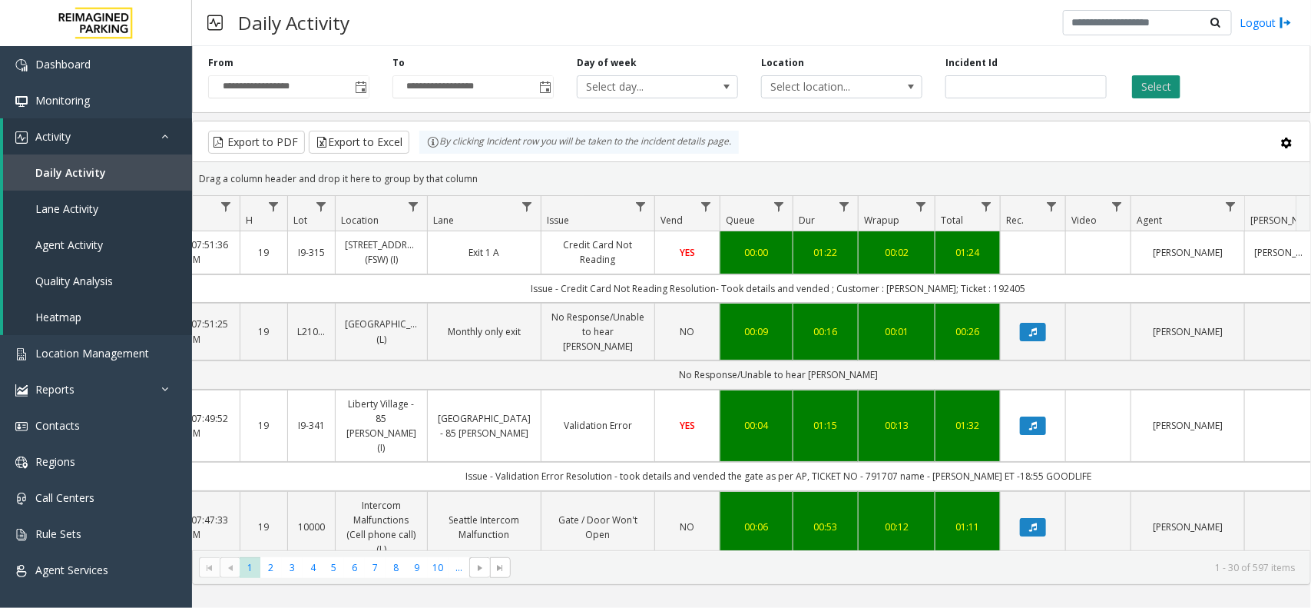
click at [1142, 81] on button "Select" at bounding box center [1156, 86] width 48 height 23
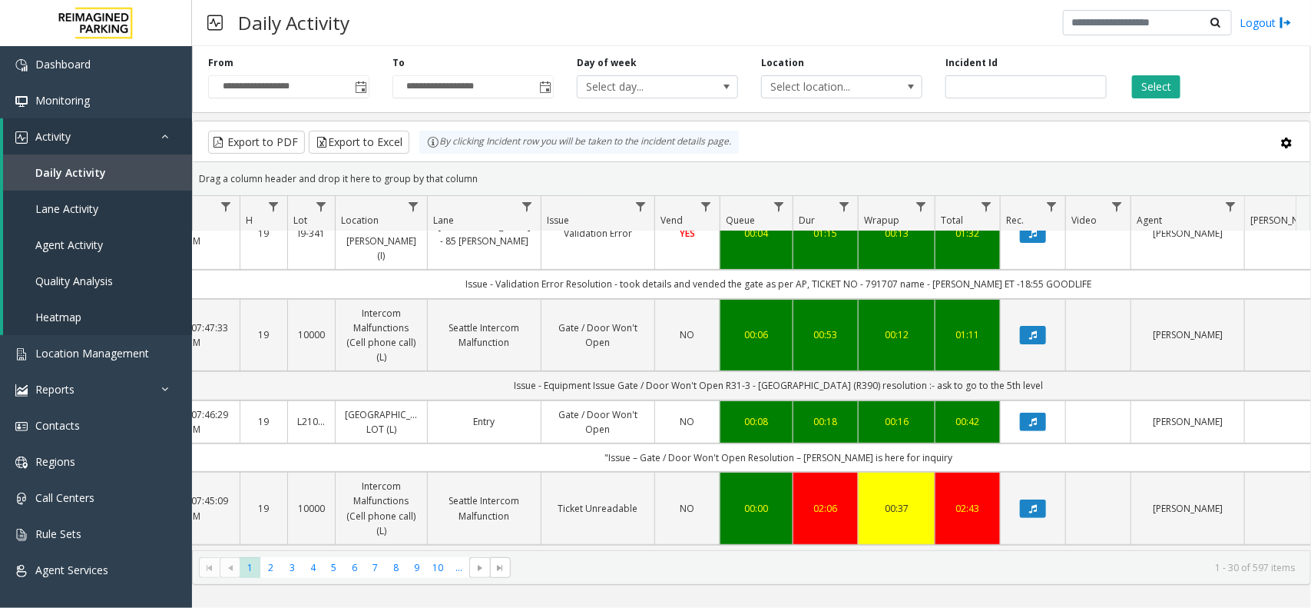
scroll to position [288, 131]
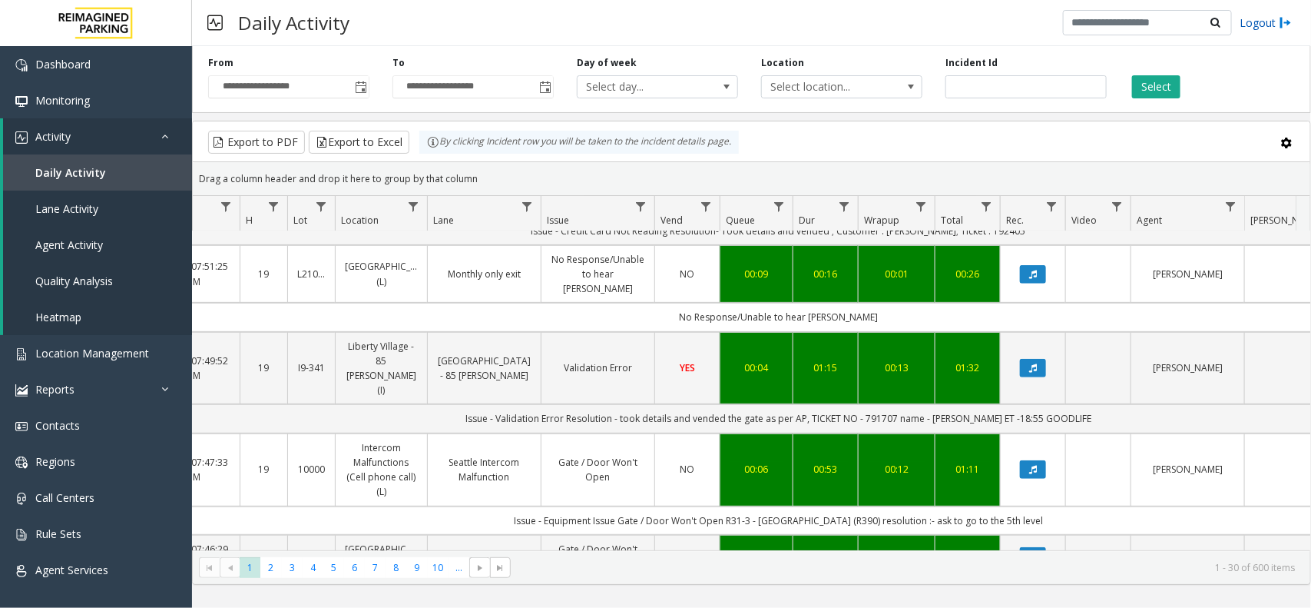
click at [1271, 24] on link "Logout" at bounding box center [1266, 23] width 52 height 16
